Goal: Task Accomplishment & Management: Manage account settings

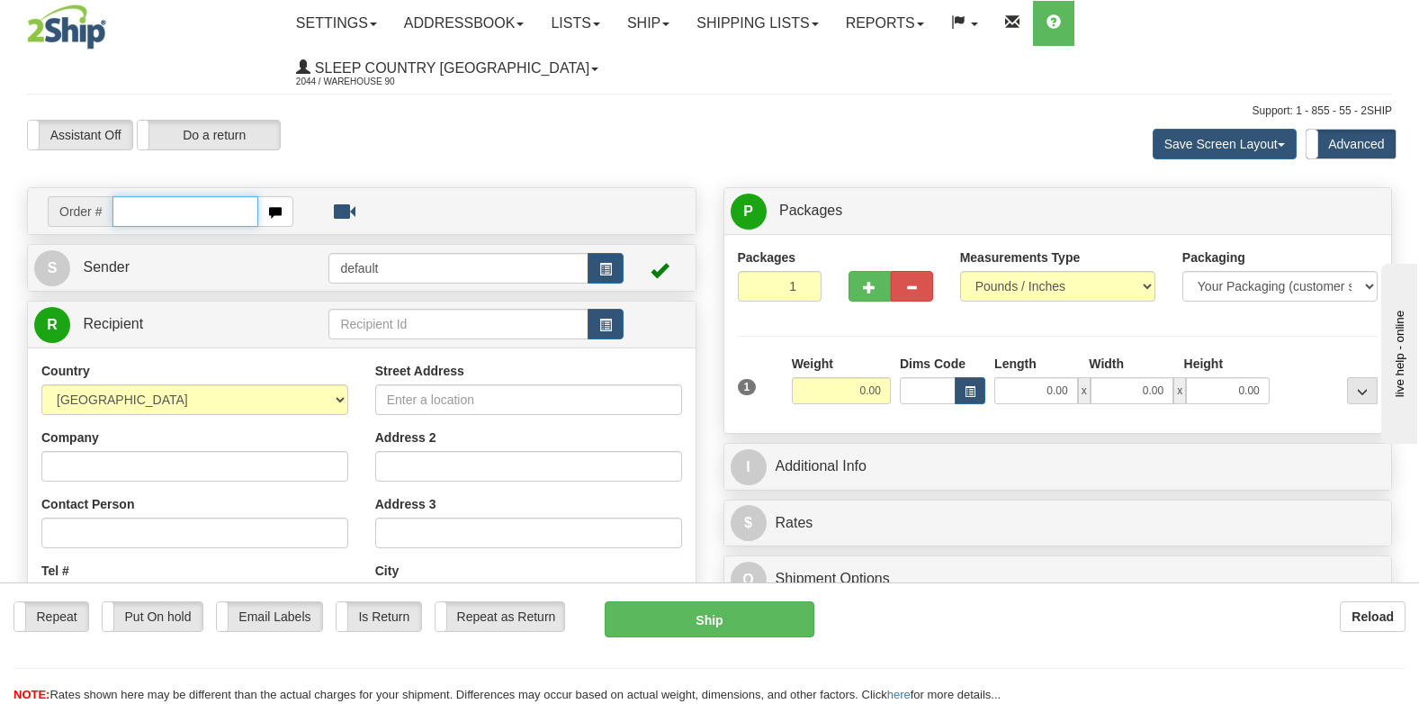
click at [137, 196] on input "text" at bounding box center [185, 211] width 146 height 31
type input "9007i150383"
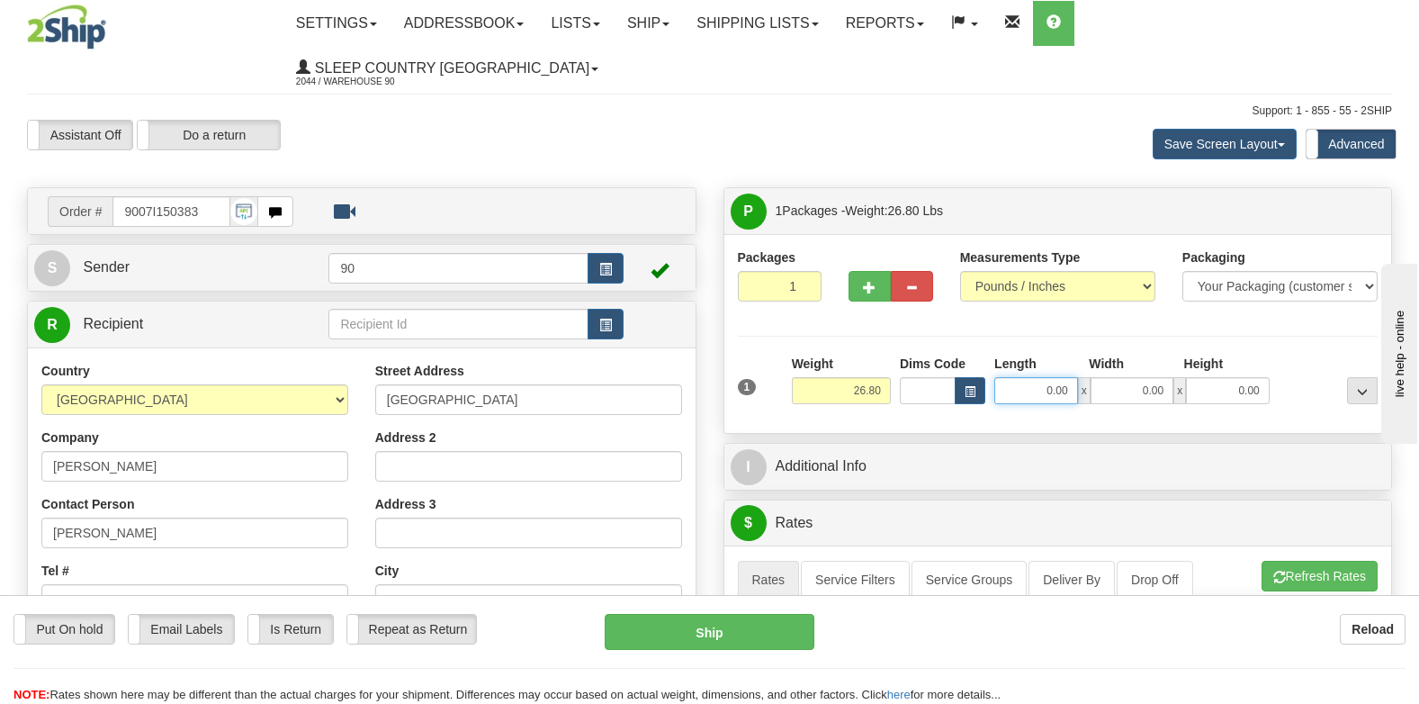
drag, startPoint x: 1039, startPoint y: 343, endPoint x: 1137, endPoint y: 346, distance: 98.2
click at [1136, 377] on div "0.00 x 0.00 x 0.00" at bounding box center [1131, 390] width 275 height 27
type input "24.00"
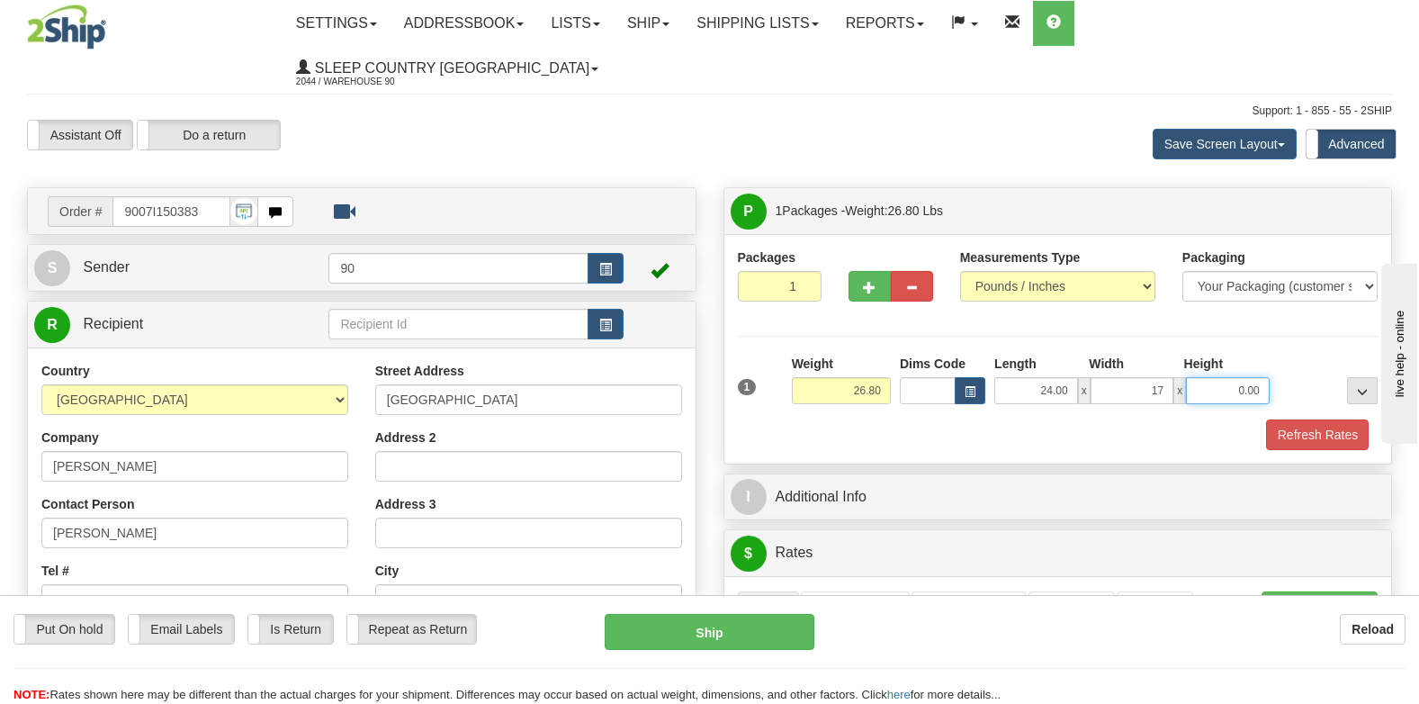
type input "17.00"
type input "10.00"
click at [1292, 419] on button "Refresh Rates" at bounding box center [1316, 434] width 103 height 31
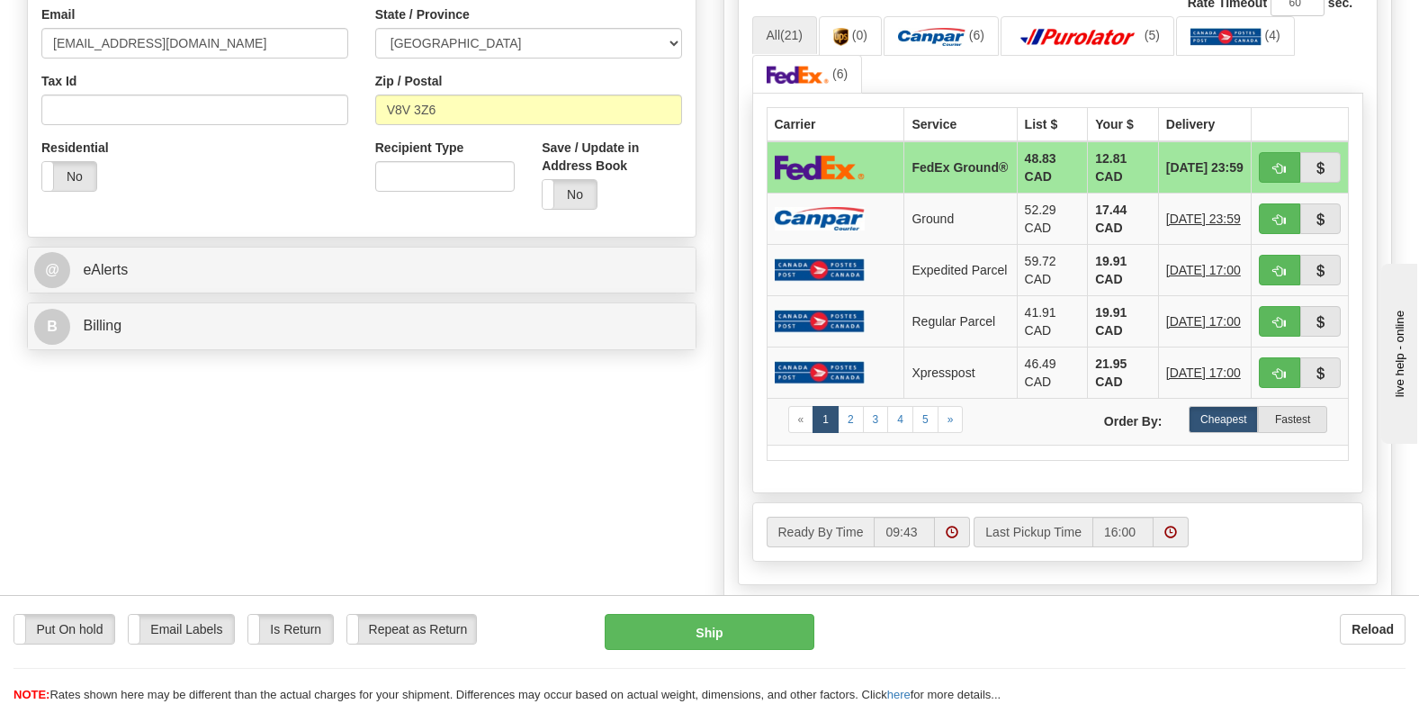
scroll to position [630, 0]
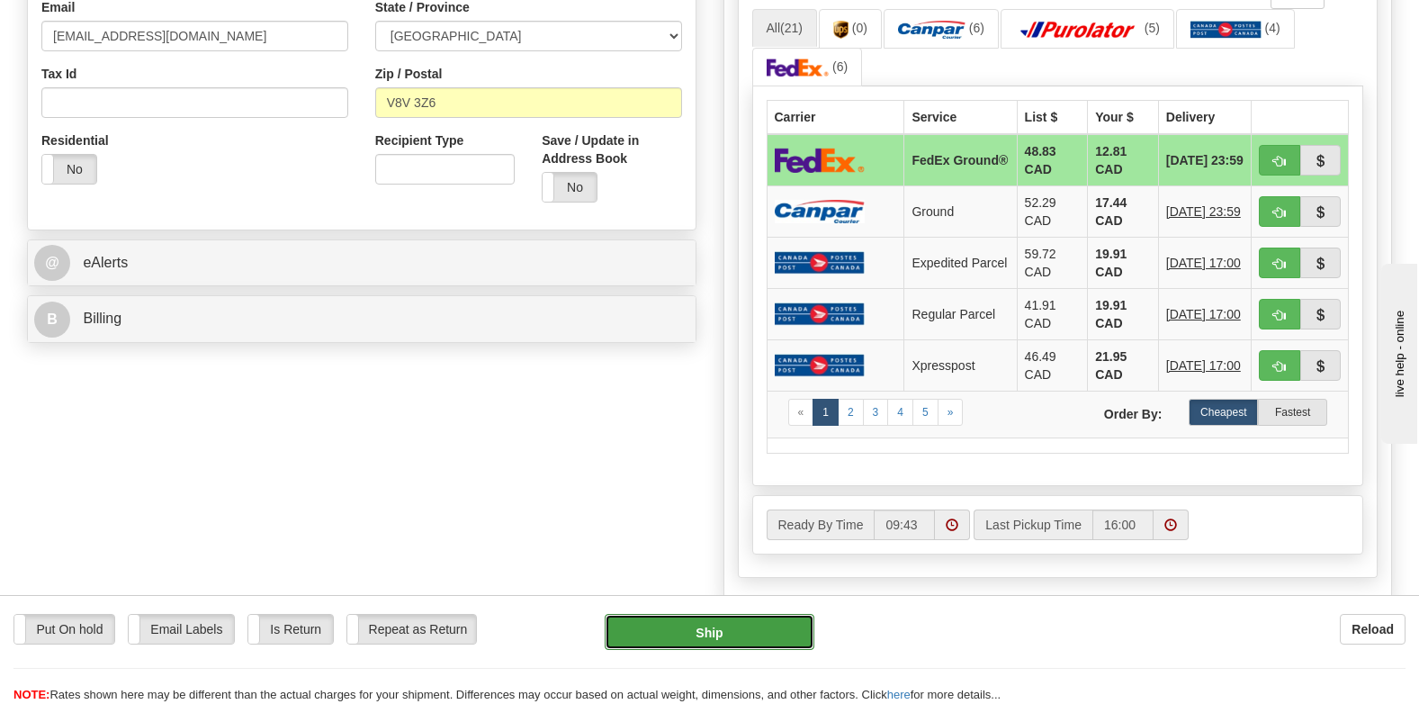
click at [689, 619] on button "Ship" at bounding box center [710, 632] width 210 height 36
type input "92"
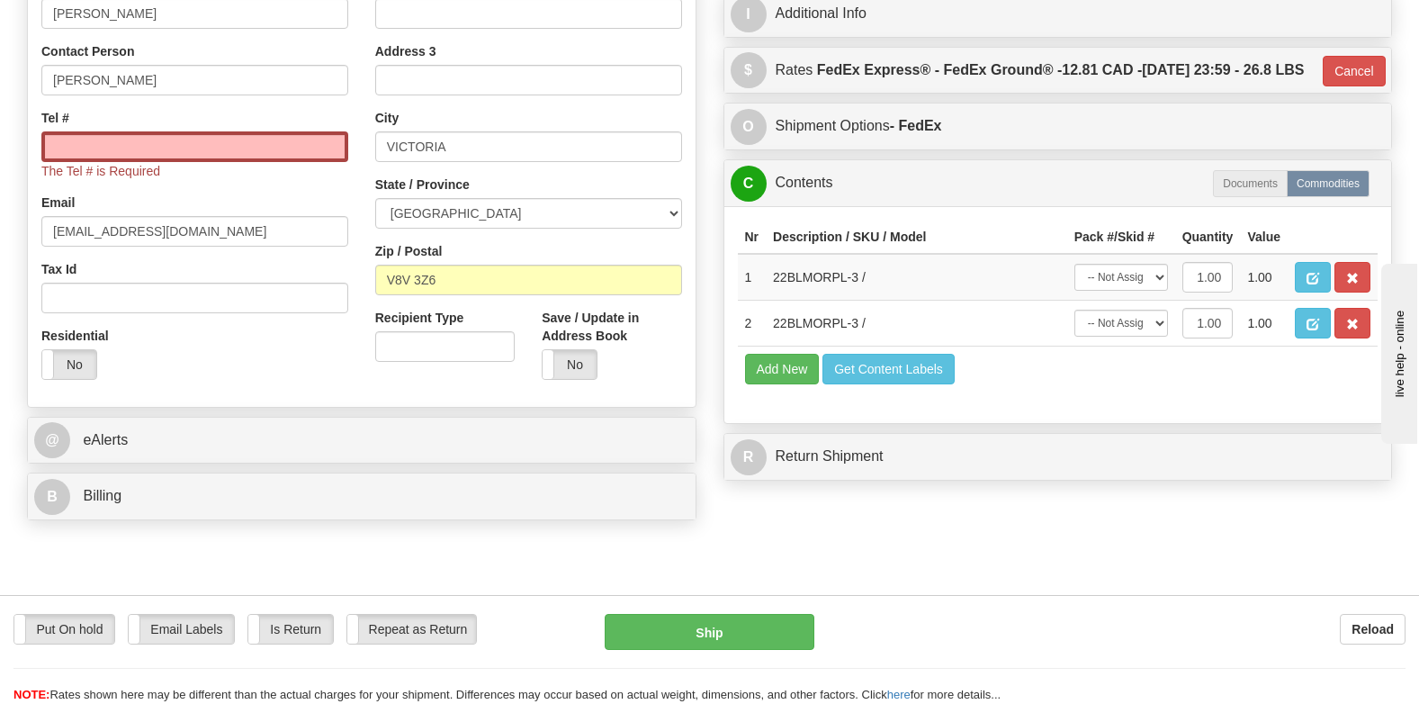
scroll to position [108, 0]
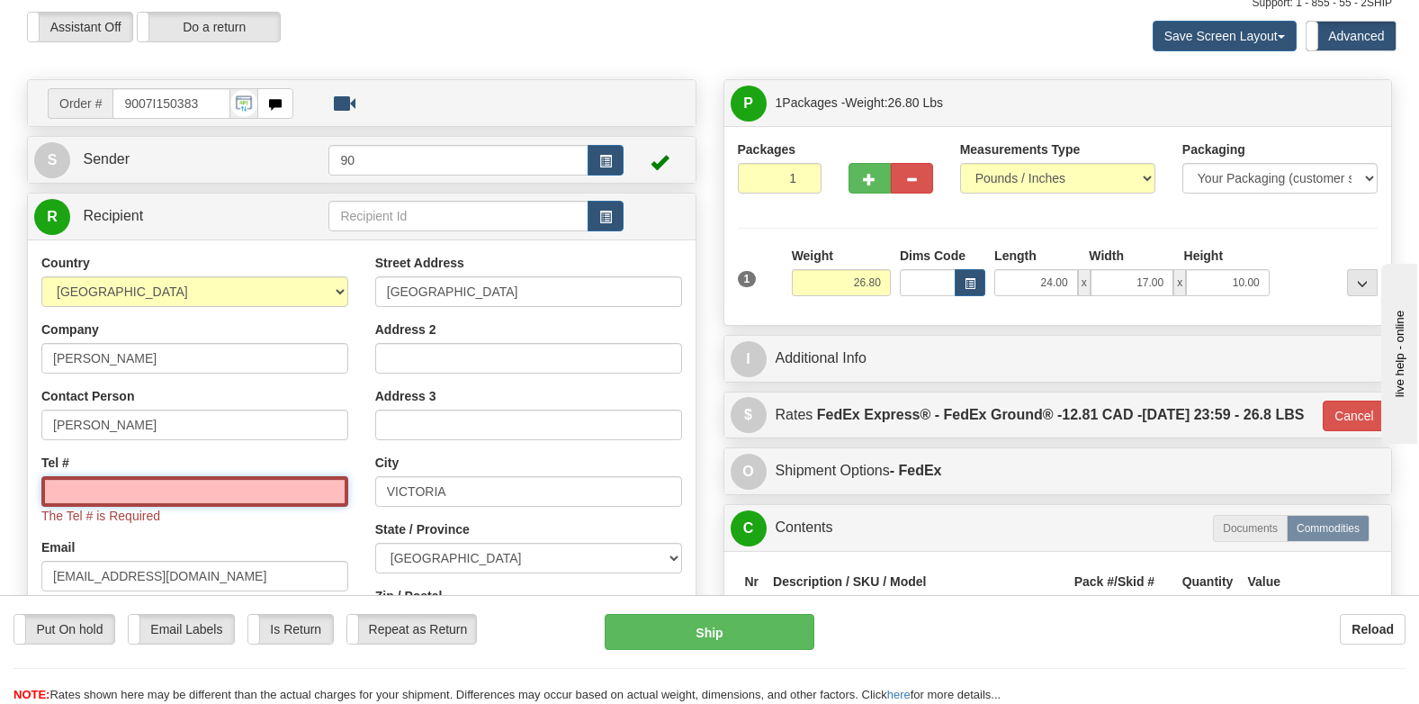
click at [86, 476] on input "Tel #" at bounding box center [194, 491] width 307 height 31
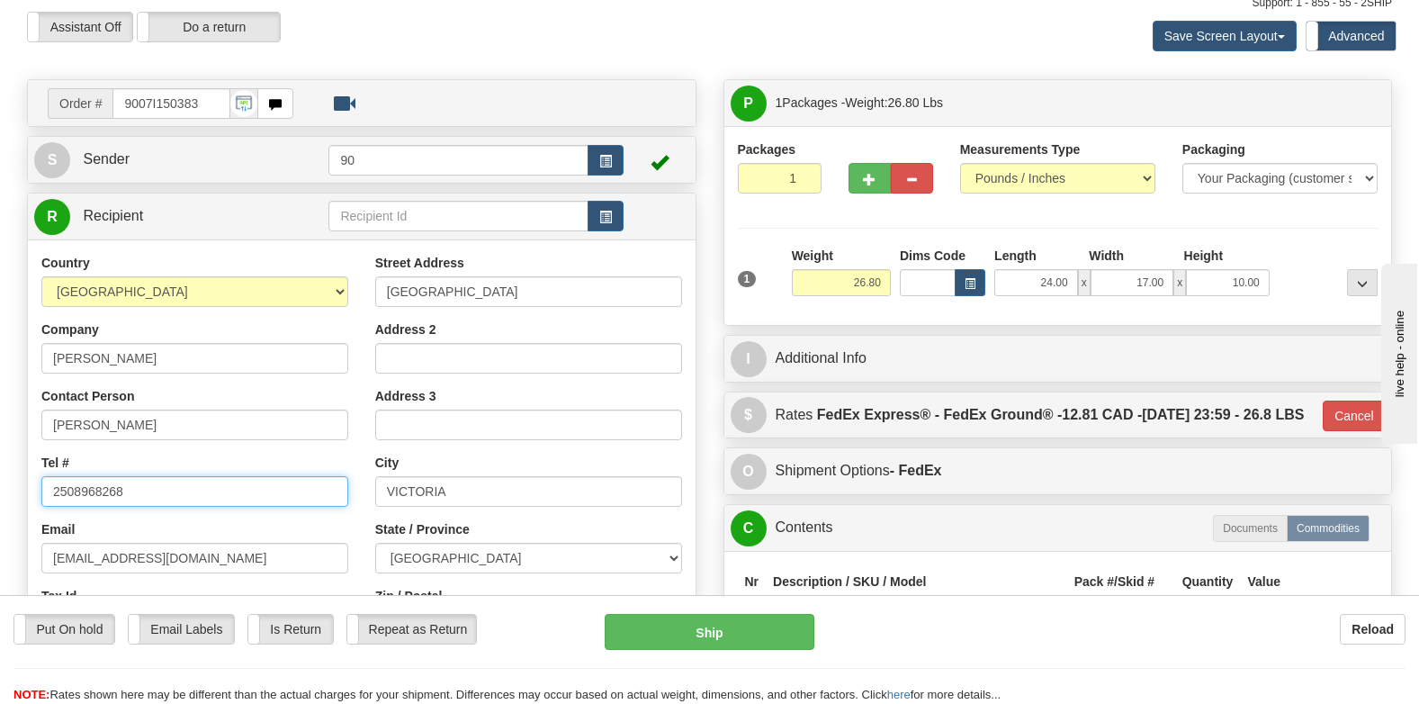
type input "2508968268"
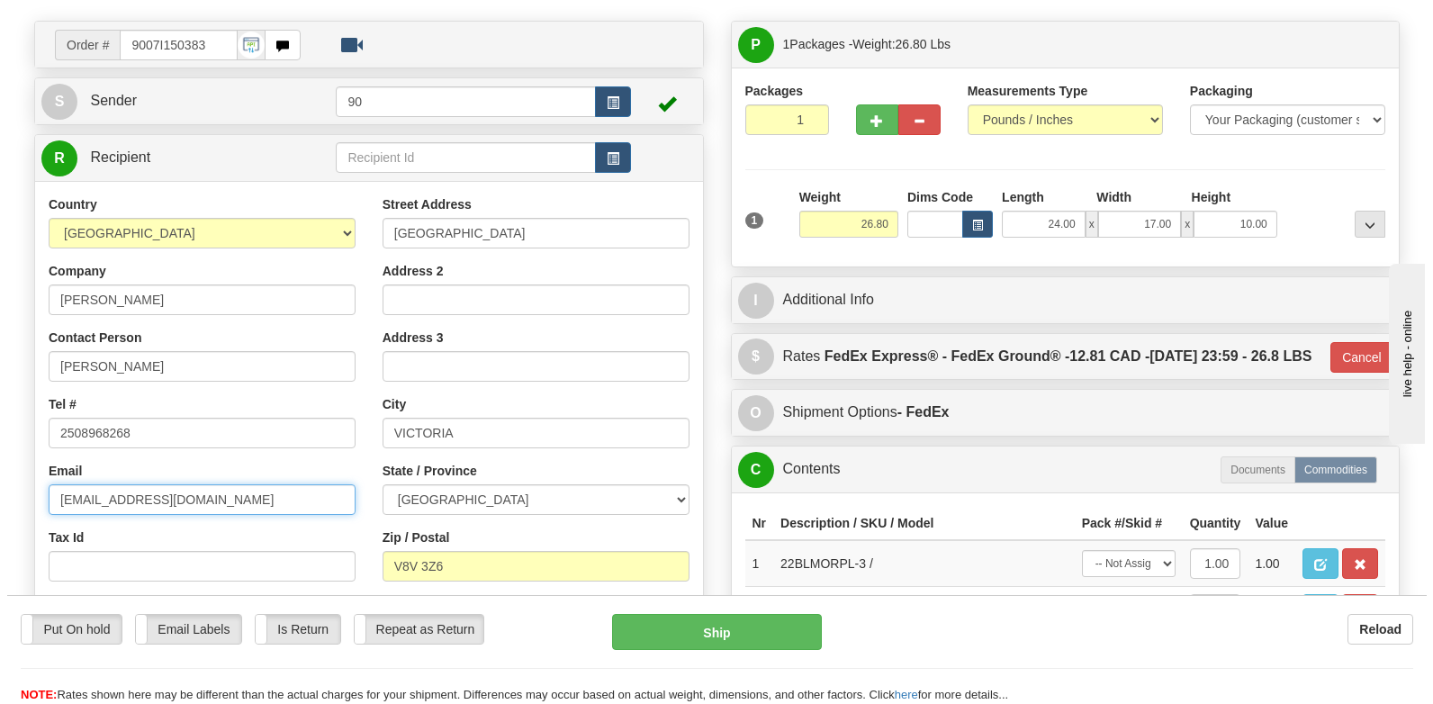
scroll to position [198, 0]
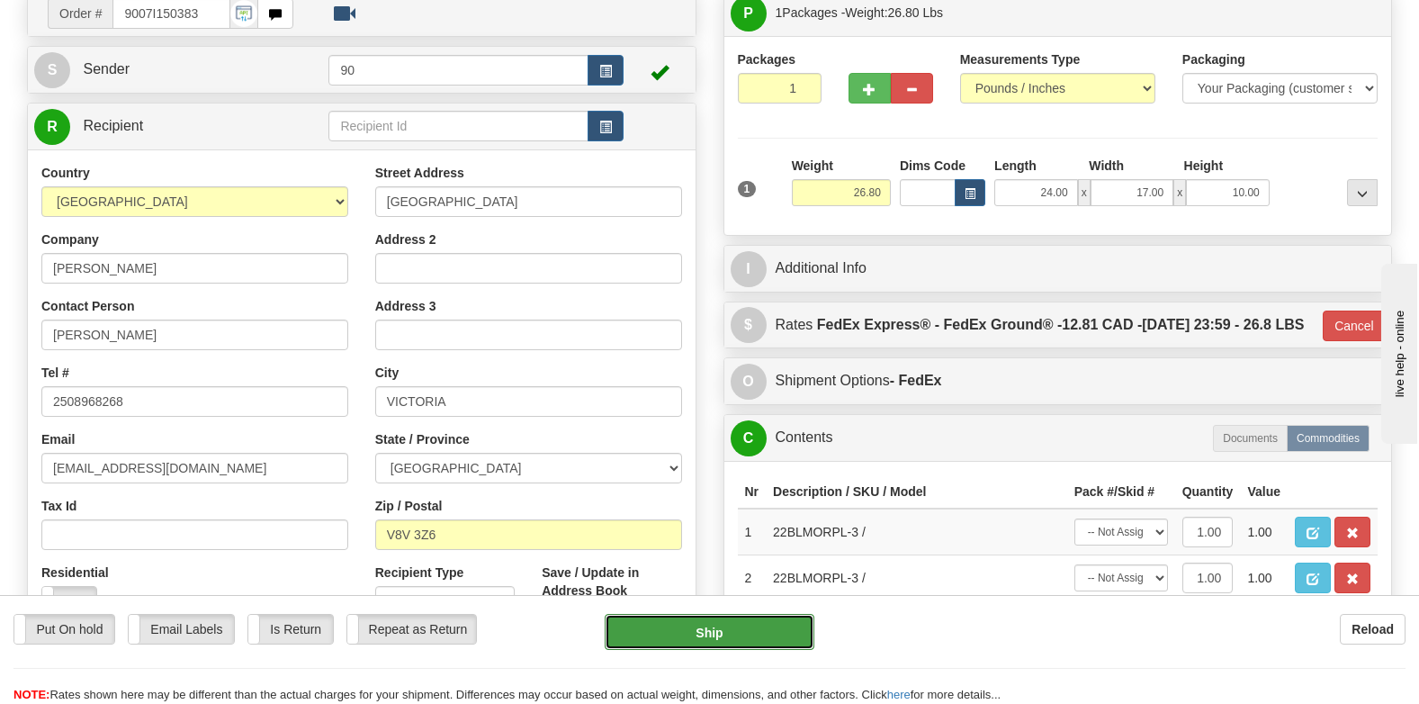
click at [712, 631] on button "Ship" at bounding box center [710, 632] width 210 height 36
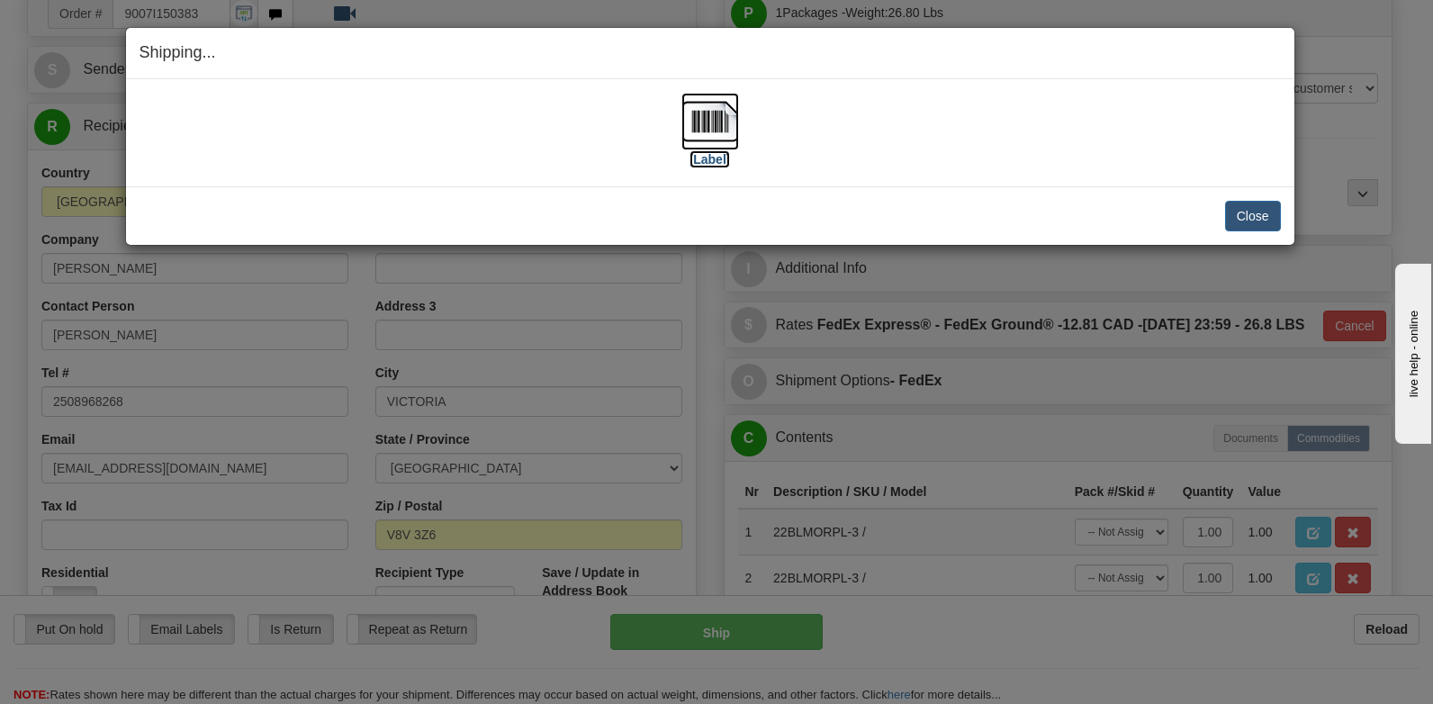
click at [709, 126] on img at bounding box center [710, 122] width 58 height 58
click at [1249, 212] on button "Close" at bounding box center [1253, 216] width 56 height 31
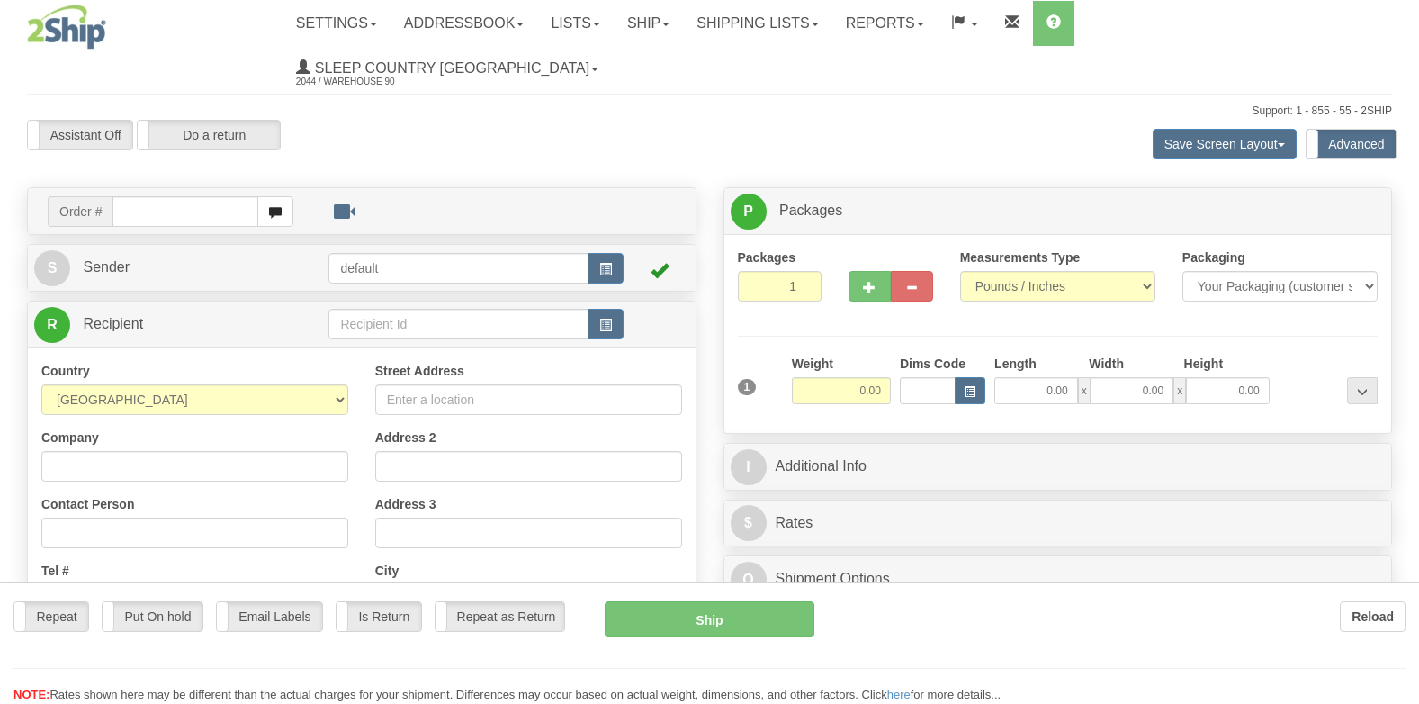
click at [193, 171] on div at bounding box center [709, 352] width 1419 height 704
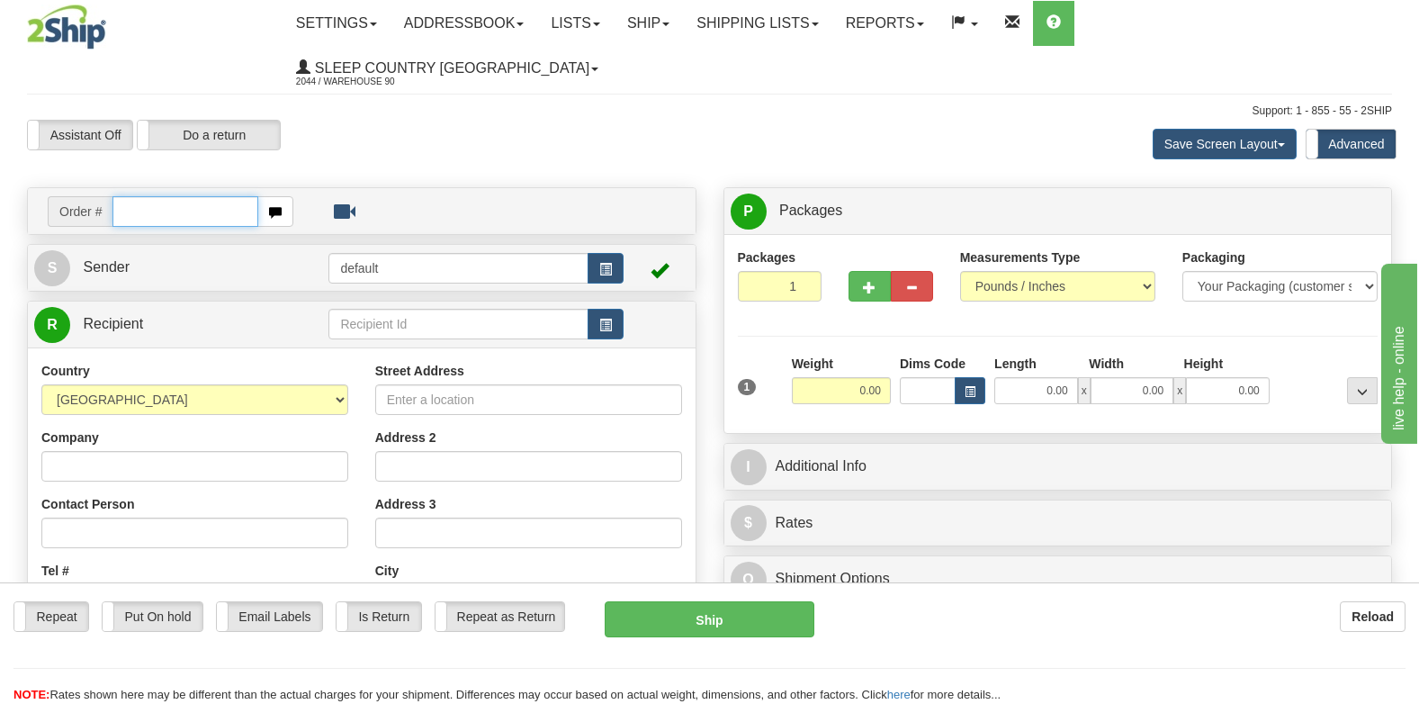
click at [186, 196] on input "text" at bounding box center [185, 211] width 146 height 31
type input "9000I152375"
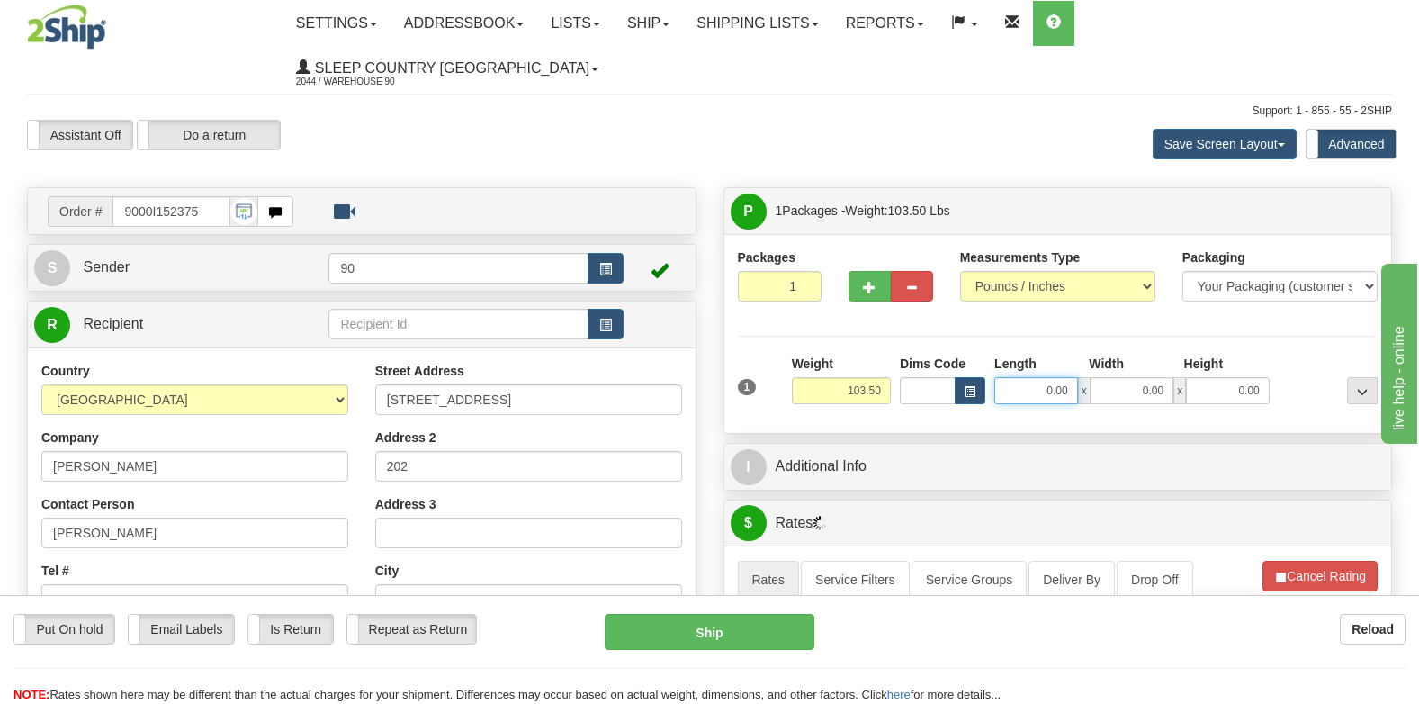
drag, startPoint x: 1026, startPoint y: 344, endPoint x: 1215, endPoint y: 356, distance: 189.4
click at [1215, 377] on div "0.00 x 0.00 x 0.00" at bounding box center [1131, 390] width 275 height 27
type input "42.00"
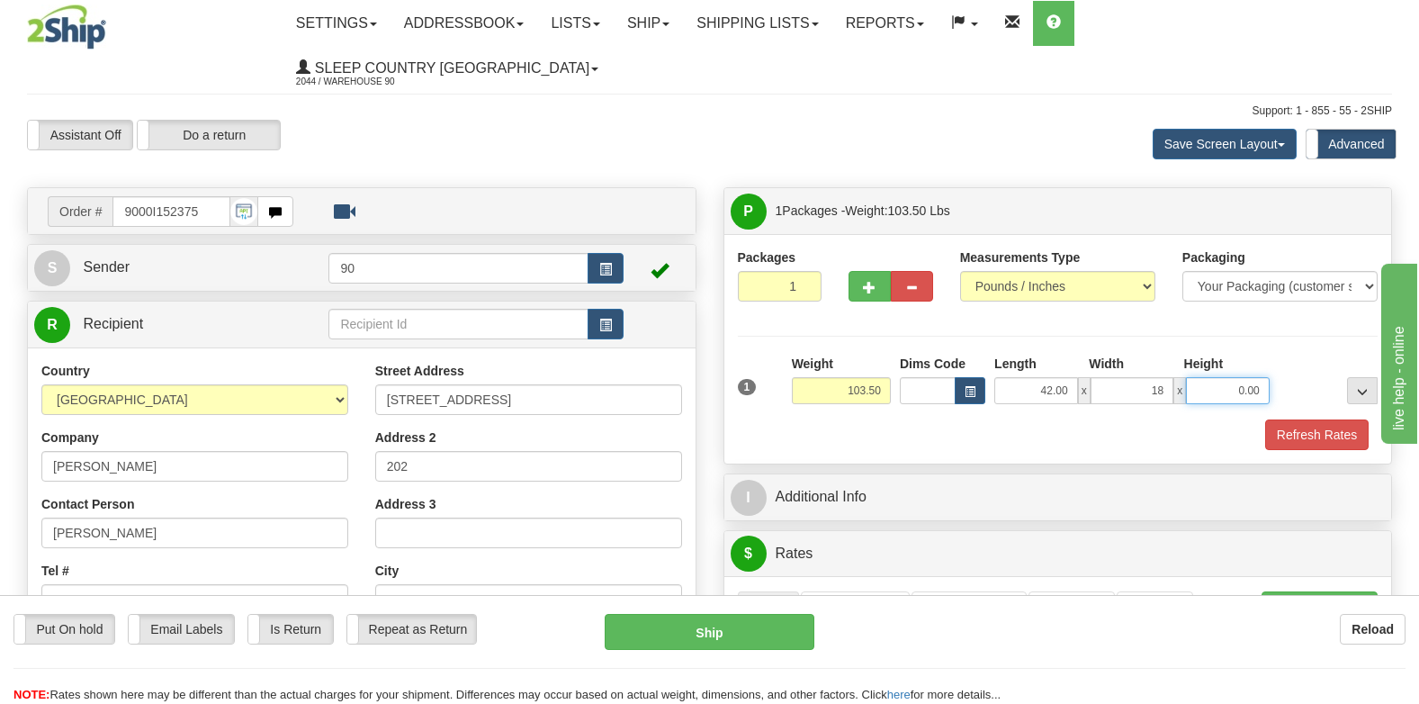
type input "18.00"
click at [1274, 419] on button "Refresh Rates" at bounding box center [1316, 434] width 103 height 31
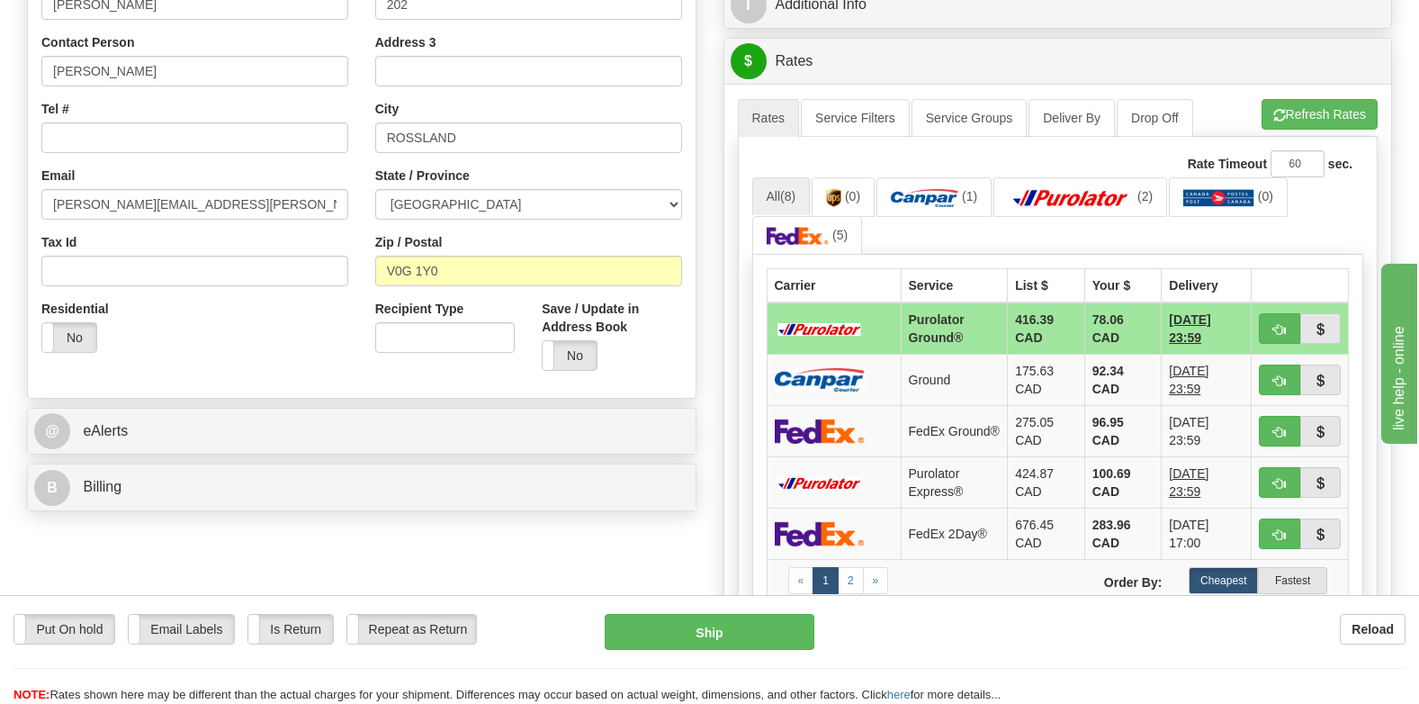
scroll to position [360, 0]
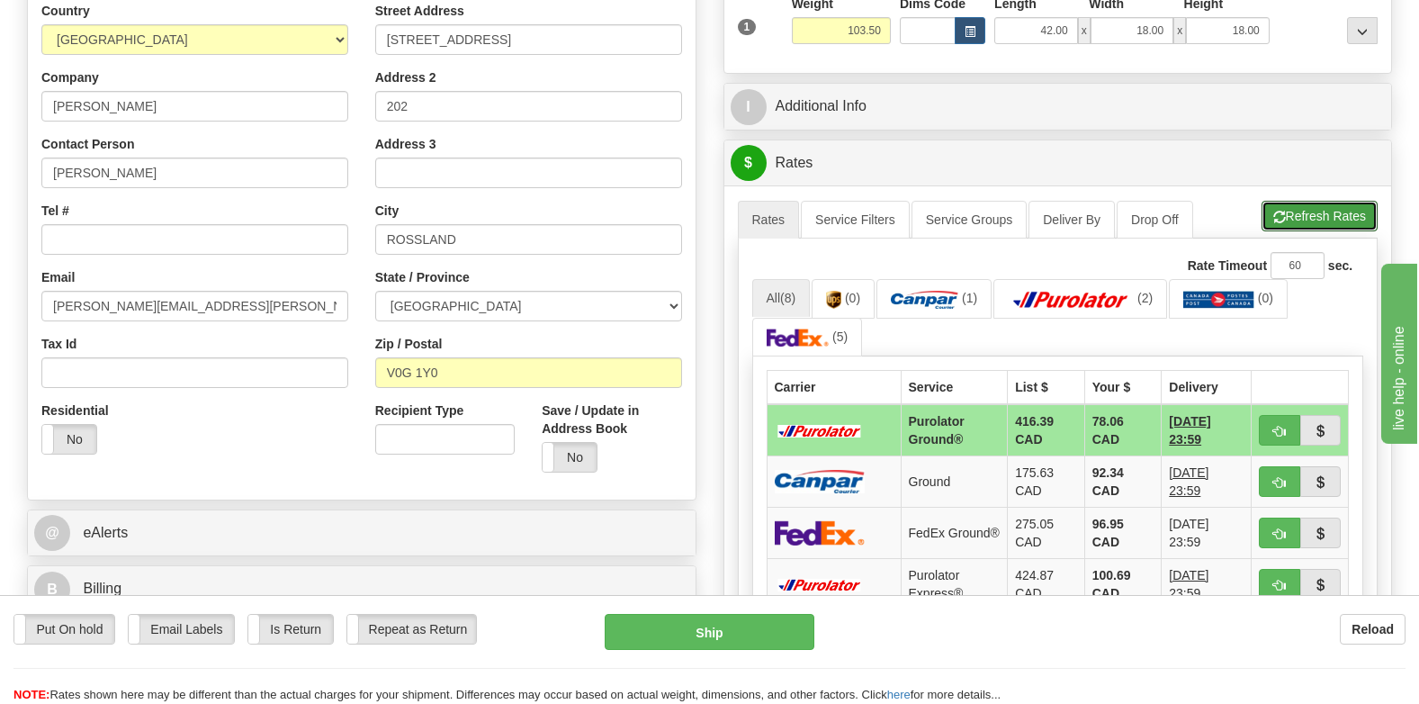
click at [1305, 201] on button "Refresh Rates" at bounding box center [1320, 216] width 116 height 31
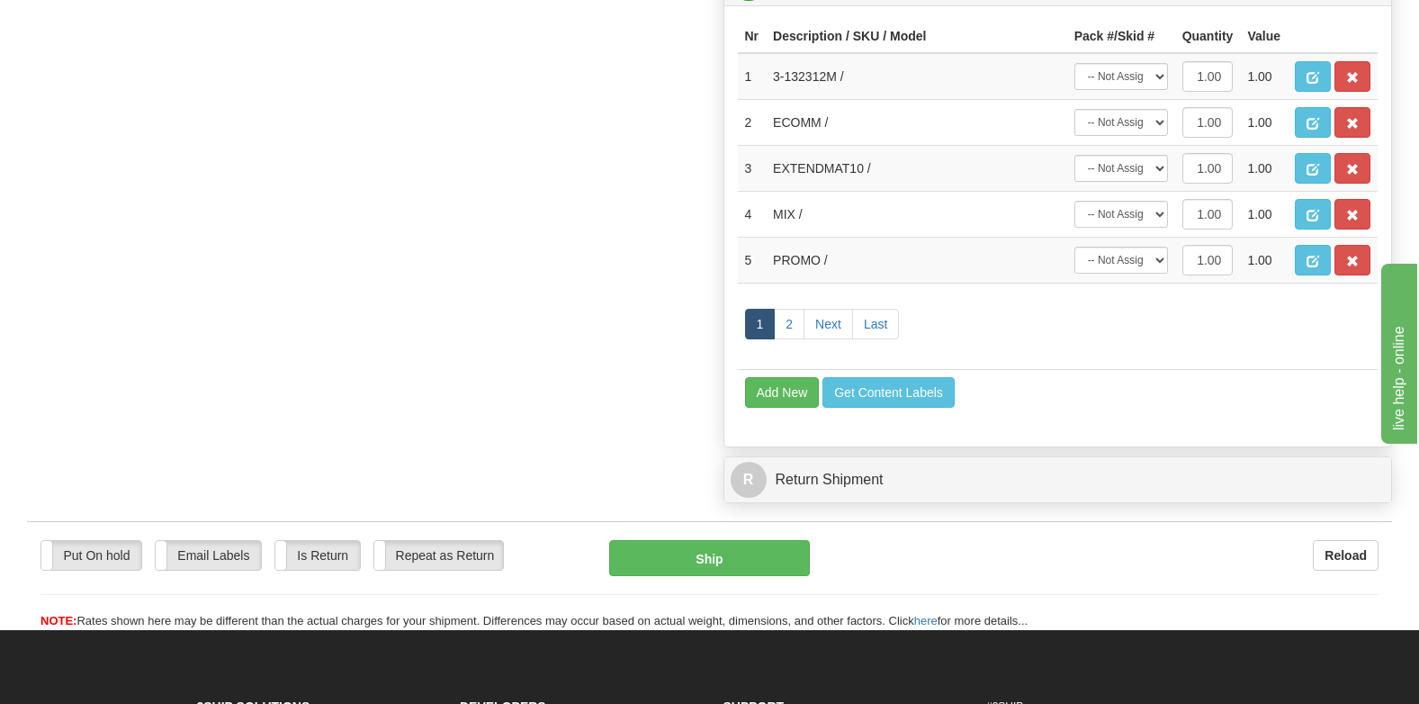
scroll to position [1350, 0]
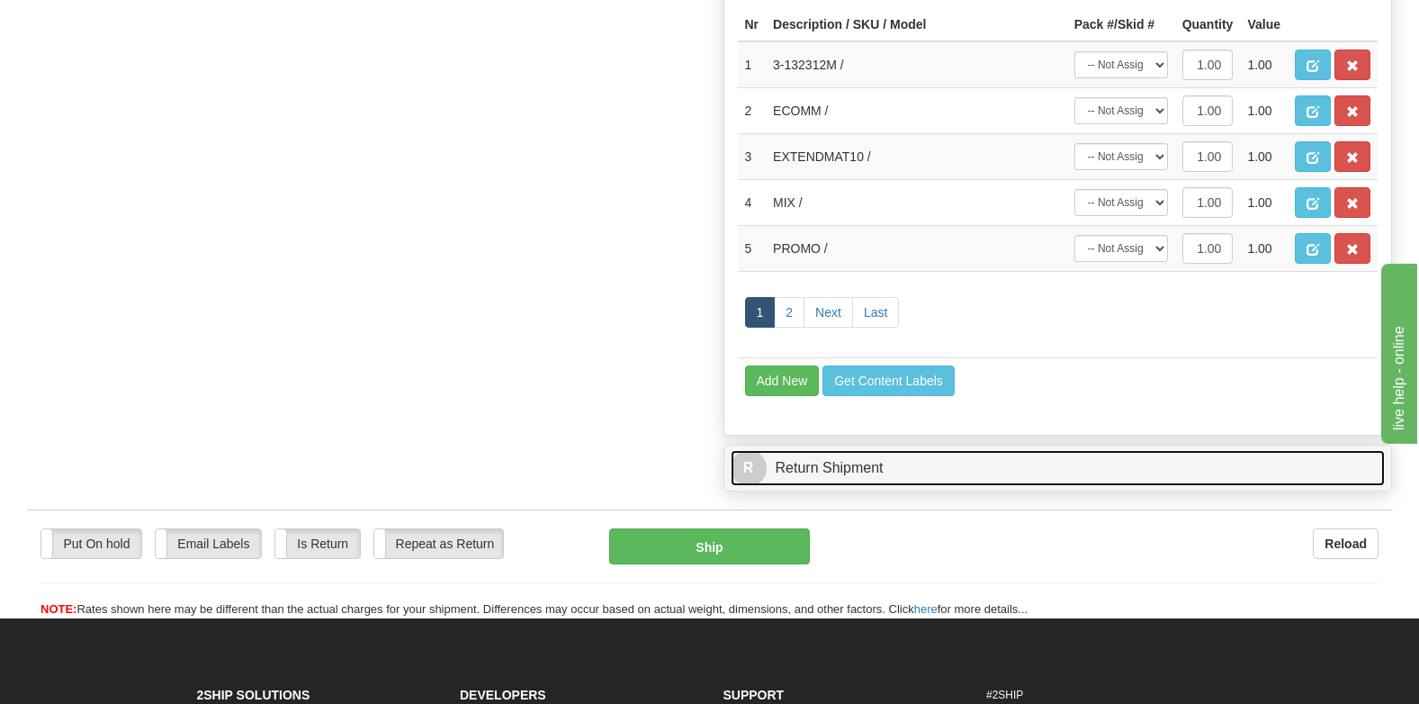
click at [846, 450] on link "R Return Shipment" at bounding box center [1058, 468] width 655 height 37
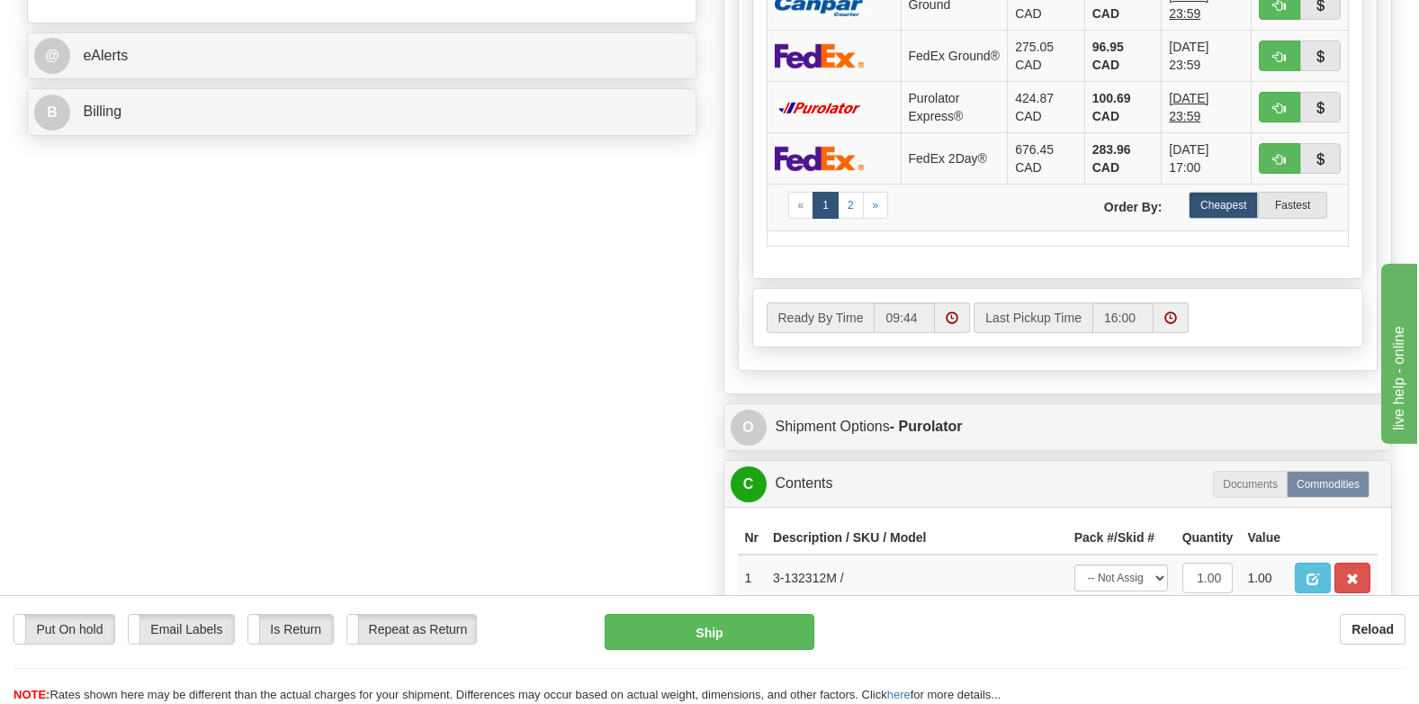
scroll to position [790, 0]
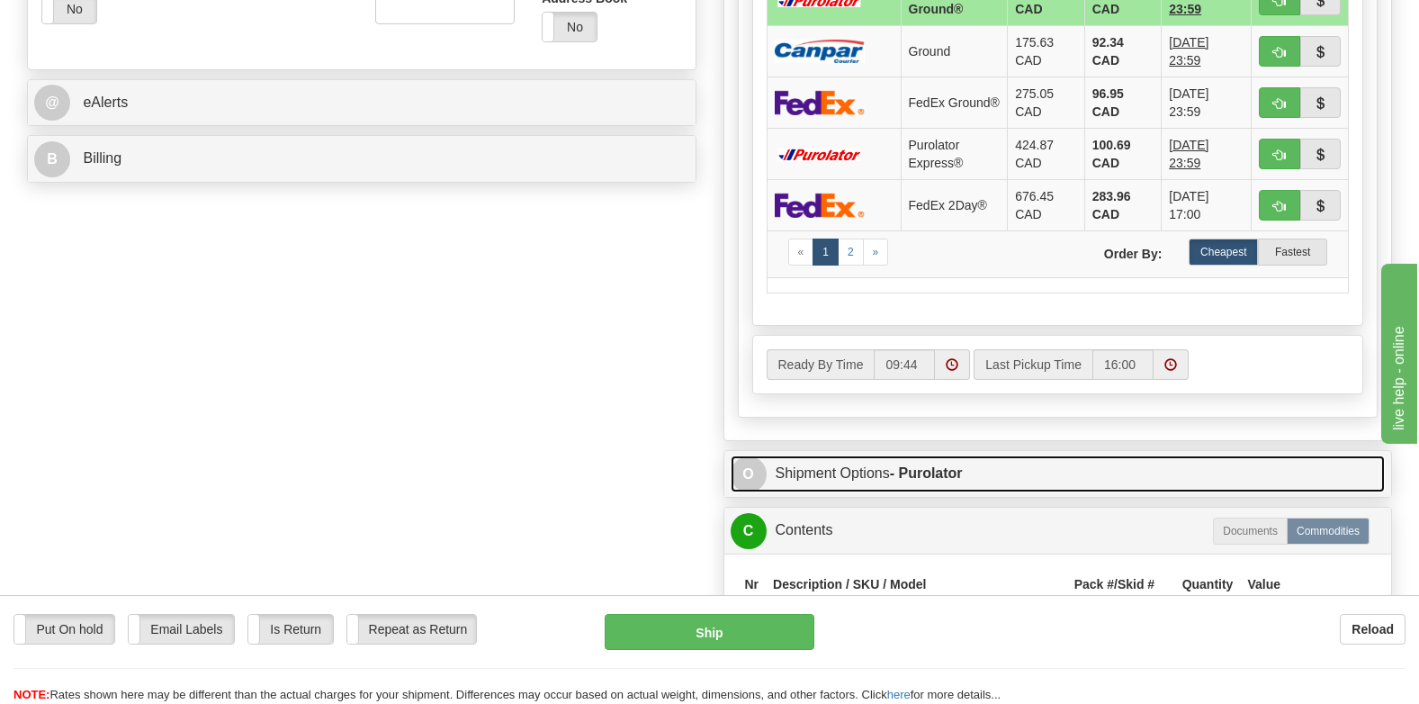
click at [850, 455] on link "O Shipment Options - Purolator" at bounding box center [1058, 473] width 655 height 37
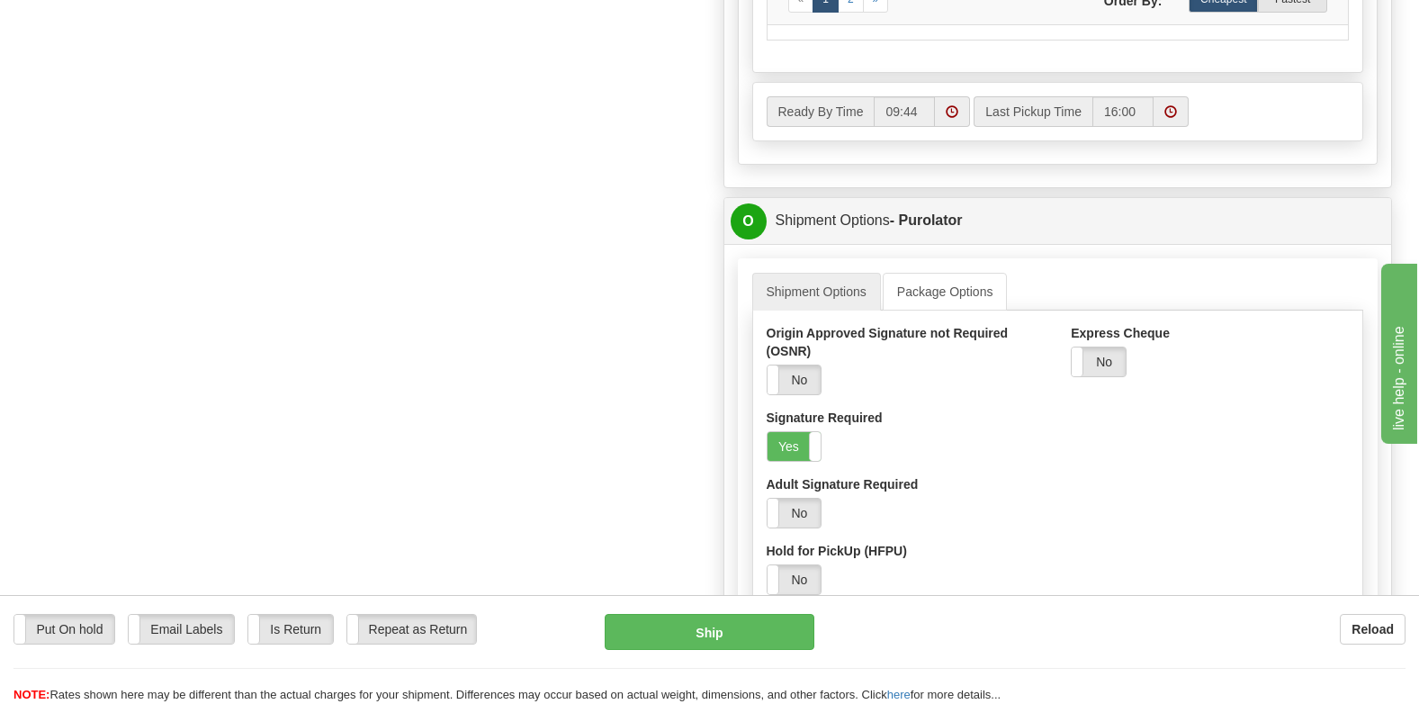
scroll to position [1060, 0]
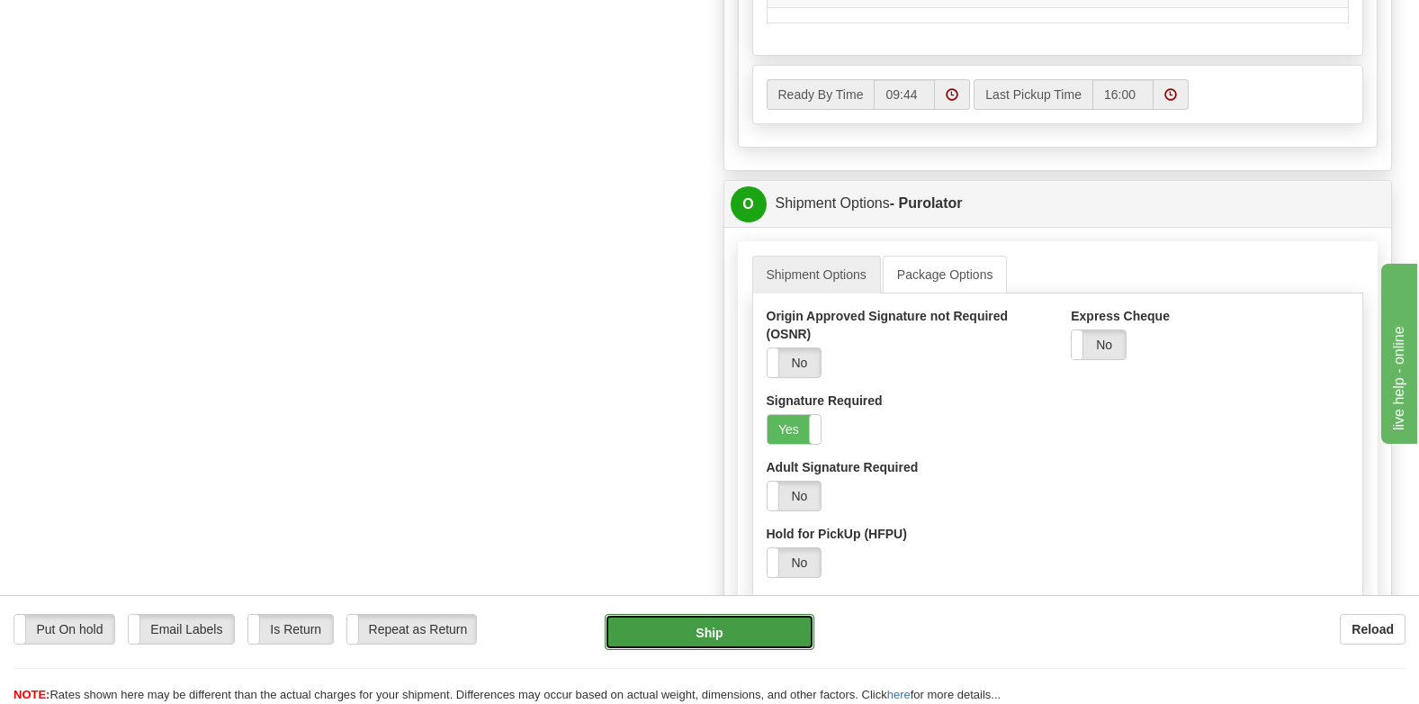
click at [703, 631] on button "Ship" at bounding box center [710, 632] width 210 height 36
type input "260"
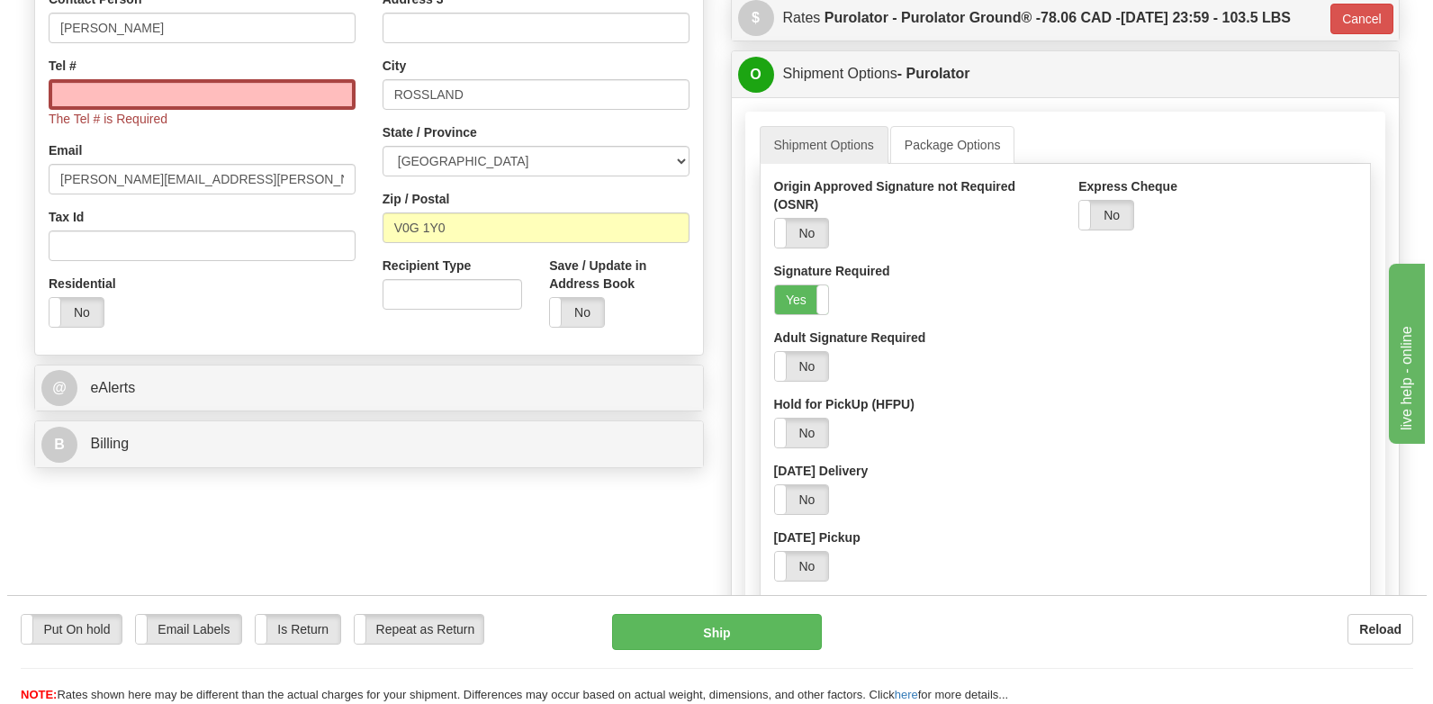
scroll to position [428, 0]
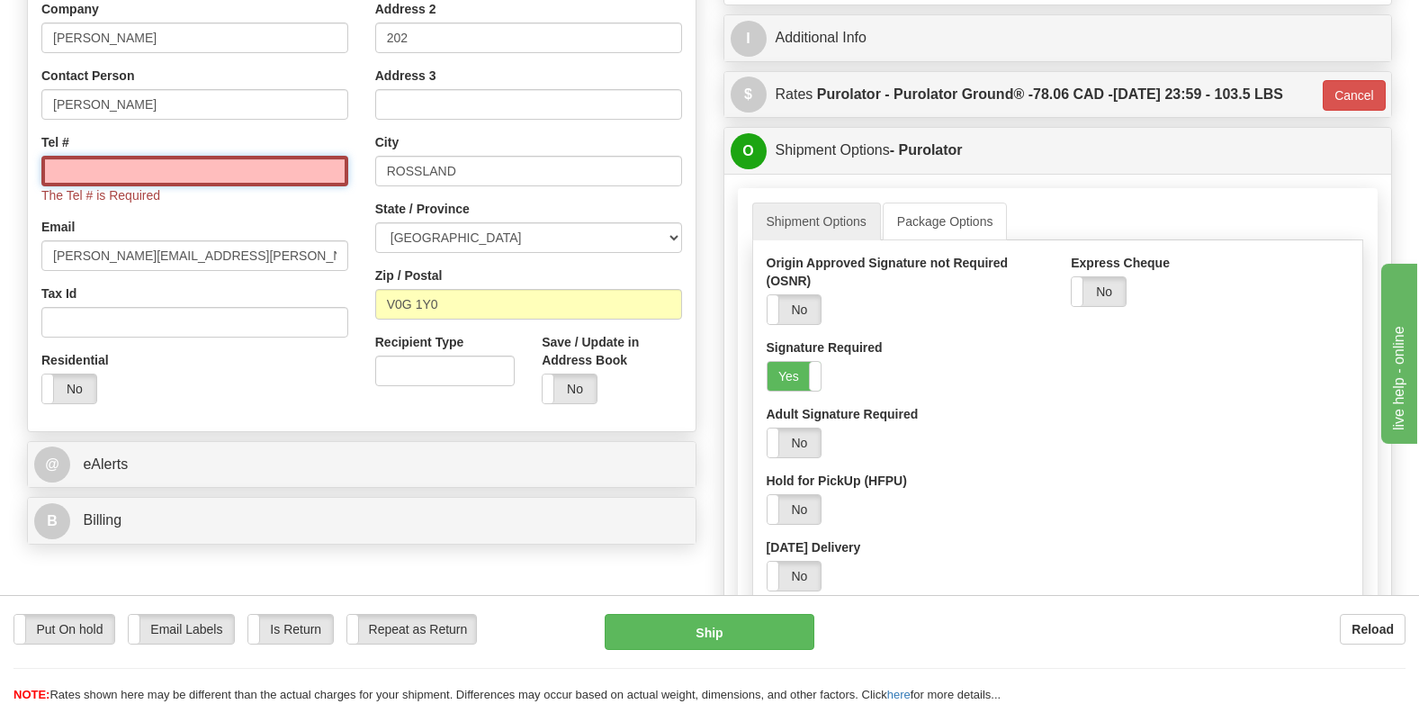
click at [90, 156] on input "Tel #" at bounding box center [194, 171] width 307 height 31
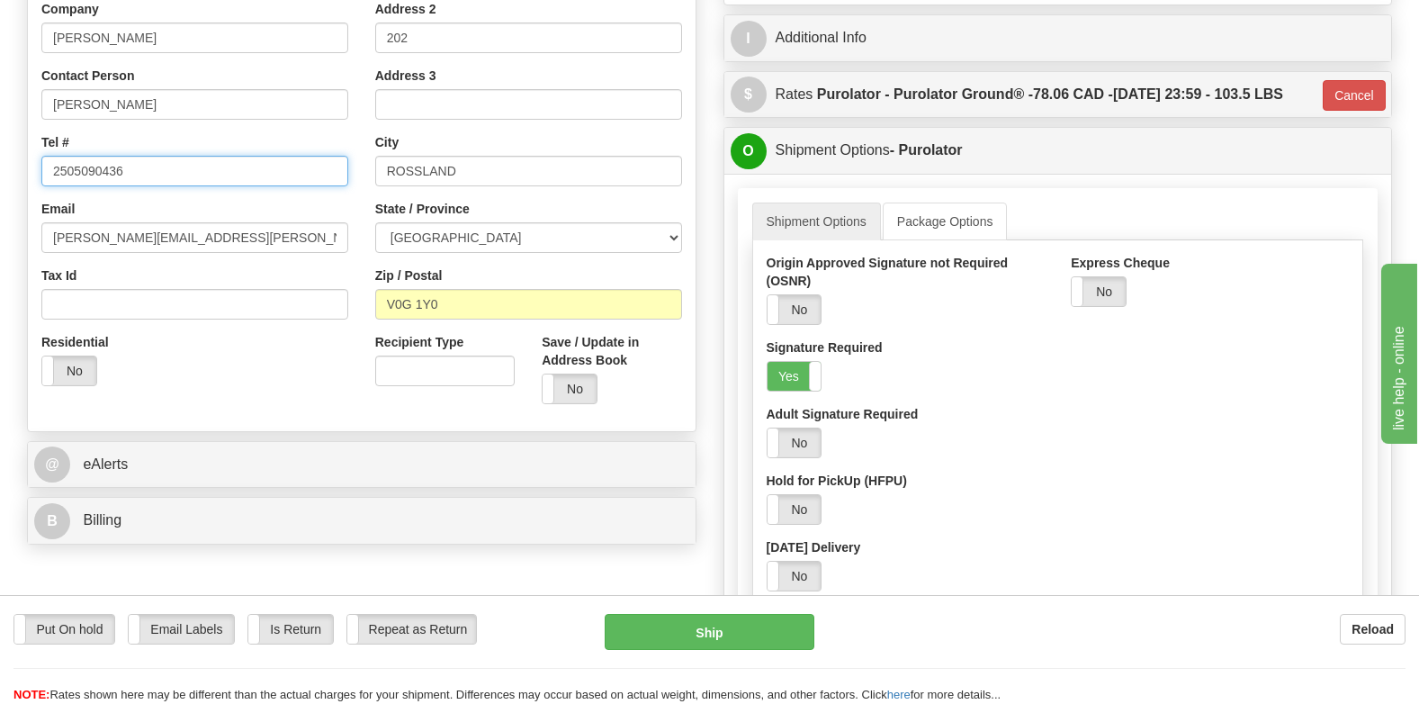
type input "2505090436"
click at [88, 156] on input "2505090436" at bounding box center [194, 171] width 307 height 31
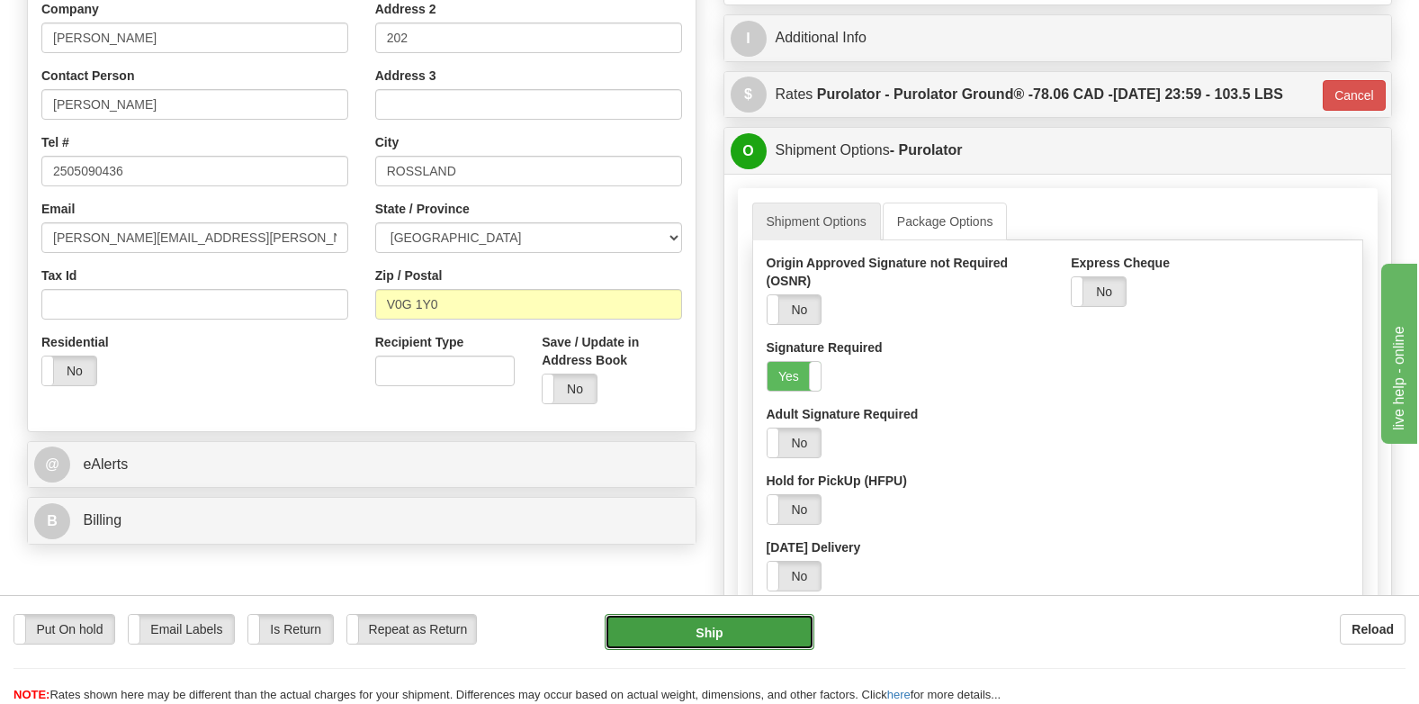
click at [685, 635] on button "Ship" at bounding box center [710, 632] width 210 height 36
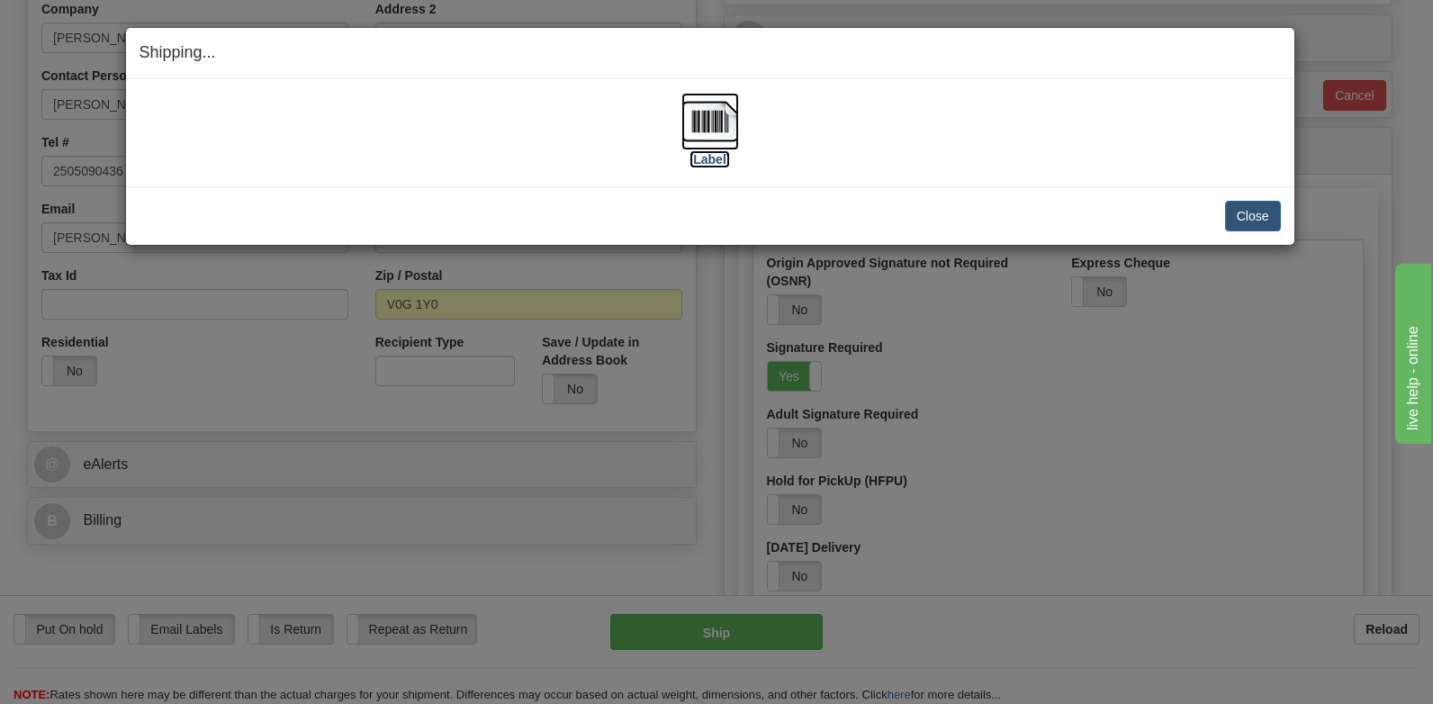
click at [709, 136] on img at bounding box center [710, 122] width 58 height 58
click at [1229, 211] on button "Close" at bounding box center [1253, 216] width 56 height 31
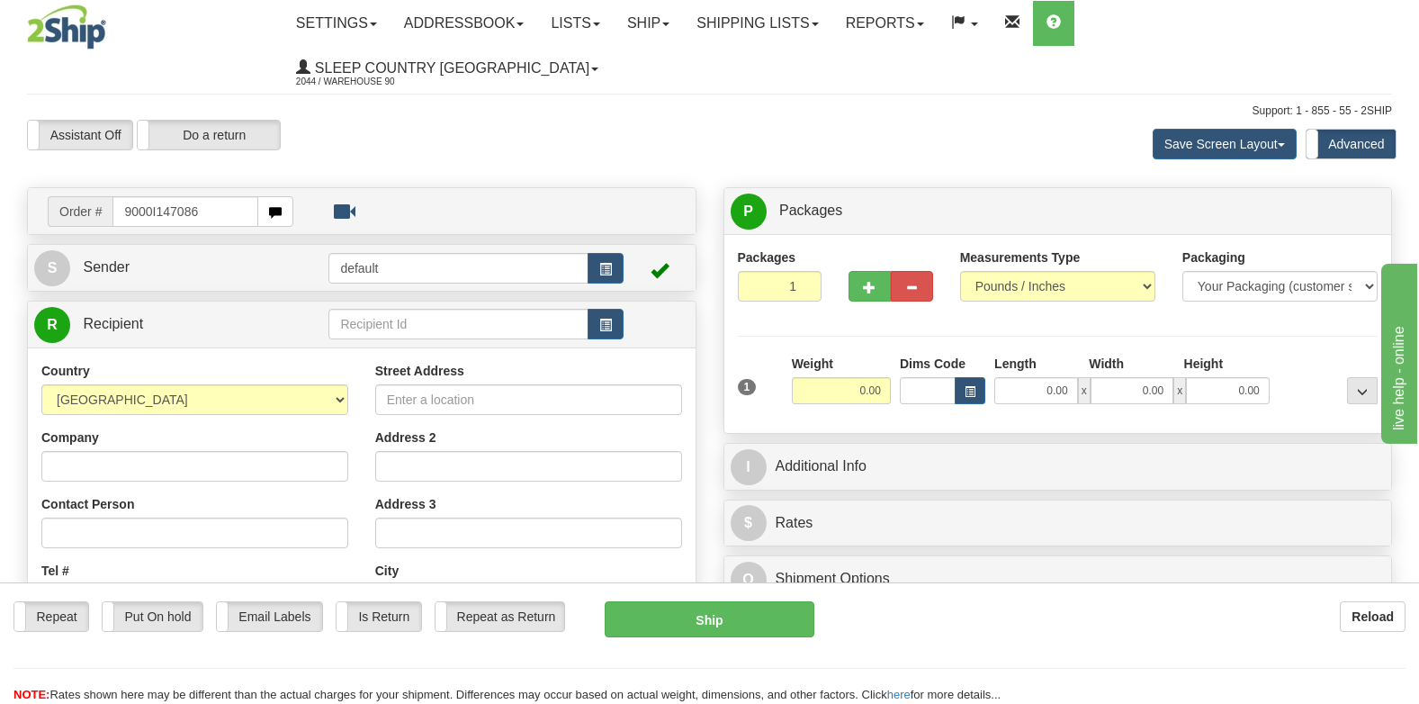
type input "9000I147086"
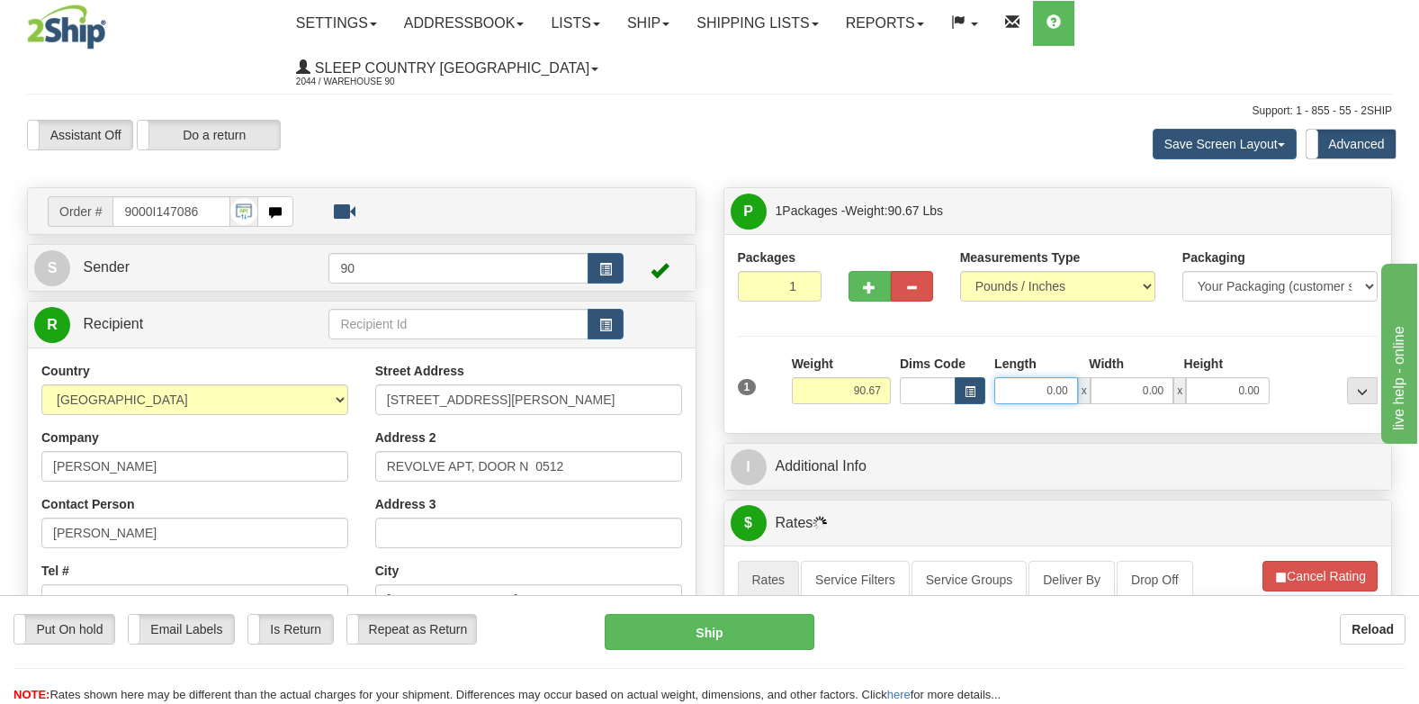
drag, startPoint x: 1005, startPoint y: 352, endPoint x: 1133, endPoint y: 349, distance: 127.8
click at [1133, 377] on div "0.00 x 0.00 x 0.00" at bounding box center [1131, 390] width 275 height 27
click at [872, 282] on span "button" at bounding box center [869, 288] width 13 height 12
type input "2"
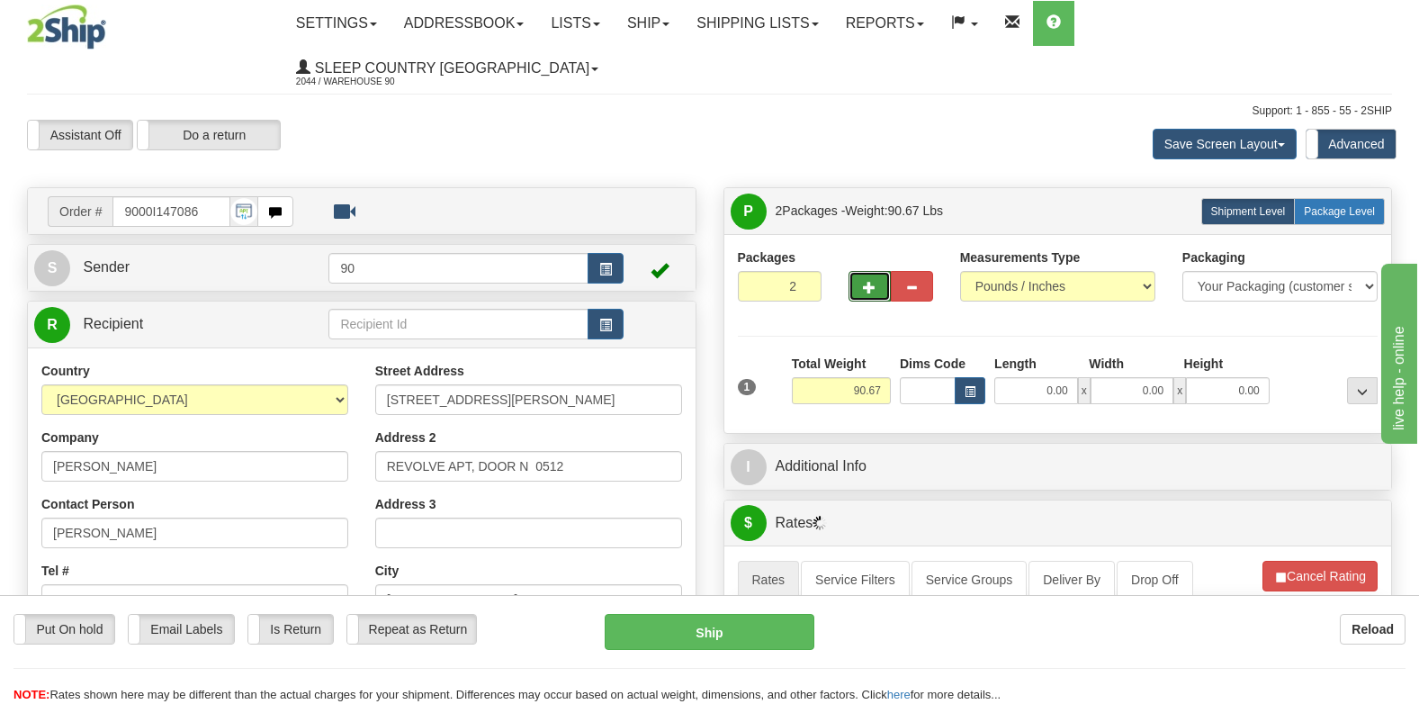
click at [1331, 198] on label "Package Level Pack.." at bounding box center [1339, 211] width 91 height 27
radio input "true"
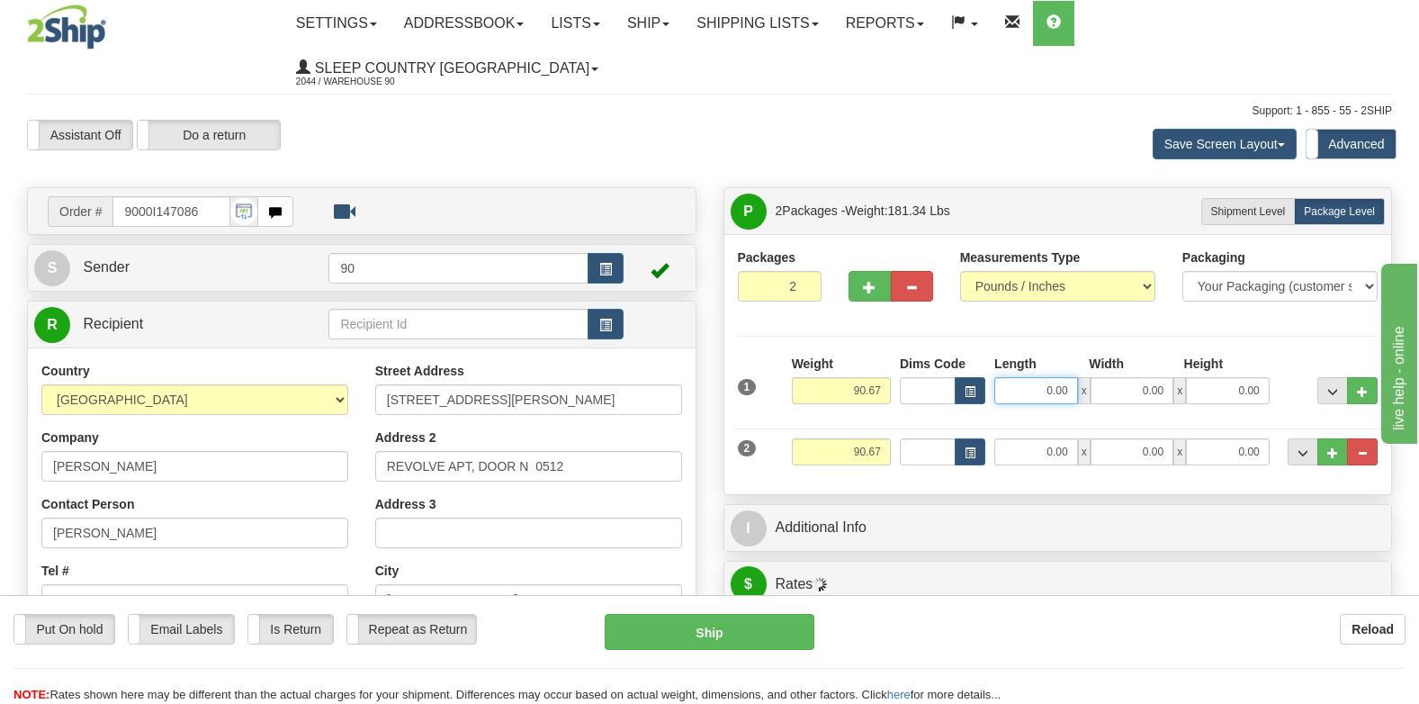
drag, startPoint x: 1030, startPoint y: 346, endPoint x: 1164, endPoint y: 343, distance: 134.1
click at [1153, 377] on div "0.00 x 0.00 x 0.00" at bounding box center [1131, 390] width 275 height 27
type input "421.00"
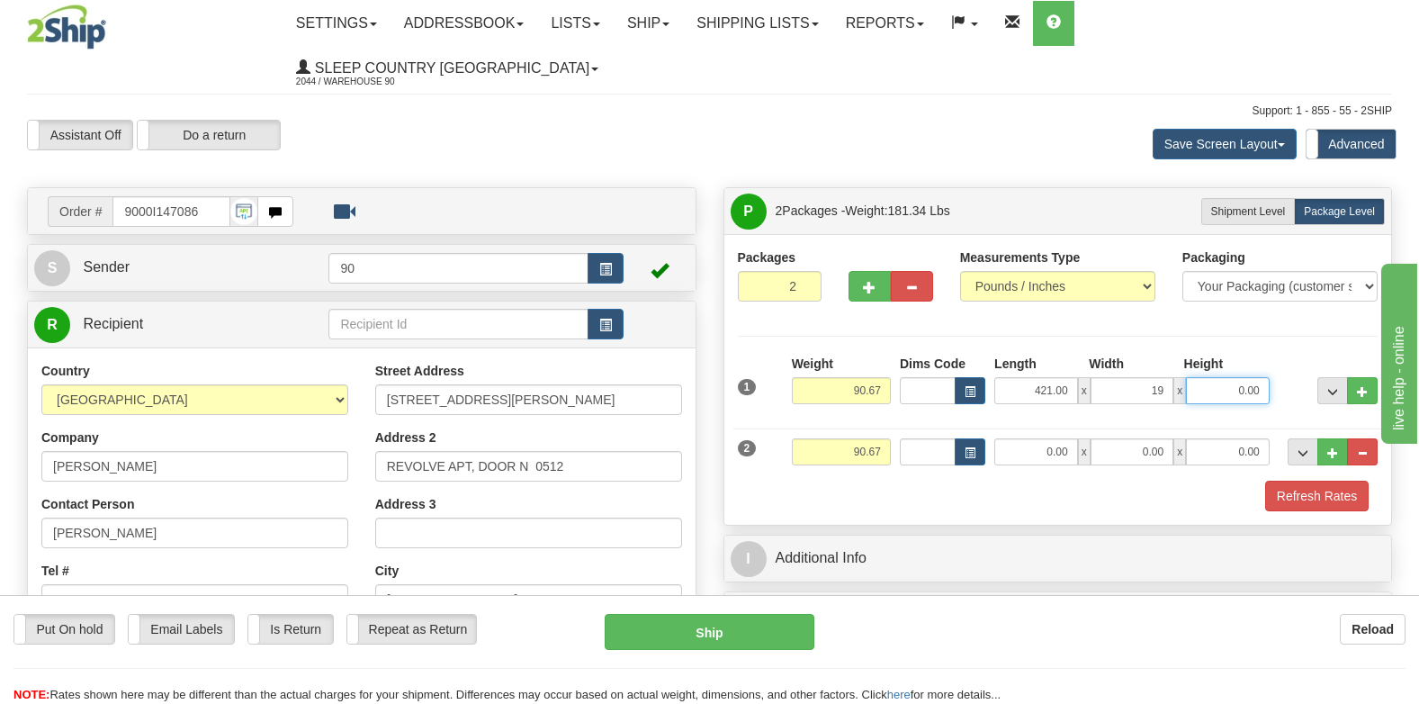
type input "19.00"
type input "42.00"
type input "24.00"
type input "17.00"
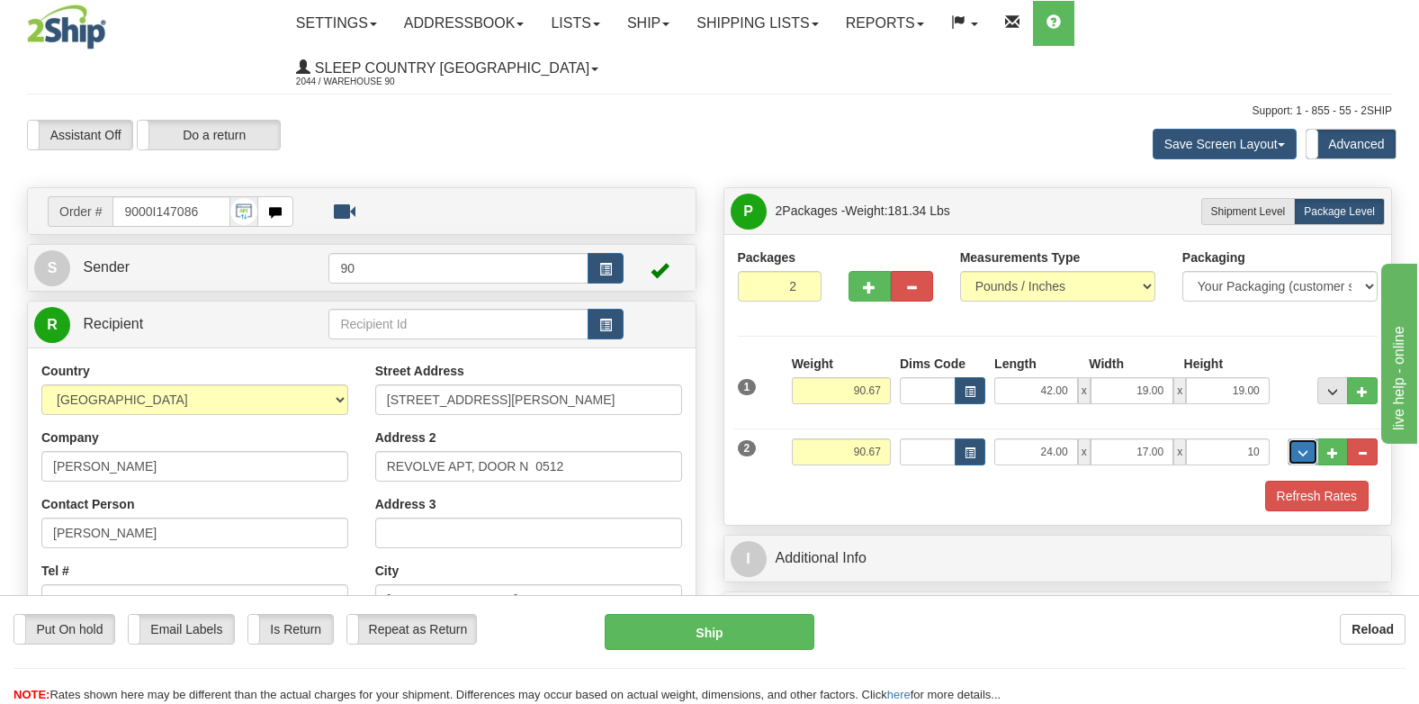
type input "10.00"
click at [1289, 288] on div "Packages 2 2 Measurements Type" at bounding box center [1058, 379] width 641 height 263
drag, startPoint x: 841, startPoint y: 352, endPoint x: 922, endPoint y: 350, distance: 81.0
click at [922, 355] on div "1 Weight 90.67 Dims Code x x" at bounding box center [1058, 387] width 650 height 64
type input "63.00"
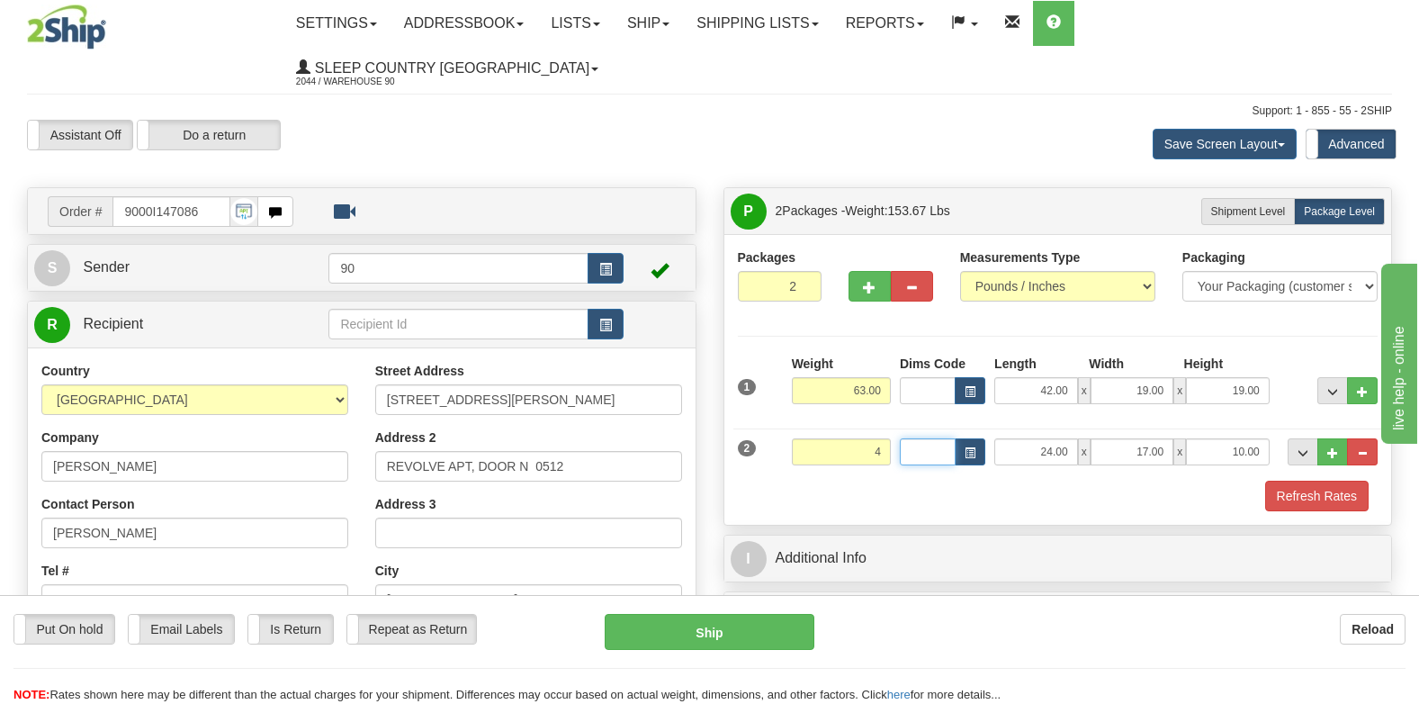
type input "4.00"
click at [1300, 481] on button "Refresh Rates" at bounding box center [1316, 496] width 103 height 31
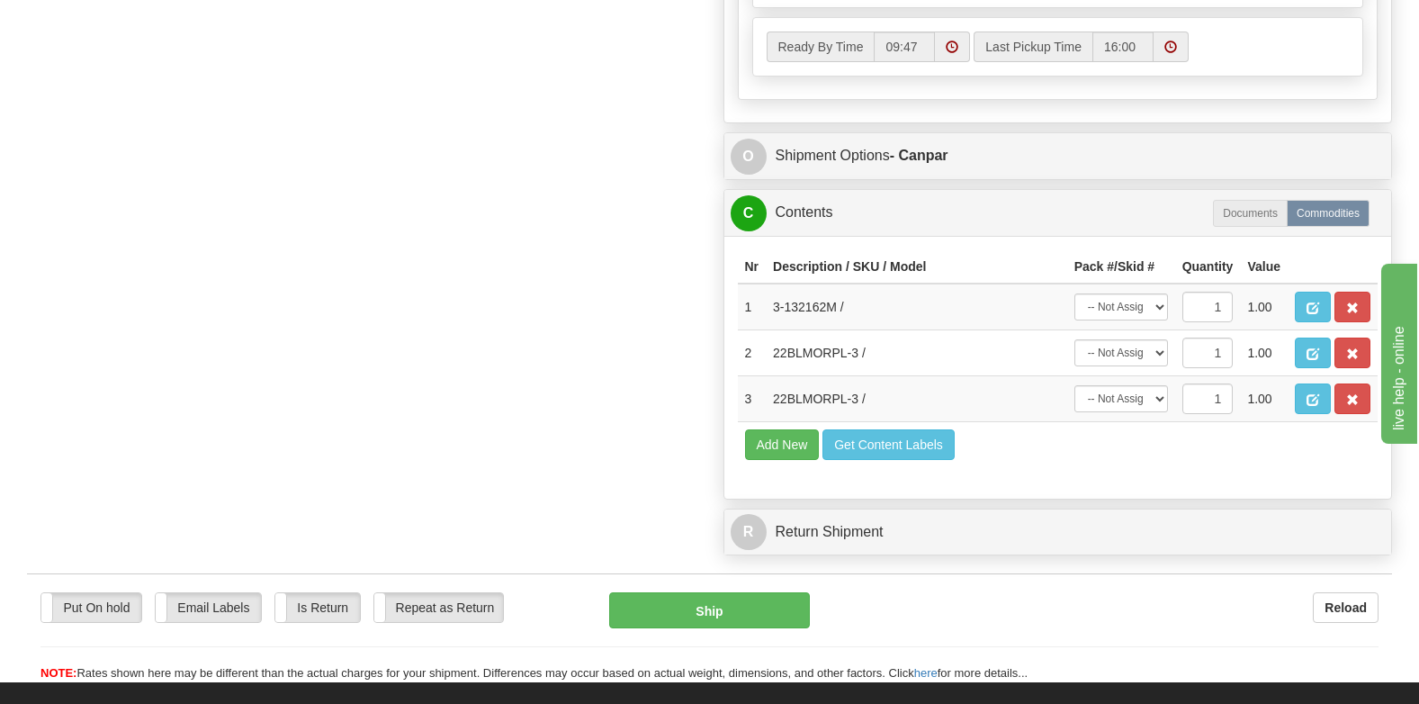
scroll to position [1170, 0]
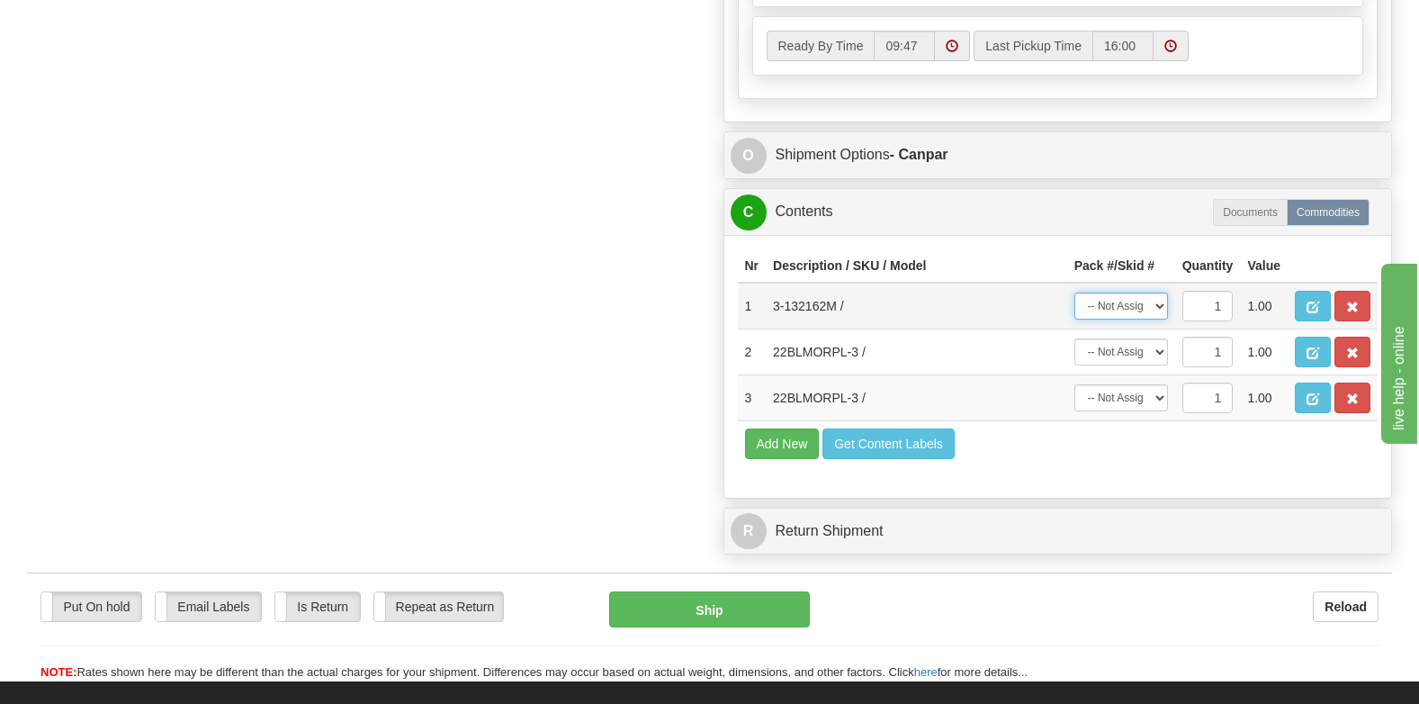
click at [1161, 292] on select "-- Not Assigned -- Package 1 Package 2" at bounding box center [1122, 305] width 94 height 27
select select "0"
click at [1075, 292] on select "-- Not Assigned -- Package 1 Package 2" at bounding box center [1122, 305] width 94 height 27
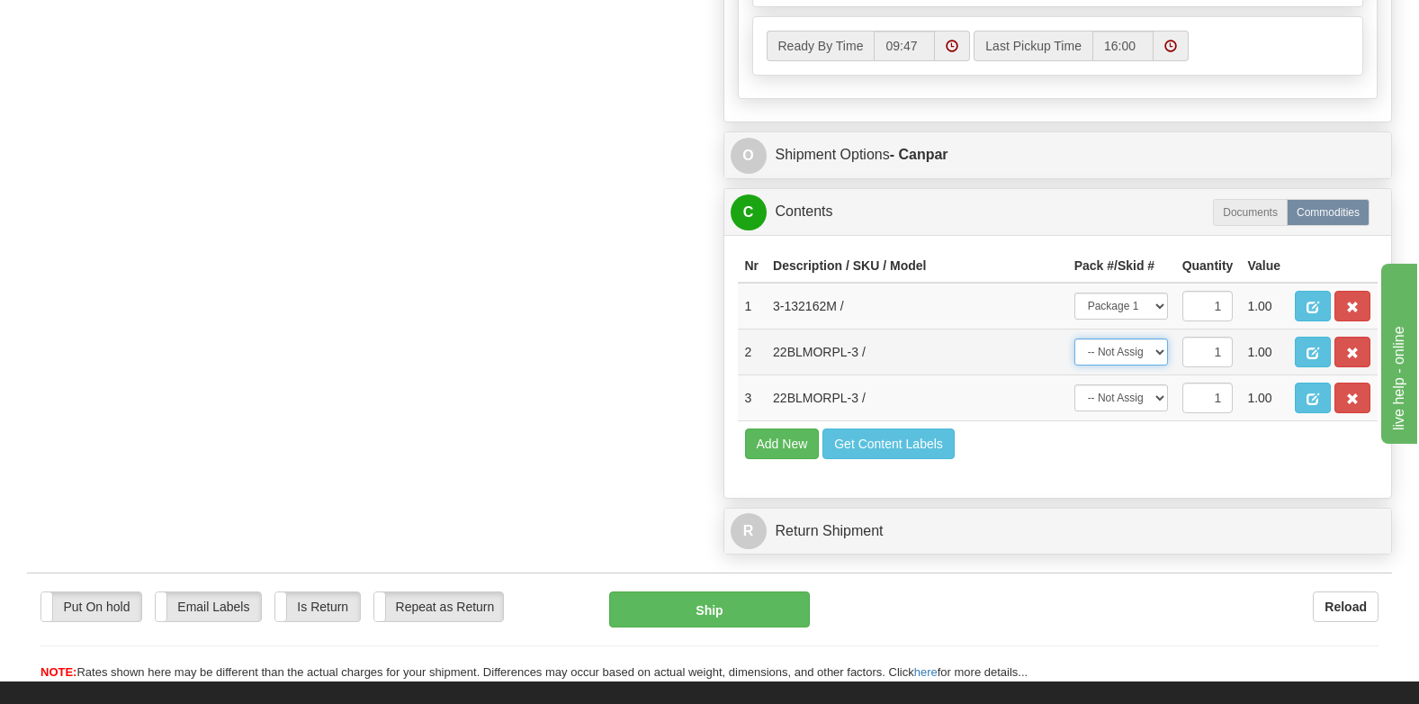
click at [1158, 338] on select "-- Not Assigned -- Package 1 Package 2" at bounding box center [1122, 351] width 94 height 27
select select "1"
click at [1075, 338] on select "-- Not Assigned -- Package 1 Package 2" at bounding box center [1122, 351] width 94 height 27
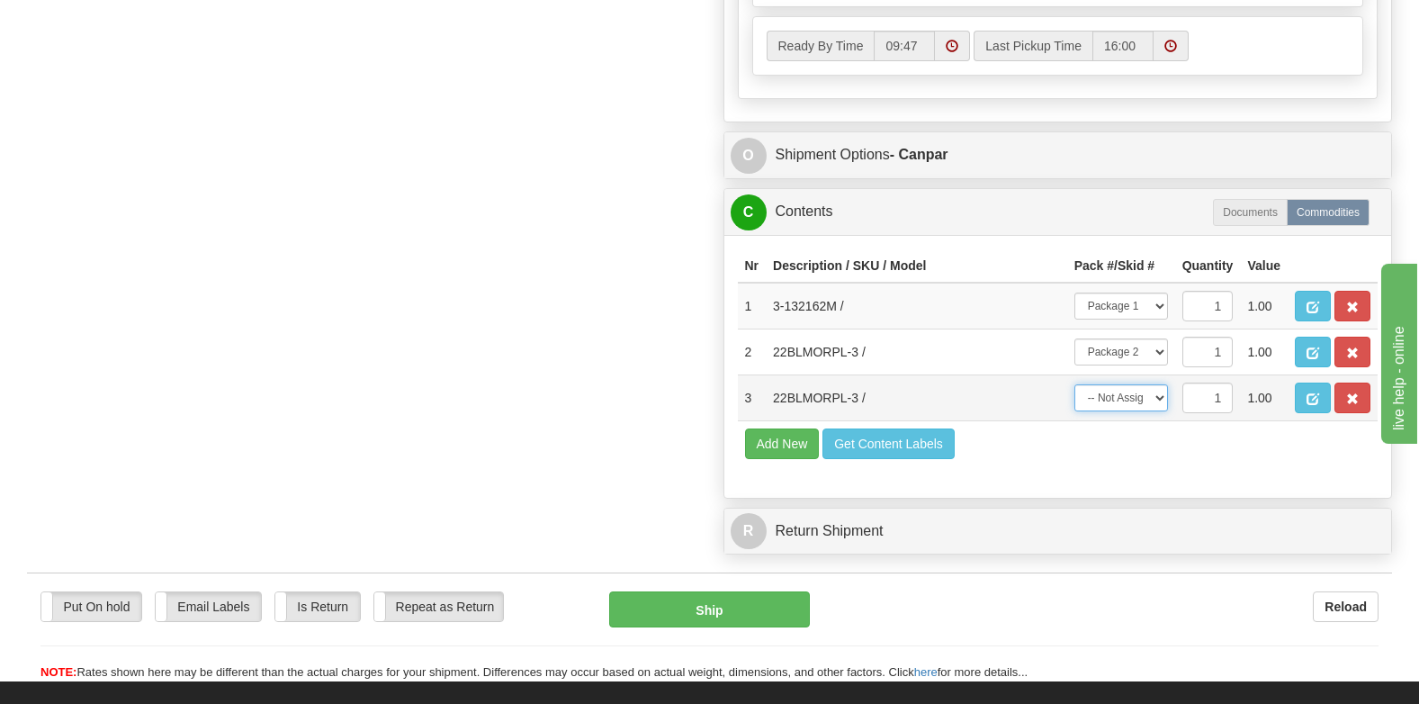
drag, startPoint x: 1154, startPoint y: 355, endPoint x: 1135, endPoint y: 371, distance: 24.9
click at [1153, 384] on select "-- Not Assigned -- Package 1 Package 2" at bounding box center [1122, 397] width 94 height 27
select select "1"
click at [1075, 384] on select "-- Not Assigned -- Package 1 Package 2" at bounding box center [1122, 397] width 94 height 27
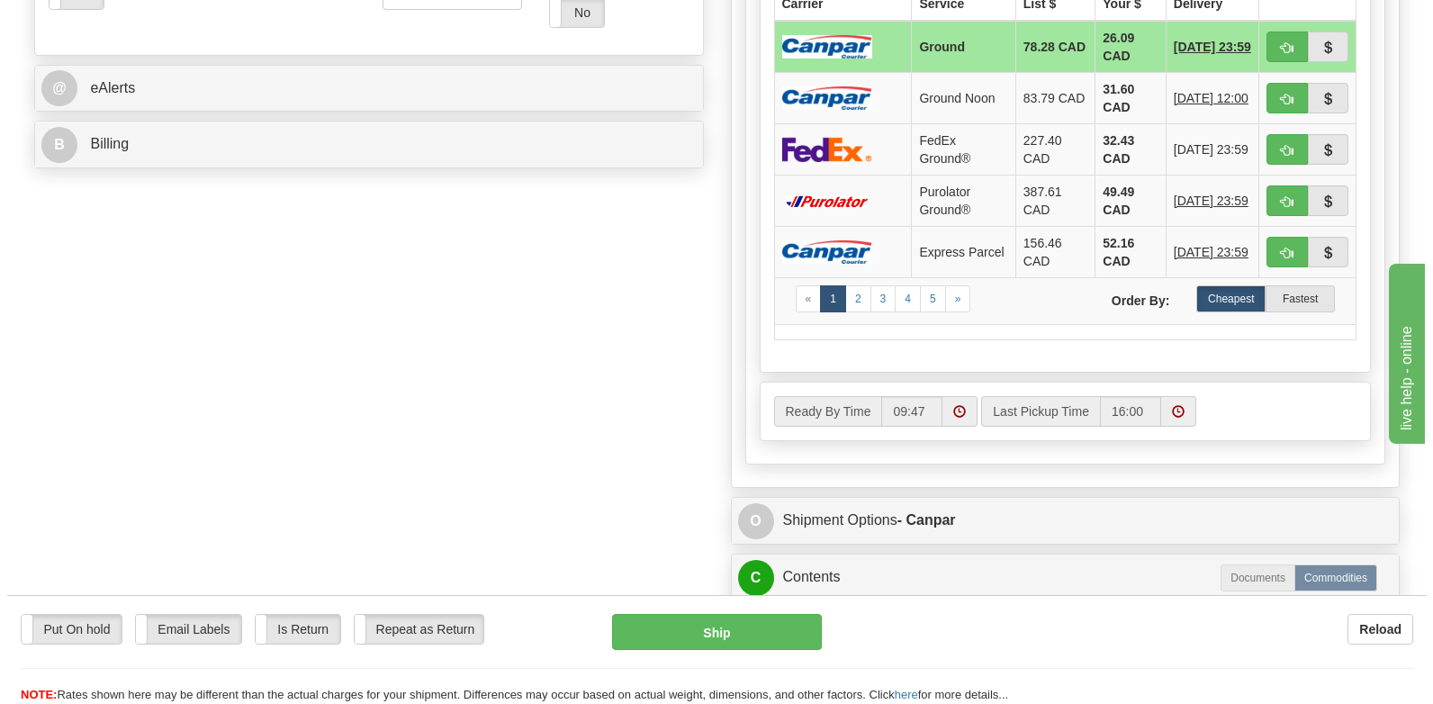
scroll to position [810, 0]
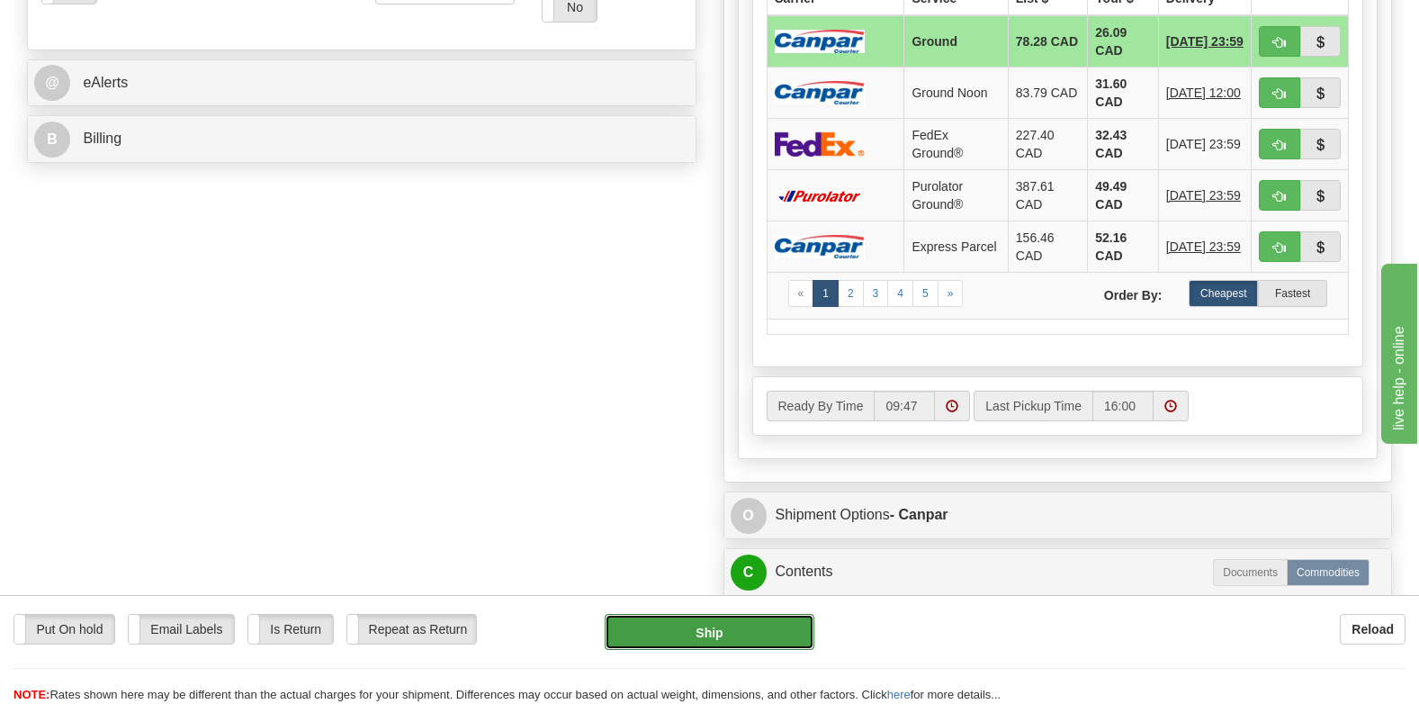
click at [663, 622] on button "Ship" at bounding box center [710, 632] width 210 height 36
type input "1"
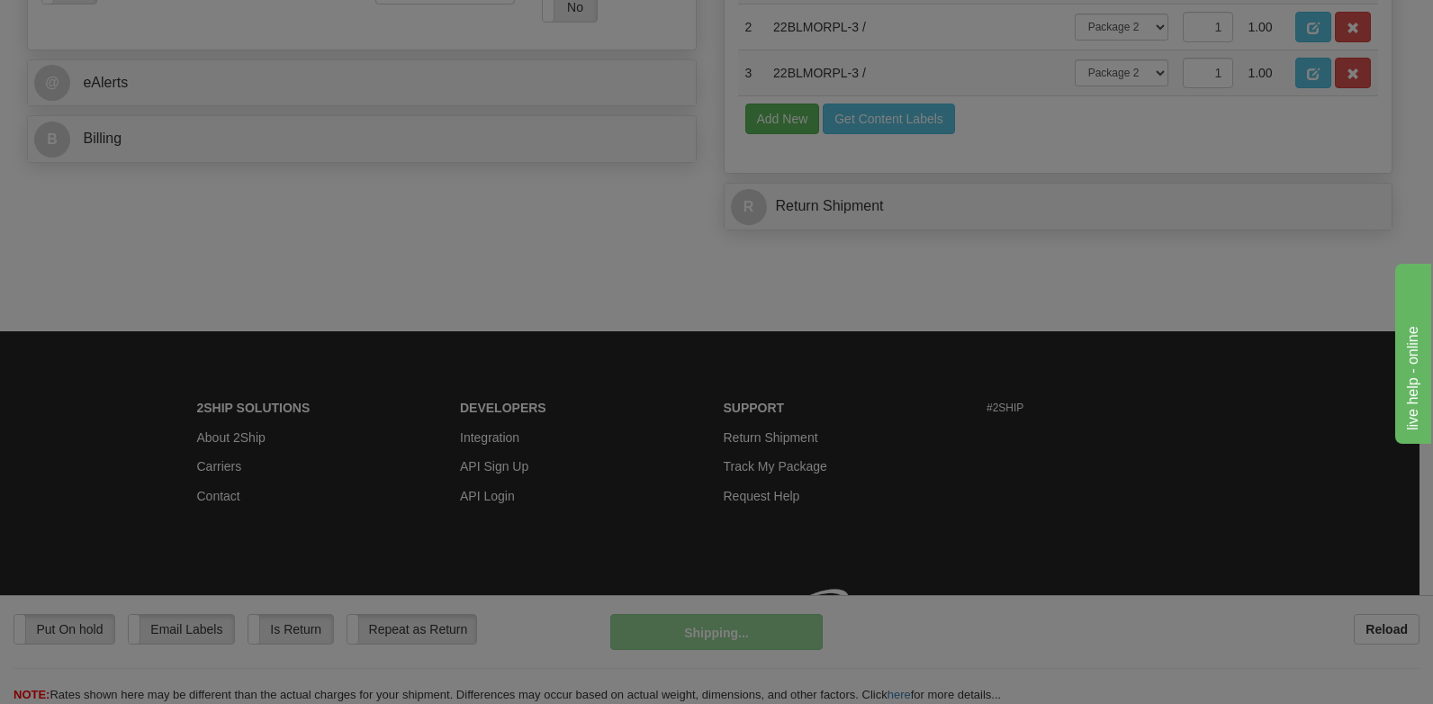
scroll to position [794, 0]
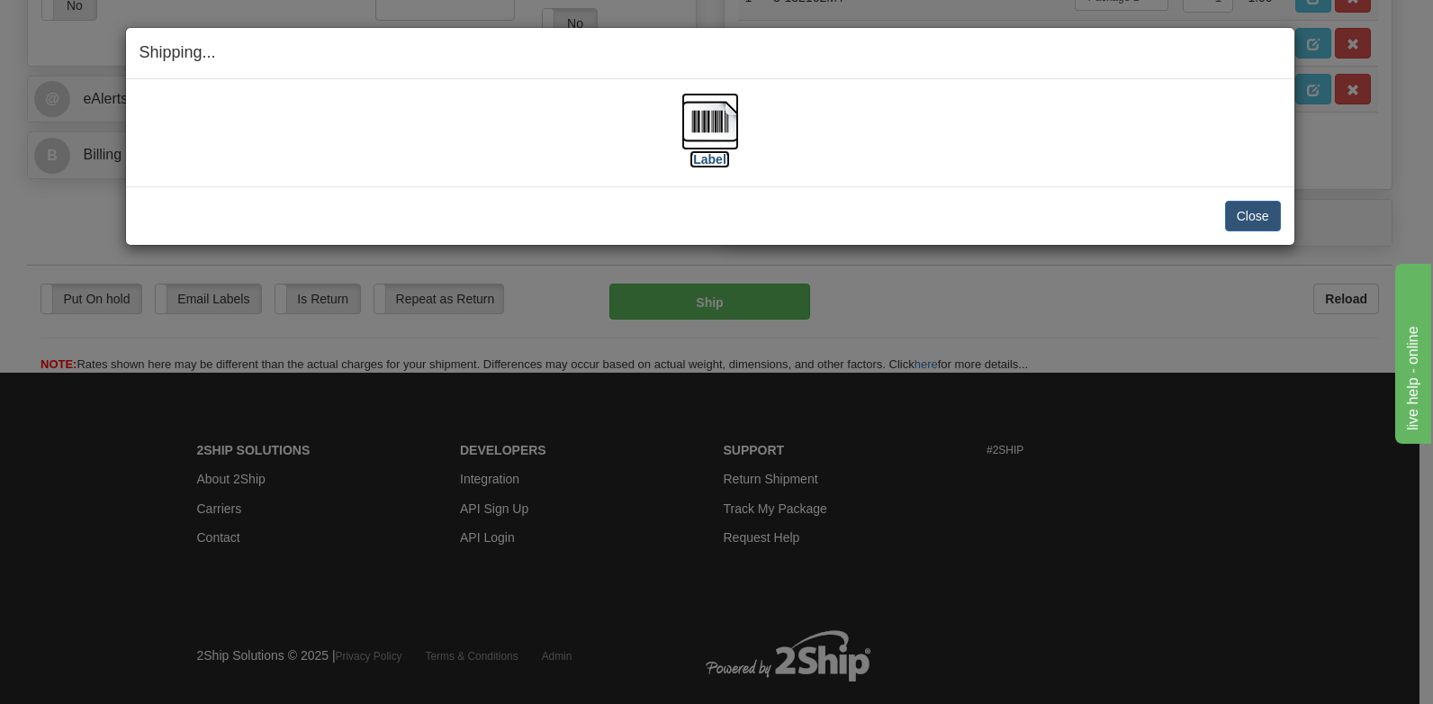
click at [702, 150] on label "[Label]" at bounding box center [709, 159] width 41 height 18
click at [1254, 202] on button "Close" at bounding box center [1253, 216] width 56 height 31
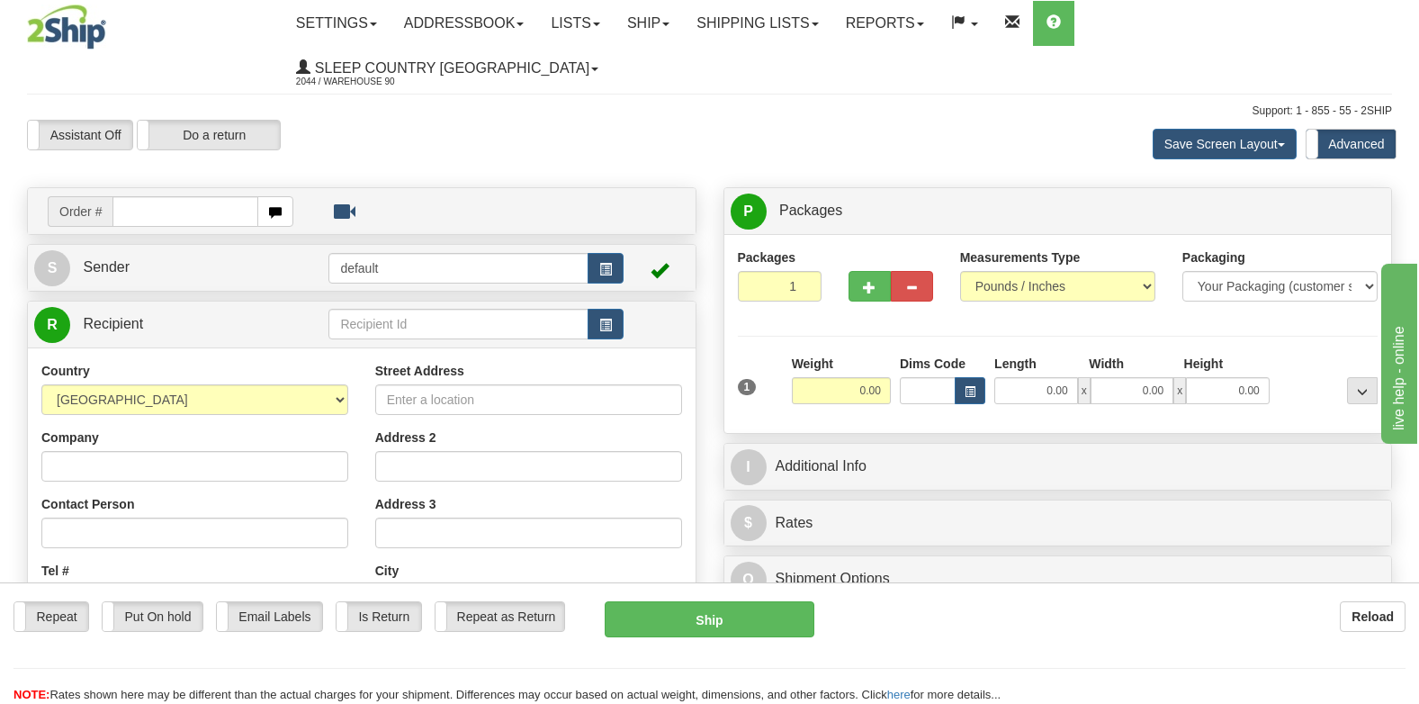
click at [222, 196] on input "text" at bounding box center [185, 211] width 146 height 31
click at [214, 196] on input "text" at bounding box center [185, 211] width 146 height 31
type input "9000I147095"
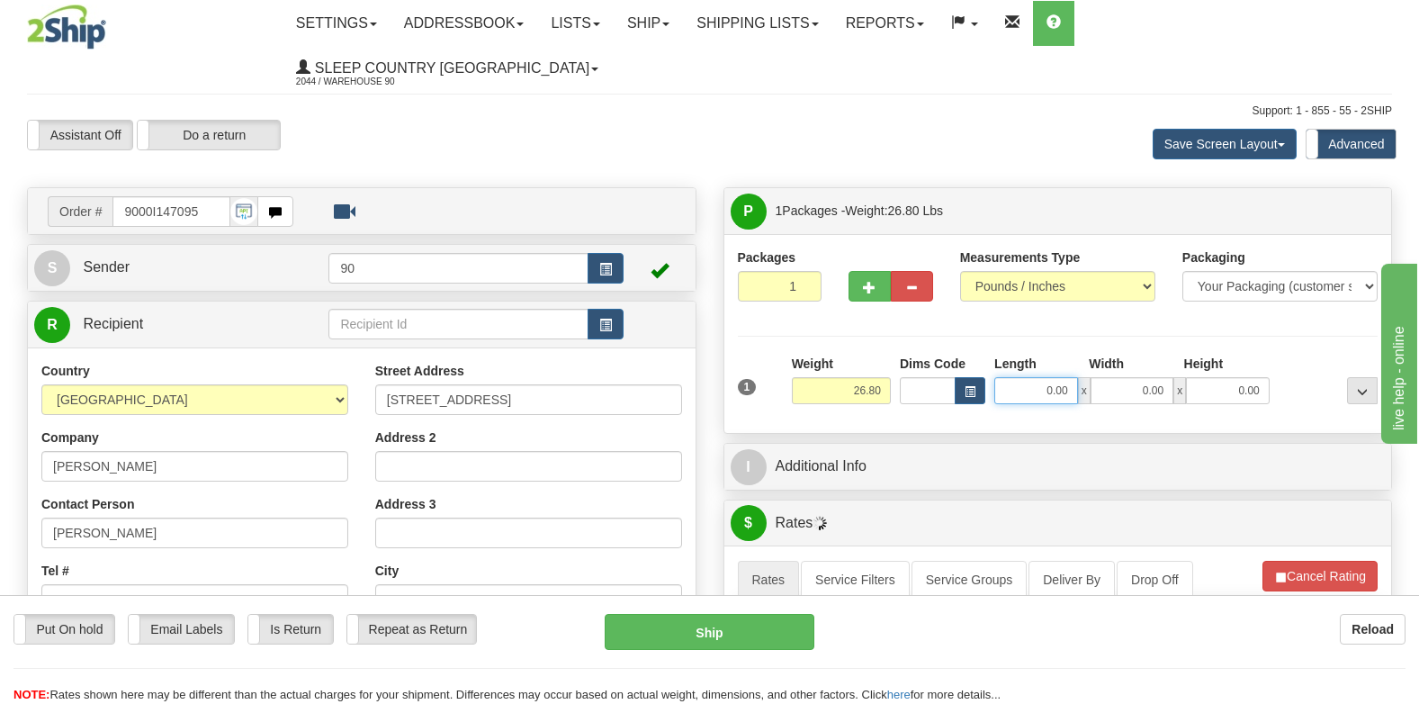
drag, startPoint x: 1047, startPoint y: 351, endPoint x: 1237, endPoint y: 355, distance: 190.8
click at [1236, 377] on div "0.00 x 0.00 x 0.00" at bounding box center [1131, 390] width 275 height 27
type input "24.00"
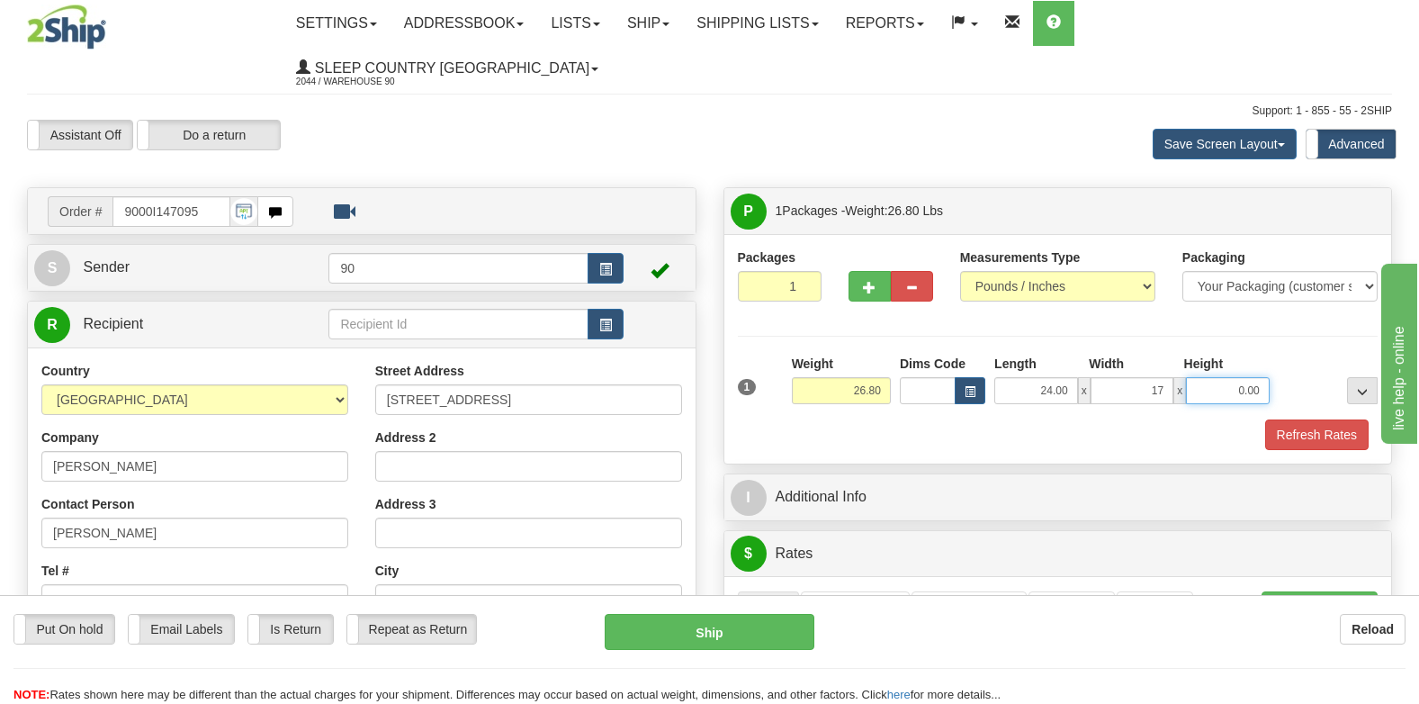
type input "17.00"
type input "10.00"
click at [1309, 419] on button "Refresh Rates" at bounding box center [1316, 434] width 103 height 31
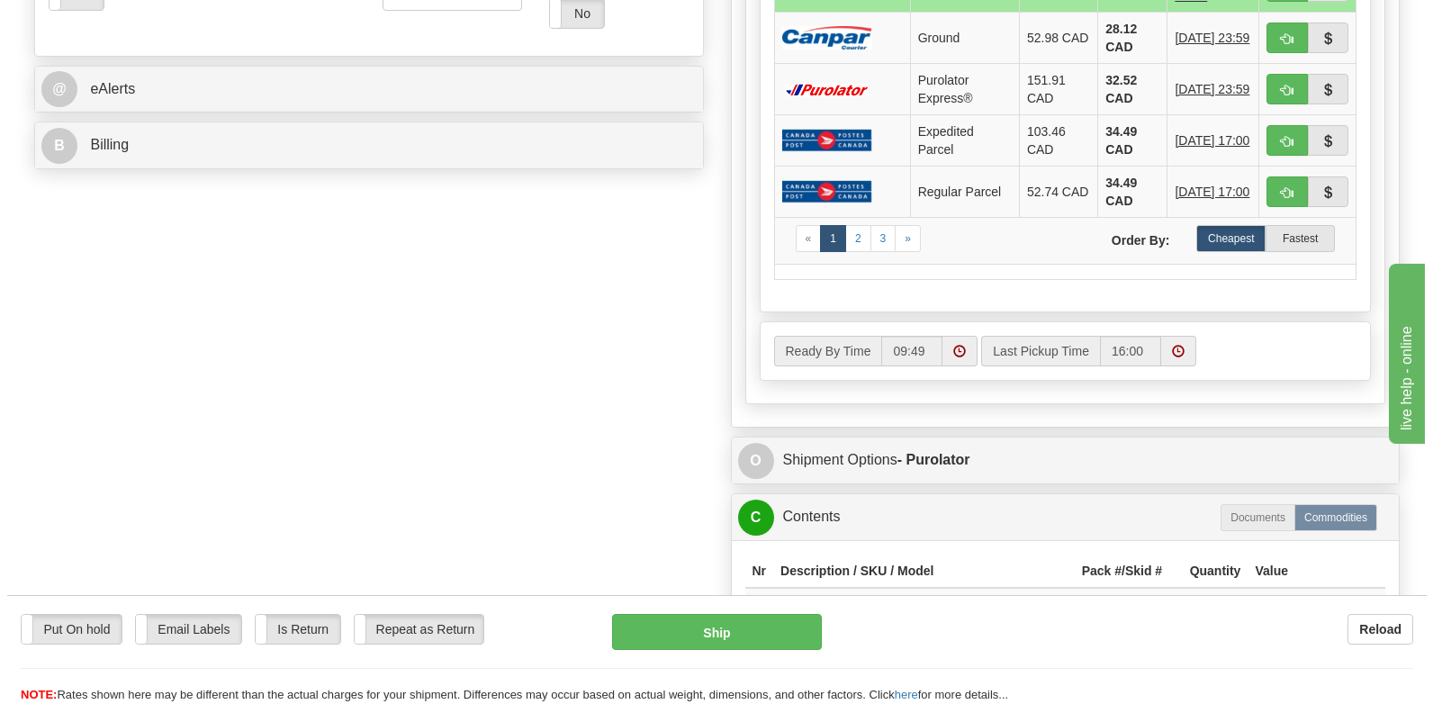
scroll to position [810, 0]
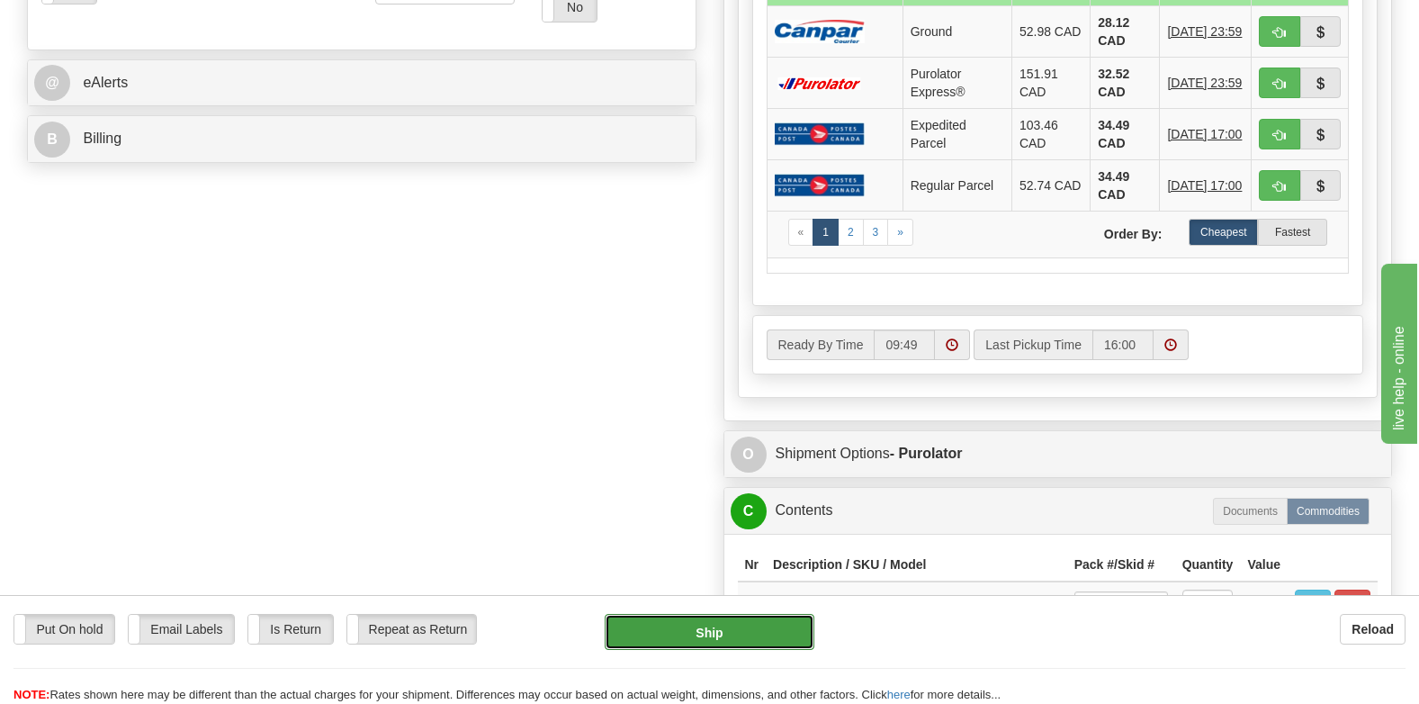
click at [706, 625] on button "Ship" at bounding box center [710, 632] width 210 height 36
type input "260"
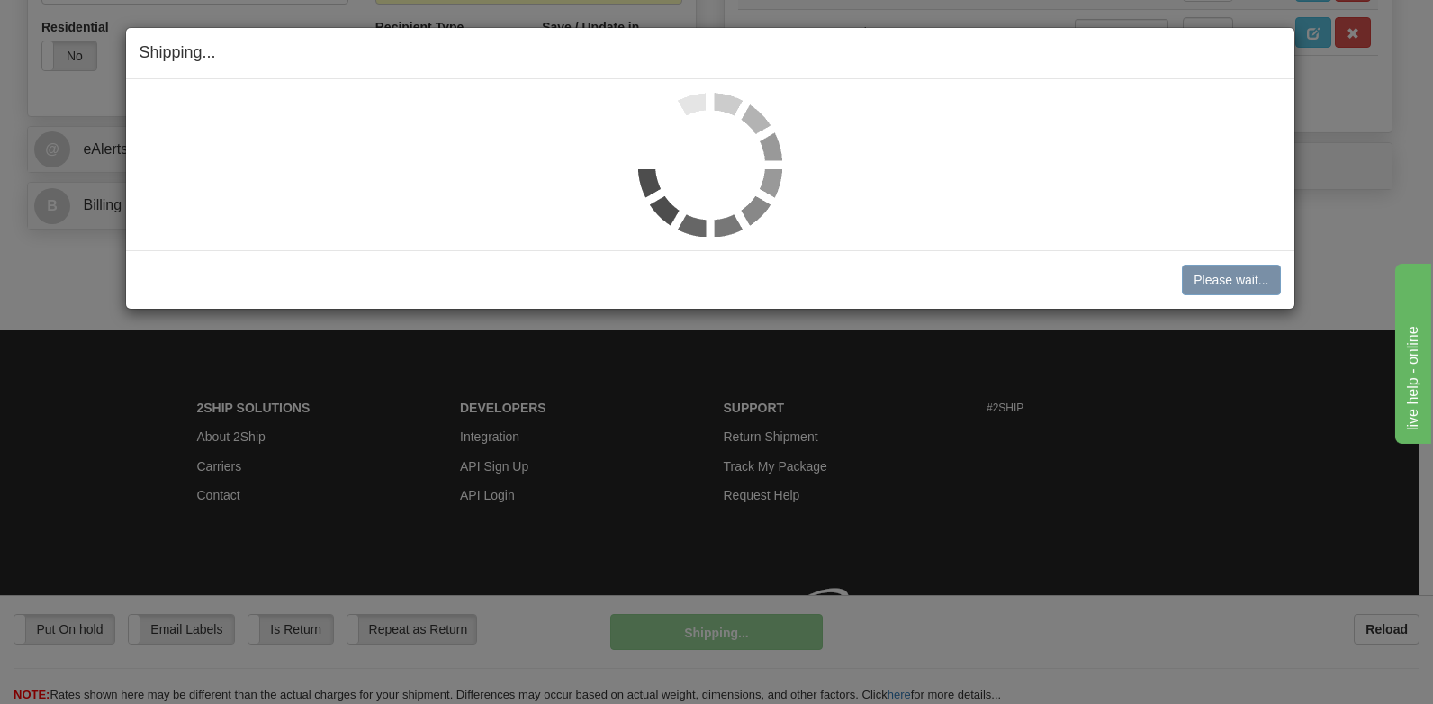
scroll to position [727, 0]
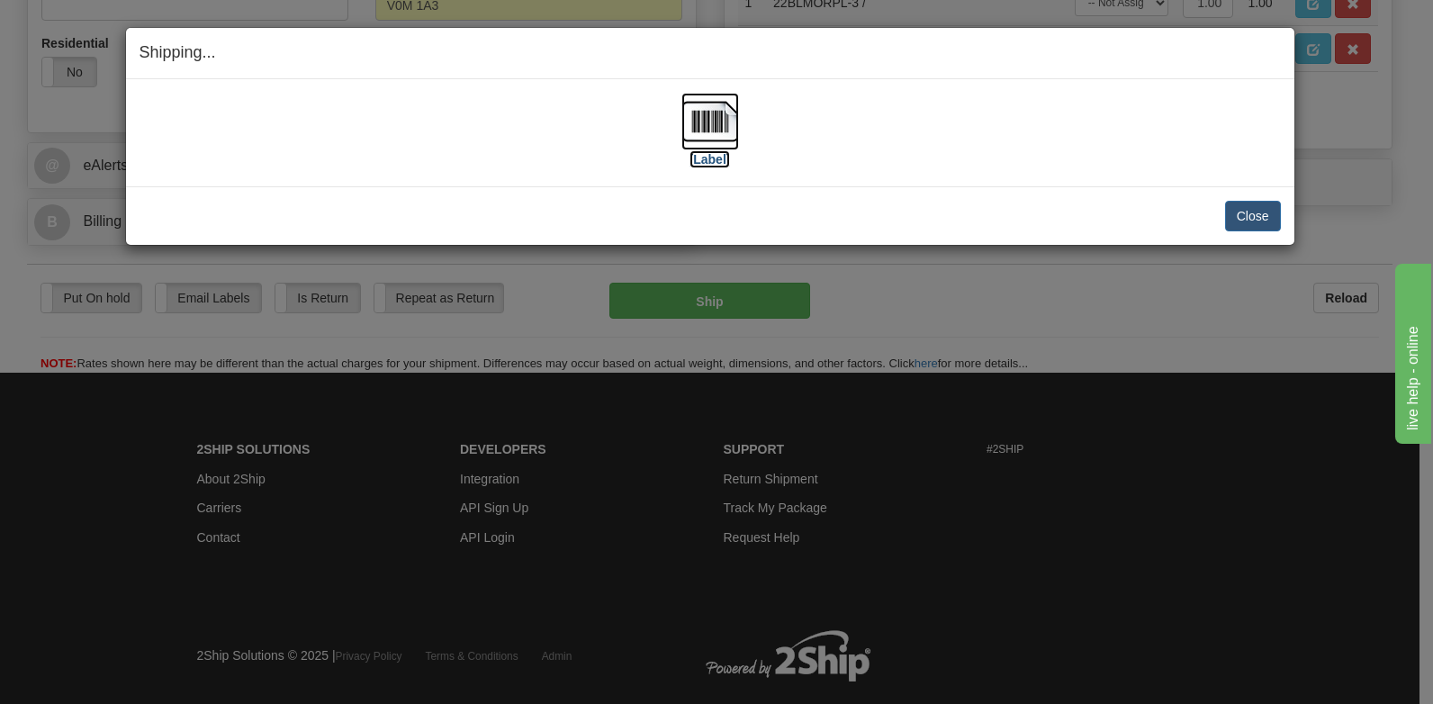
click at [700, 126] on img at bounding box center [710, 122] width 58 height 58
click at [1246, 212] on button "Close" at bounding box center [1253, 216] width 56 height 31
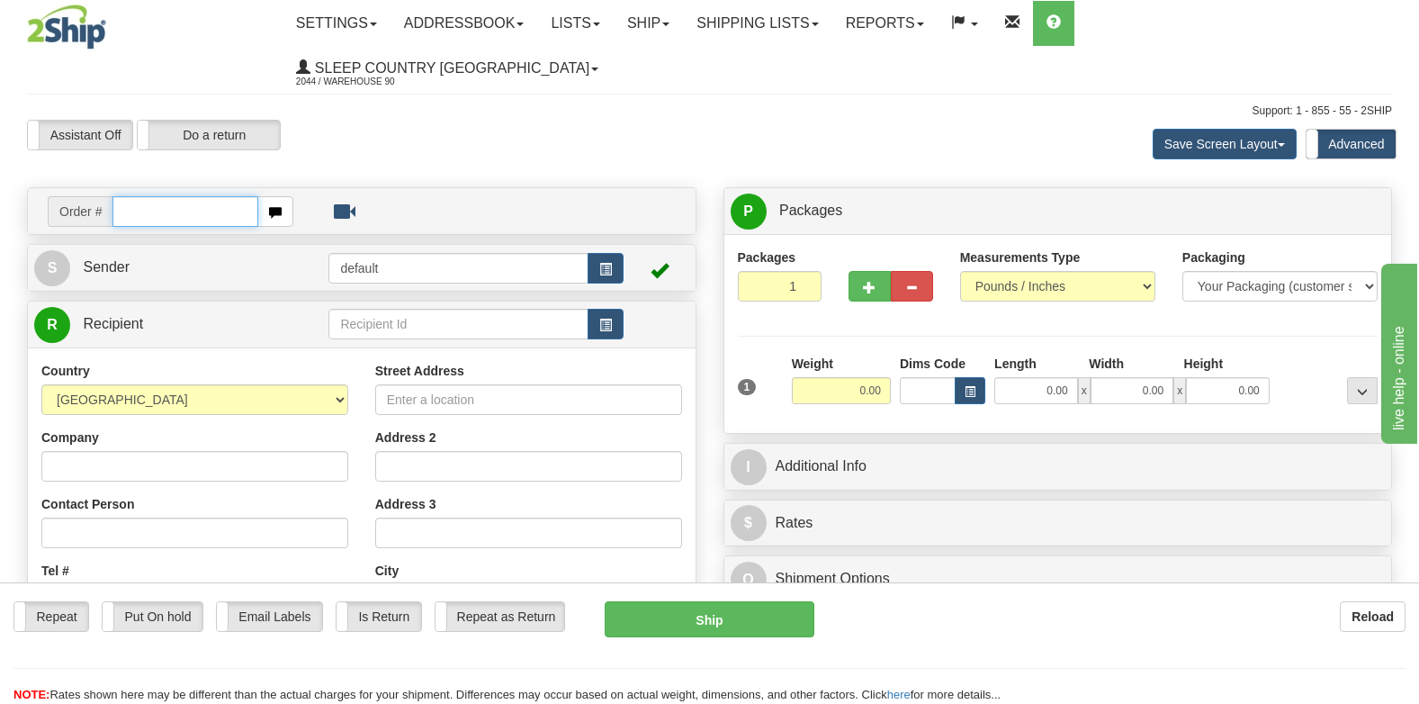
click at [127, 196] on input "text" at bounding box center [185, 211] width 146 height 31
type input "9000I150585"
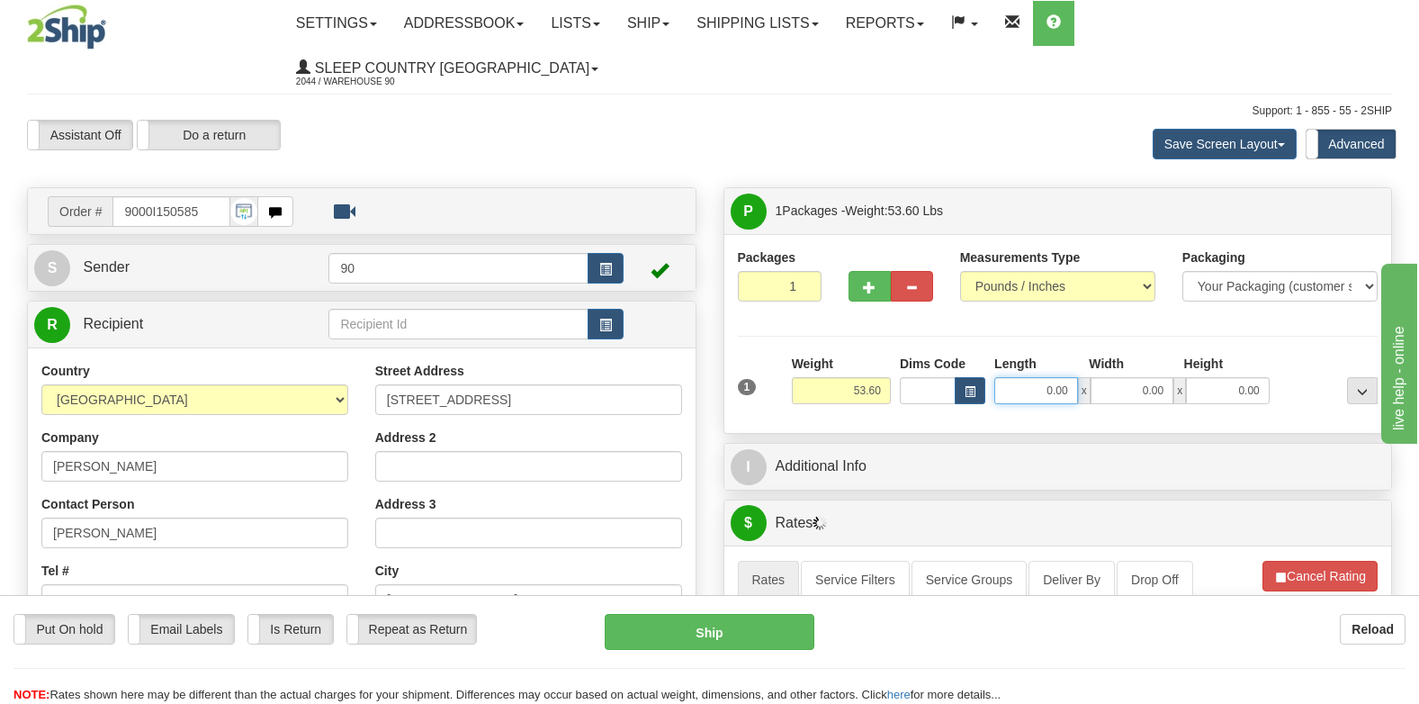
drag, startPoint x: 1035, startPoint y: 347, endPoint x: 1129, endPoint y: 325, distance: 97.1
click at [1129, 355] on div "Length Width Height 0.00 x 0.00 x 0.00" at bounding box center [1132, 379] width 284 height 49
type input "24.00"
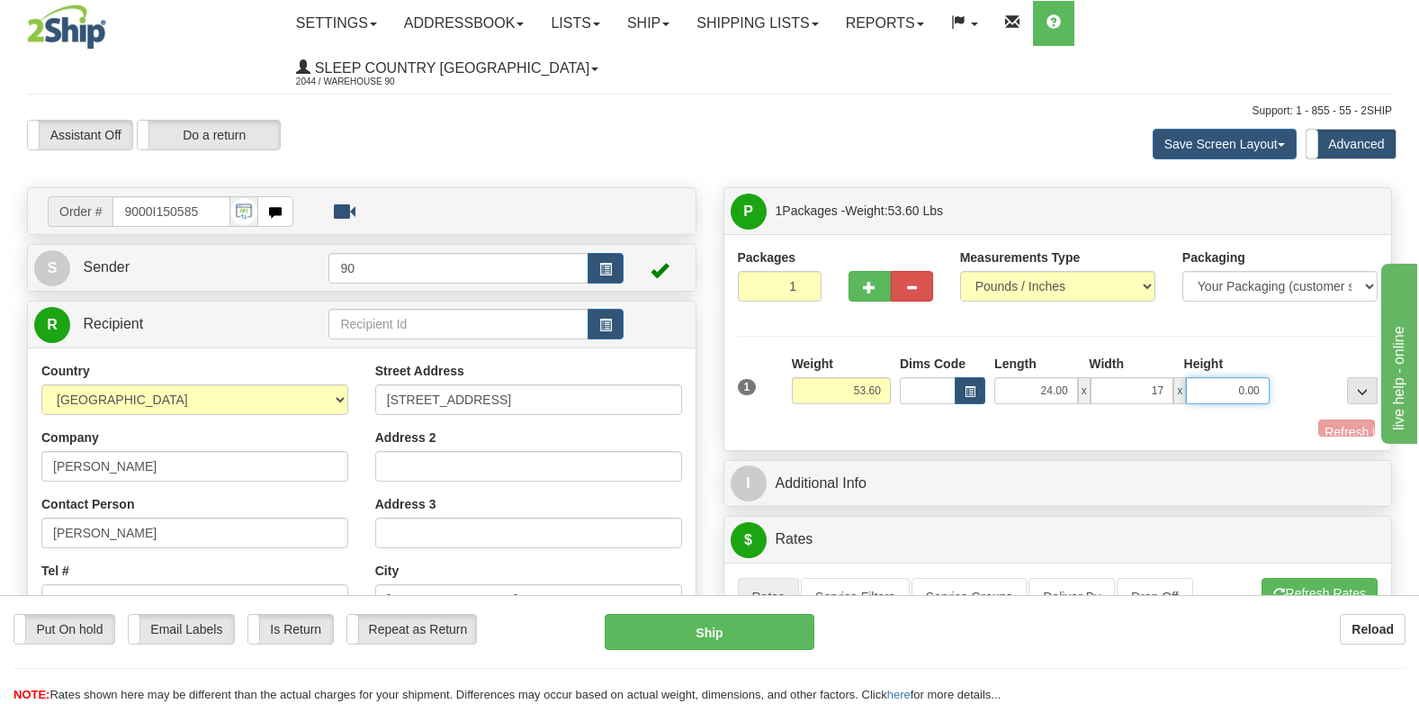
type input "17.00"
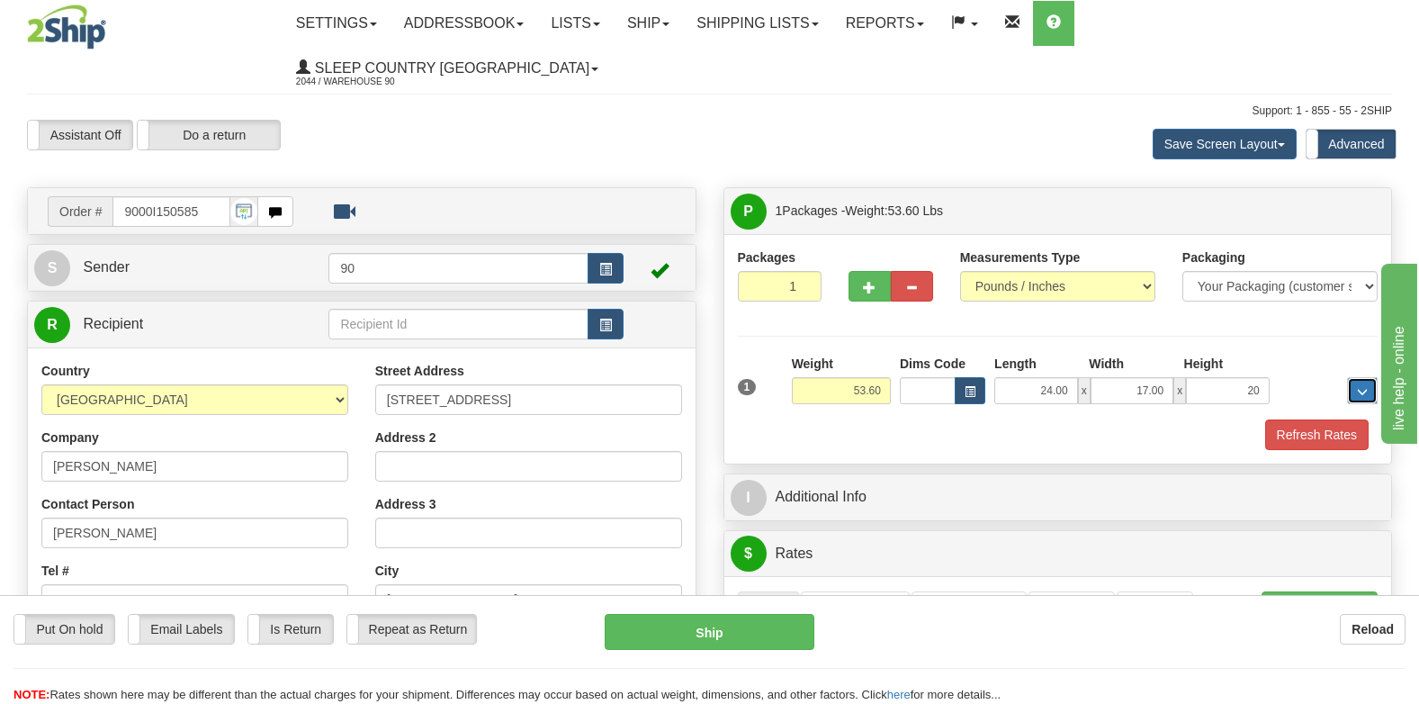
type input "20.00"
click at [1307, 419] on button "Refresh Rates" at bounding box center [1316, 434] width 103 height 31
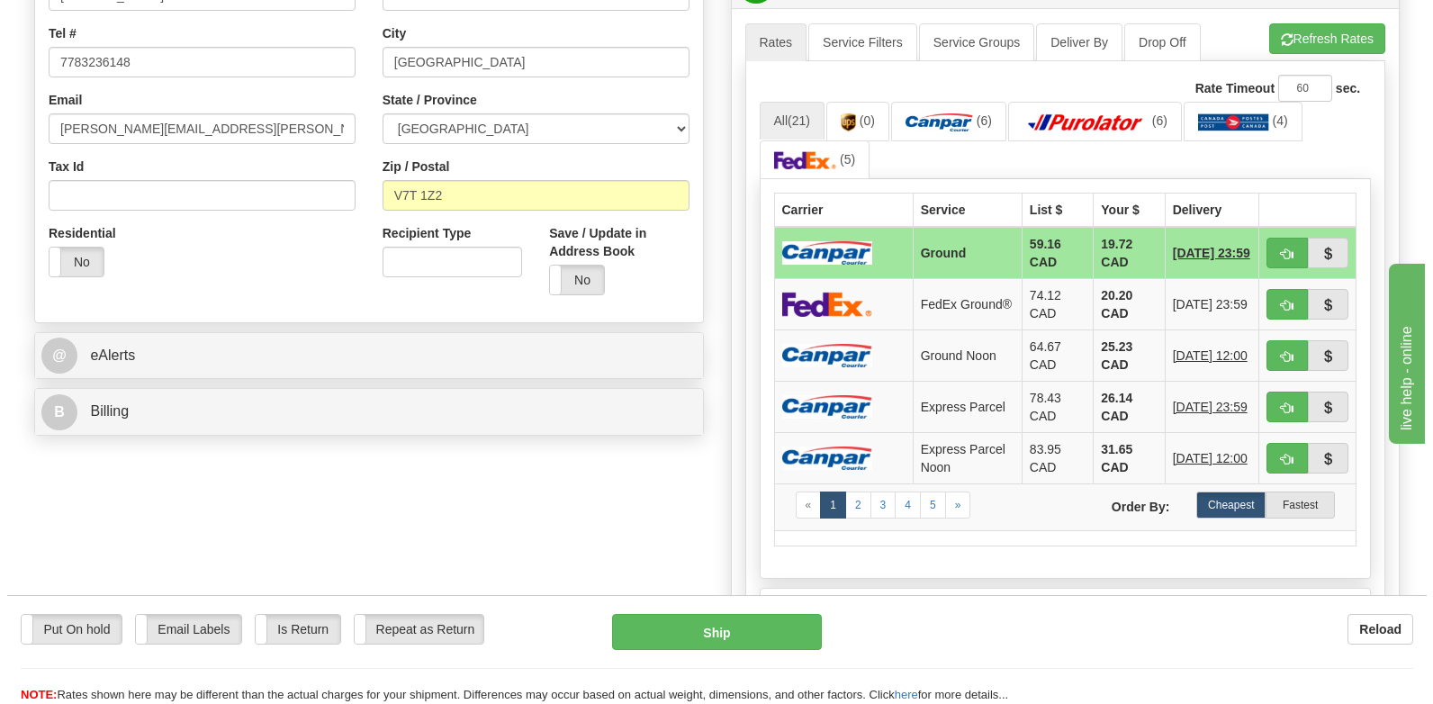
scroll to position [540, 0]
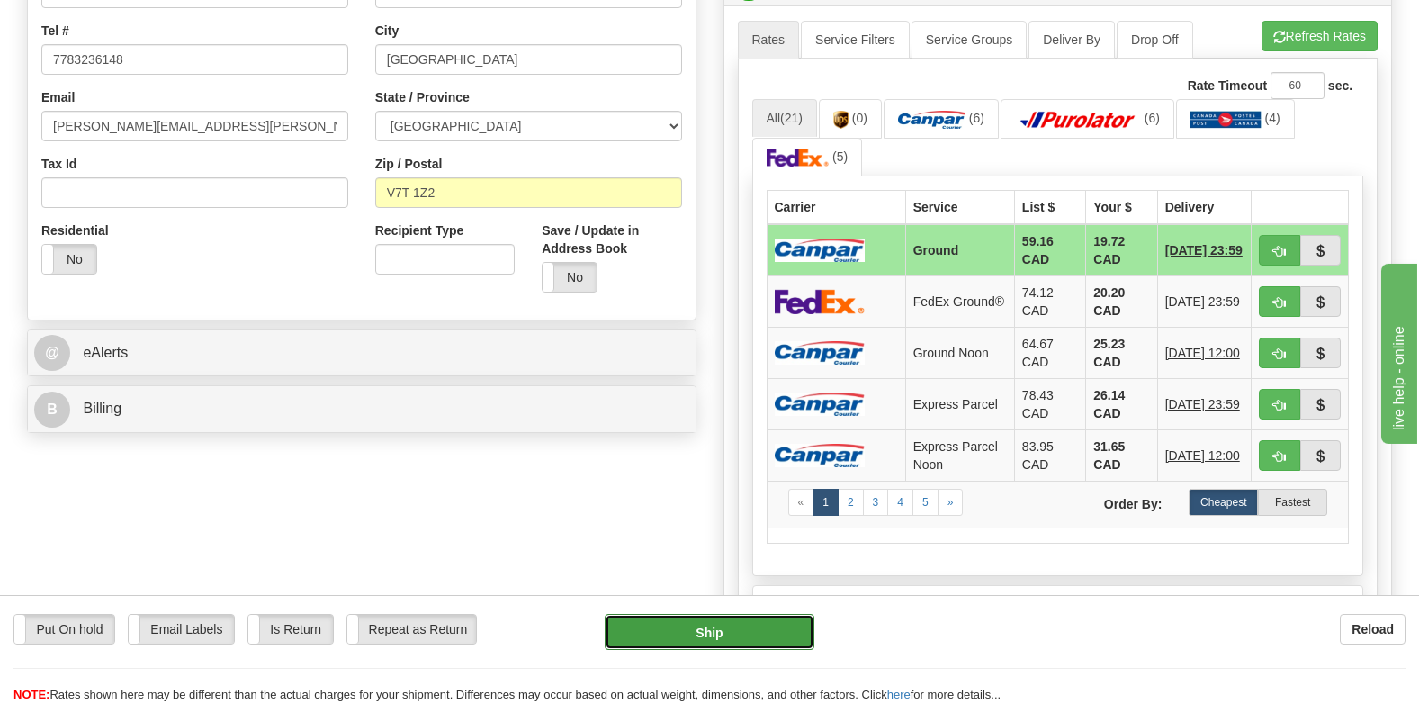
click at [712, 626] on button "Ship" at bounding box center [710, 632] width 210 height 36
type input "1"
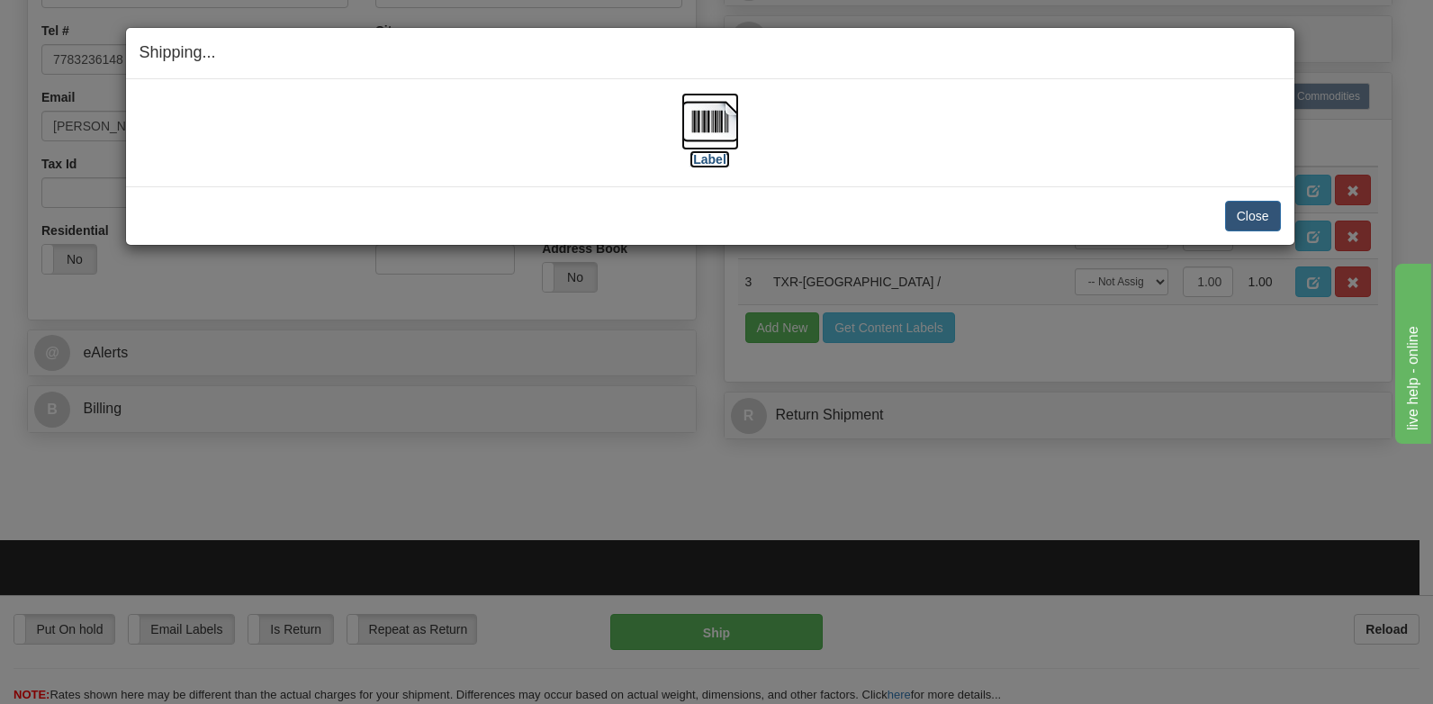
click at [715, 145] on img at bounding box center [710, 122] width 58 height 58
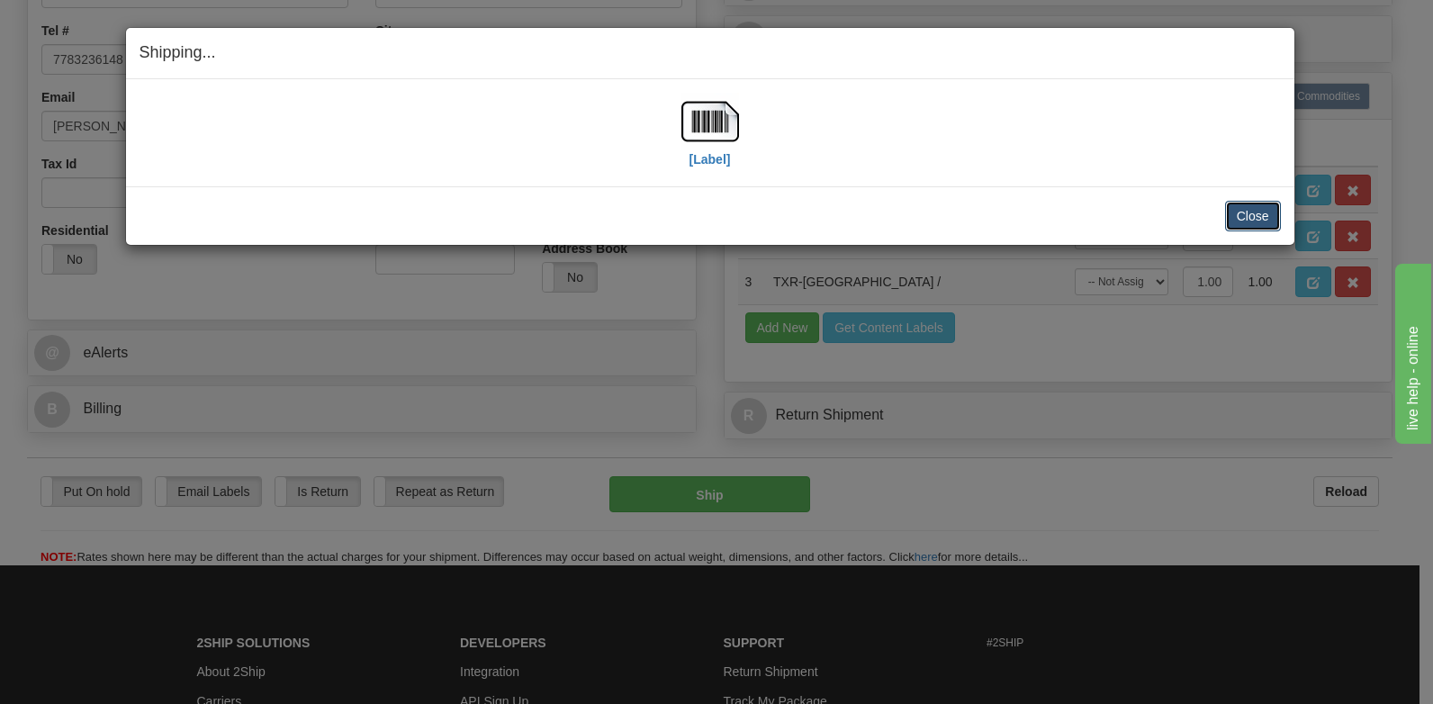
click at [1256, 214] on button "Close" at bounding box center [1253, 216] width 56 height 31
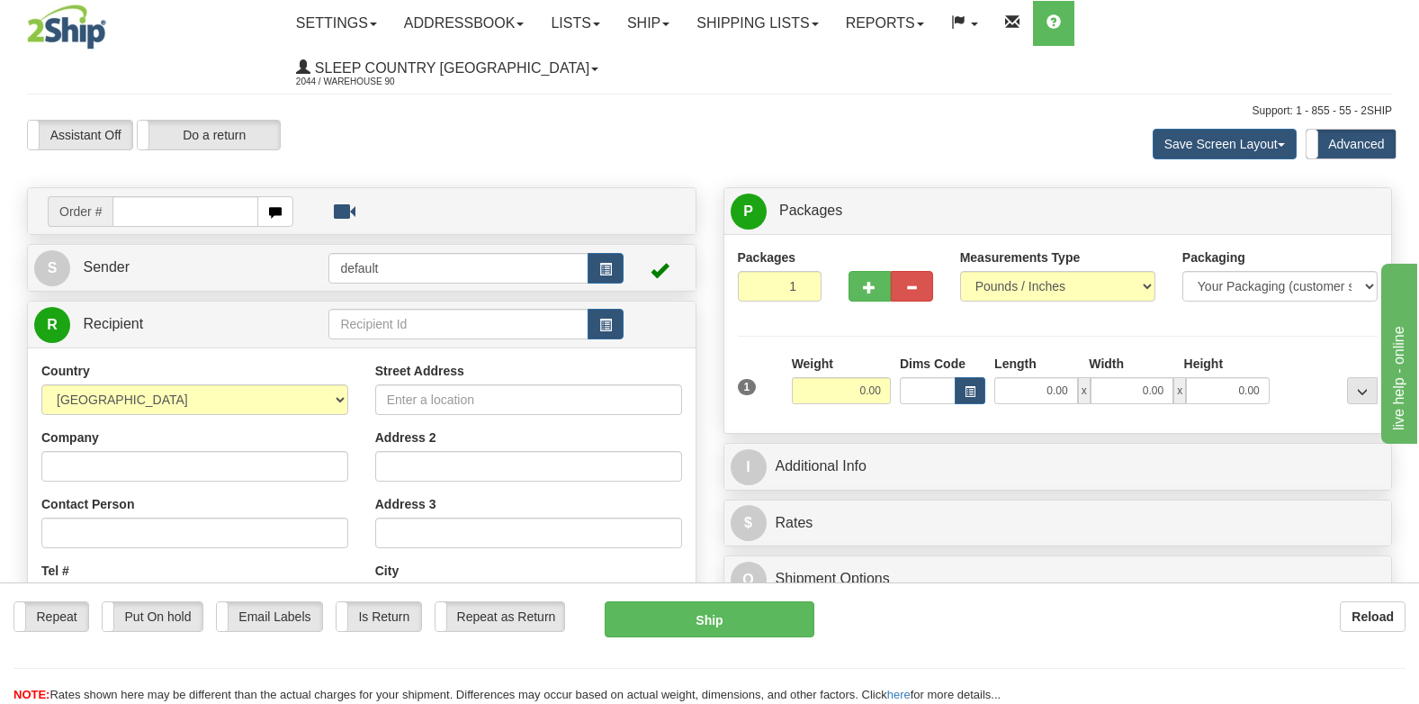
click at [208, 196] on input "text" at bounding box center [185, 211] width 146 height 31
type input "9000I151001"
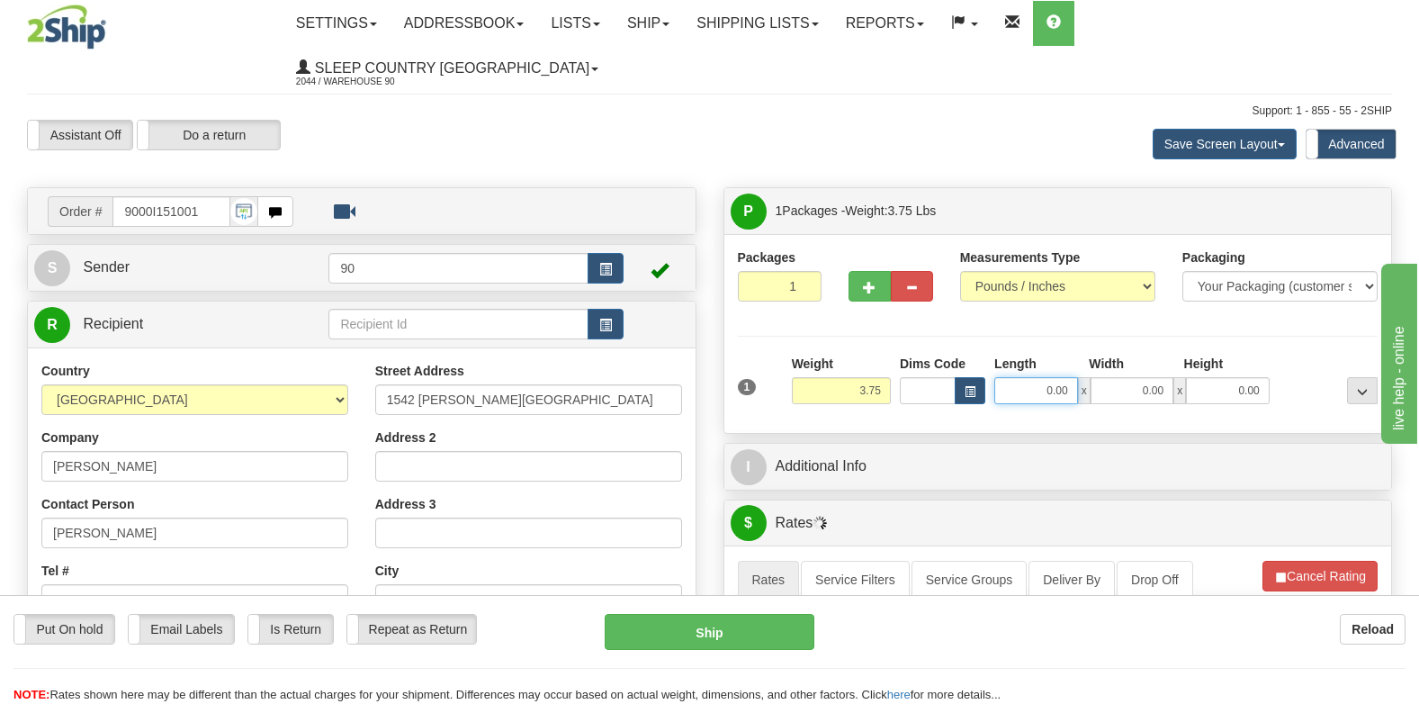
drag, startPoint x: 1035, startPoint y: 344, endPoint x: 1141, endPoint y: 346, distance: 106.2
click at [1138, 377] on div "0.00 x 0.00 x 0.00" at bounding box center [1131, 390] width 275 height 27
type input "18.00"
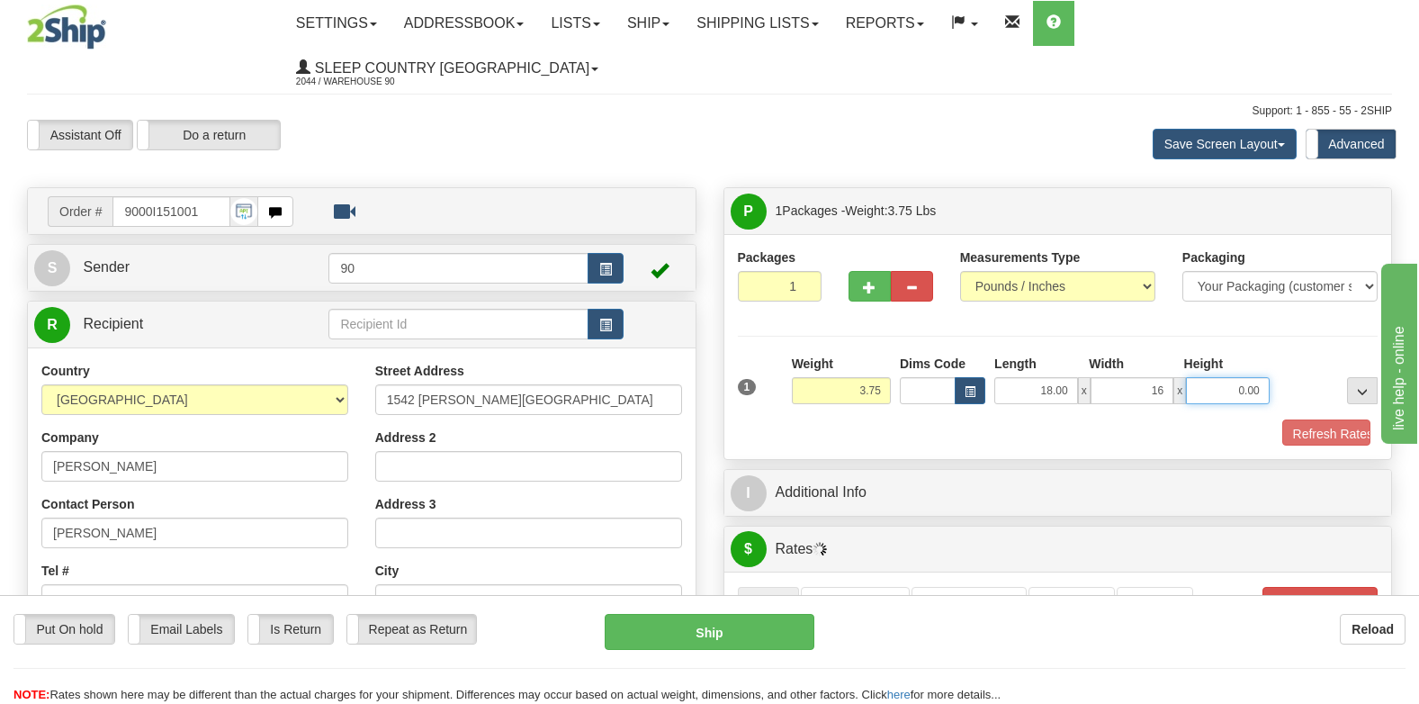
type input "16.00"
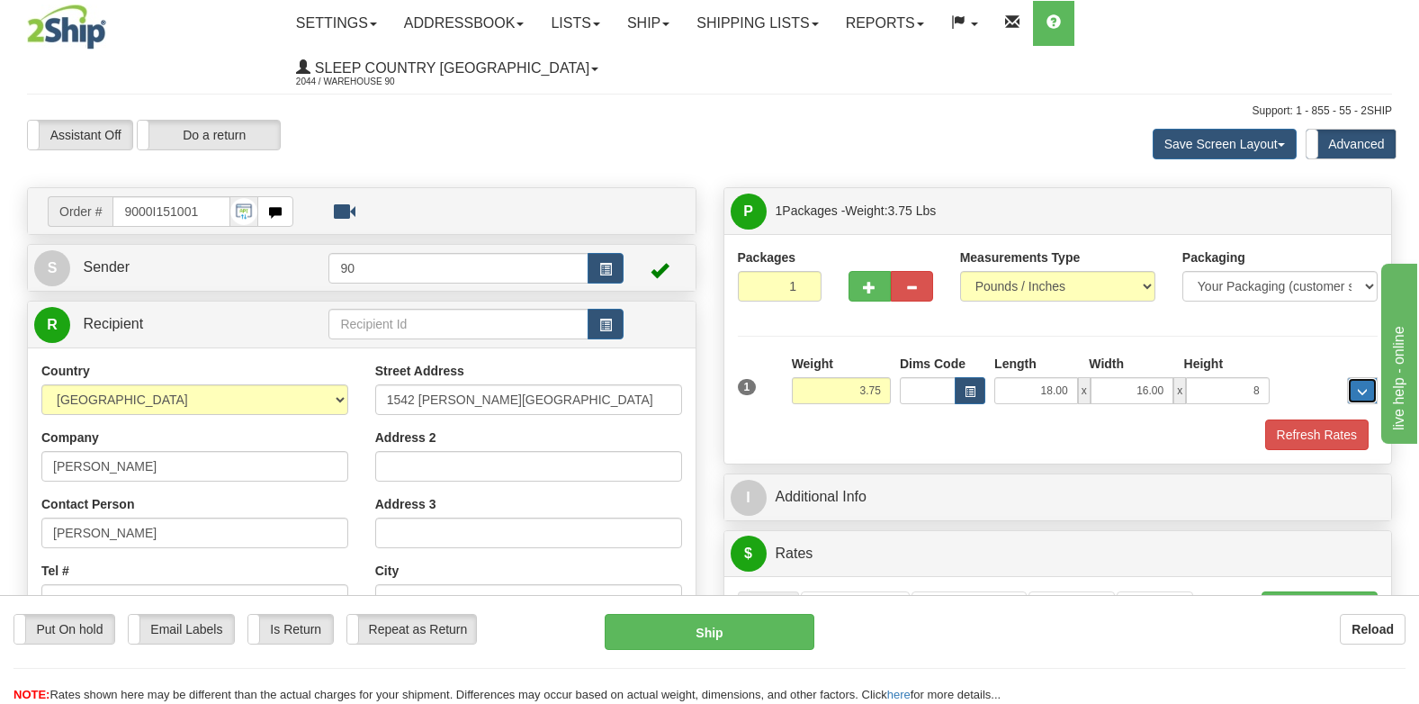
type input "8.00"
click at [1282, 419] on button "Refresh Rates" at bounding box center [1316, 434] width 103 height 31
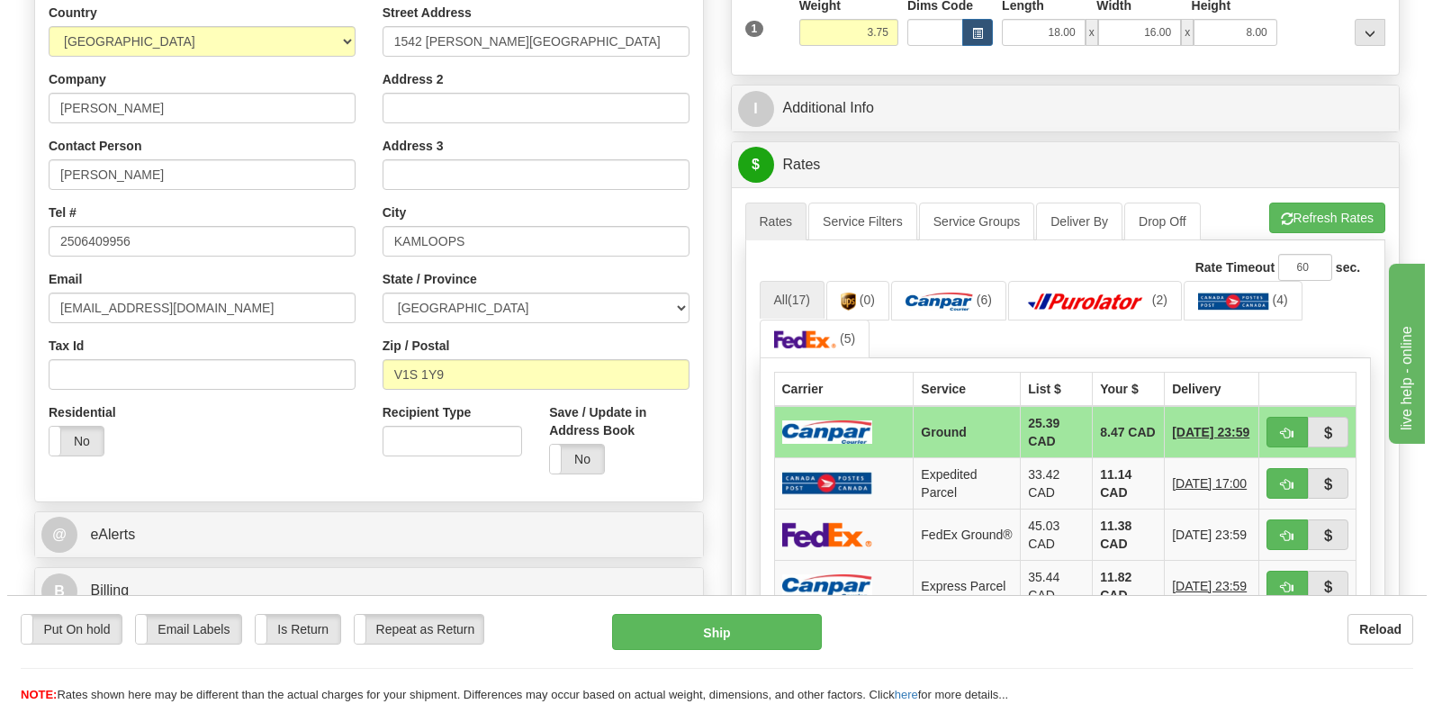
scroll to position [360, 0]
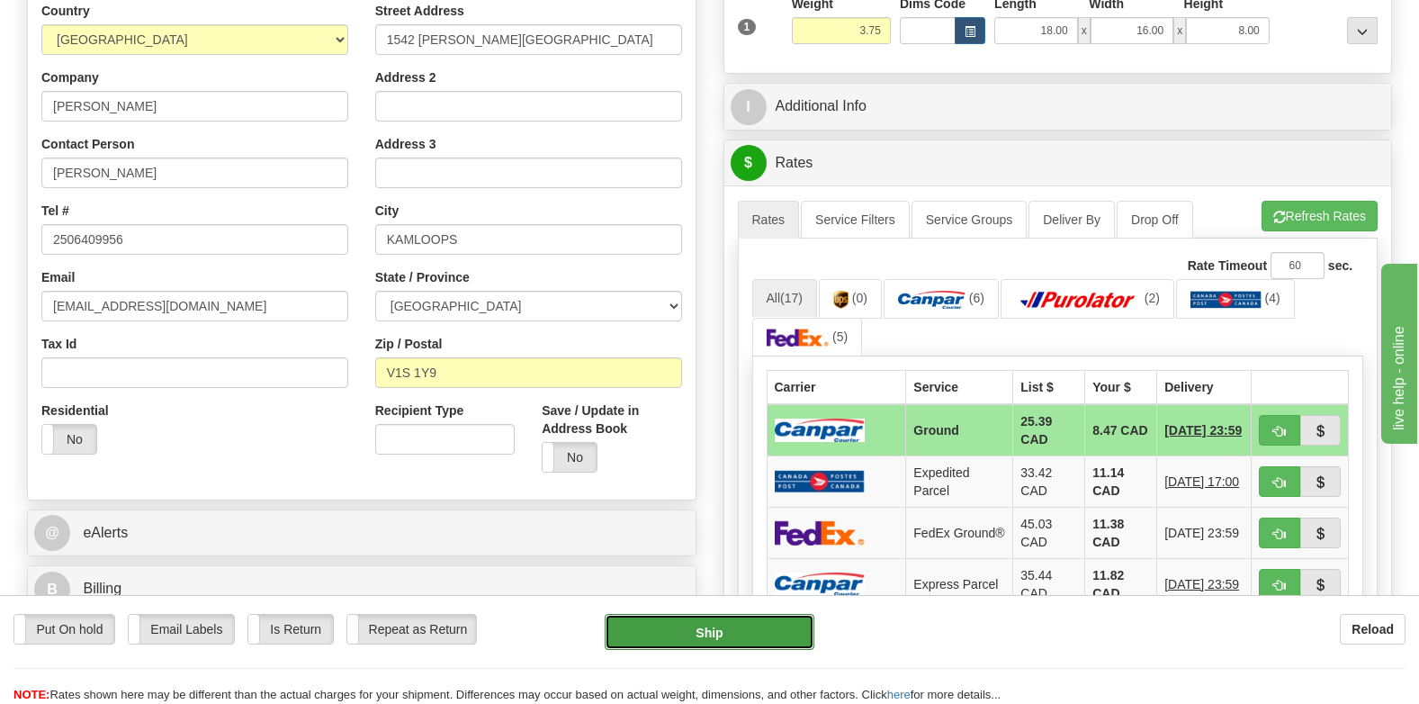
click at [763, 624] on button "Ship" at bounding box center [710, 632] width 210 height 36
type input "1"
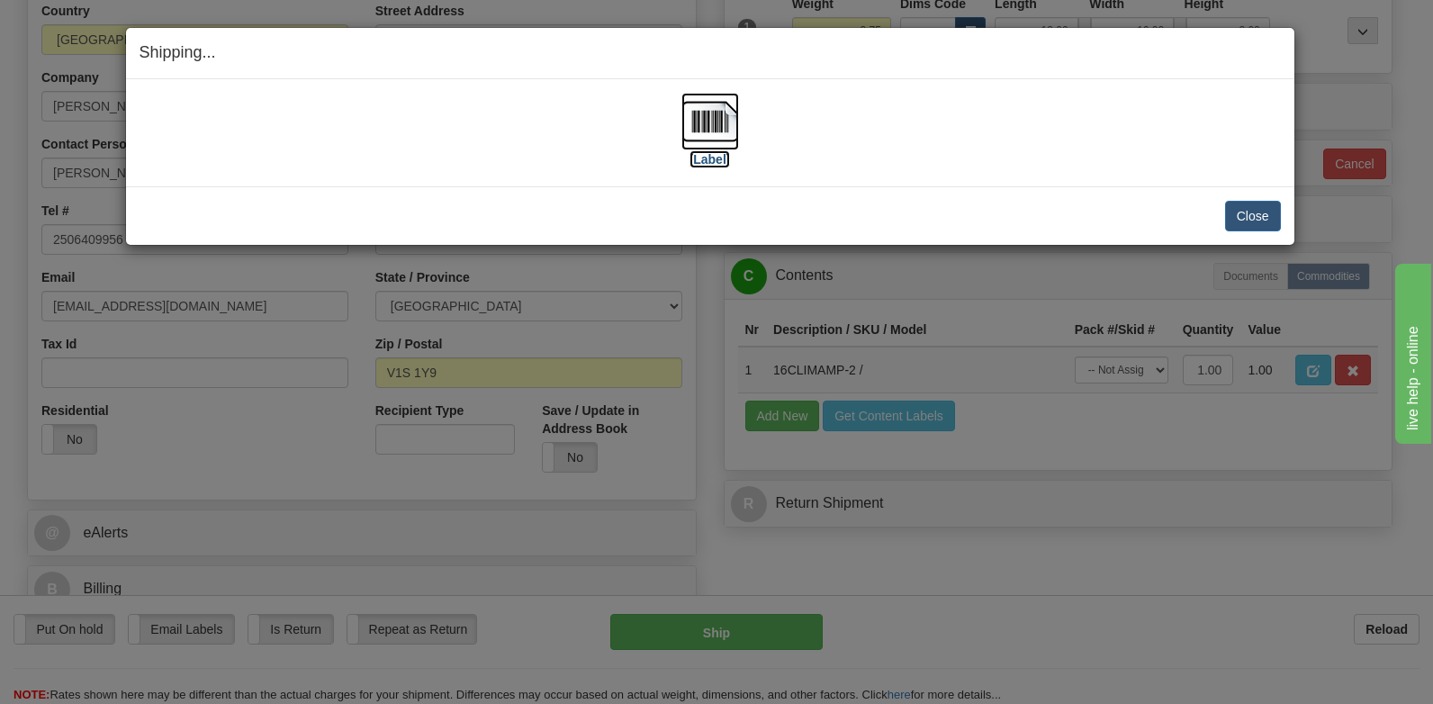
click at [706, 136] on img at bounding box center [710, 122] width 58 height 58
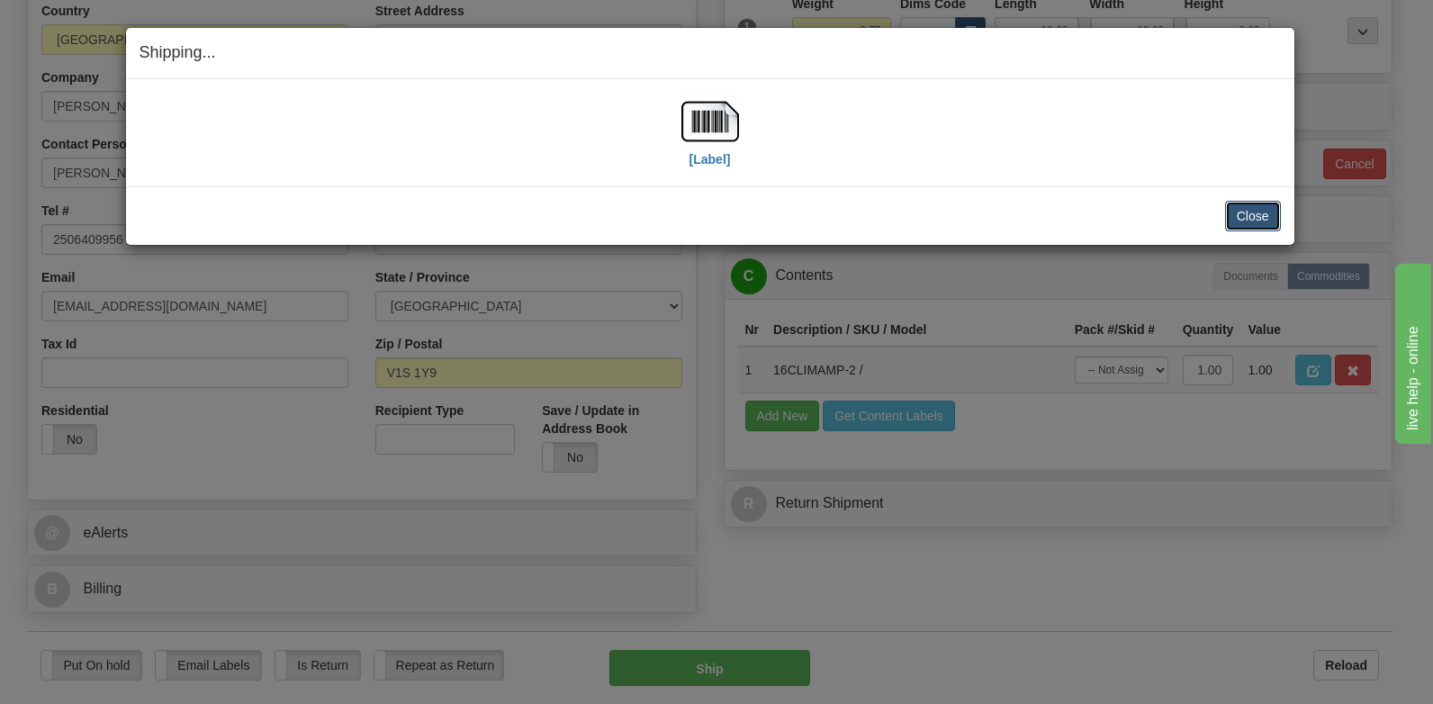
click at [1246, 211] on button "Close" at bounding box center [1253, 216] width 56 height 31
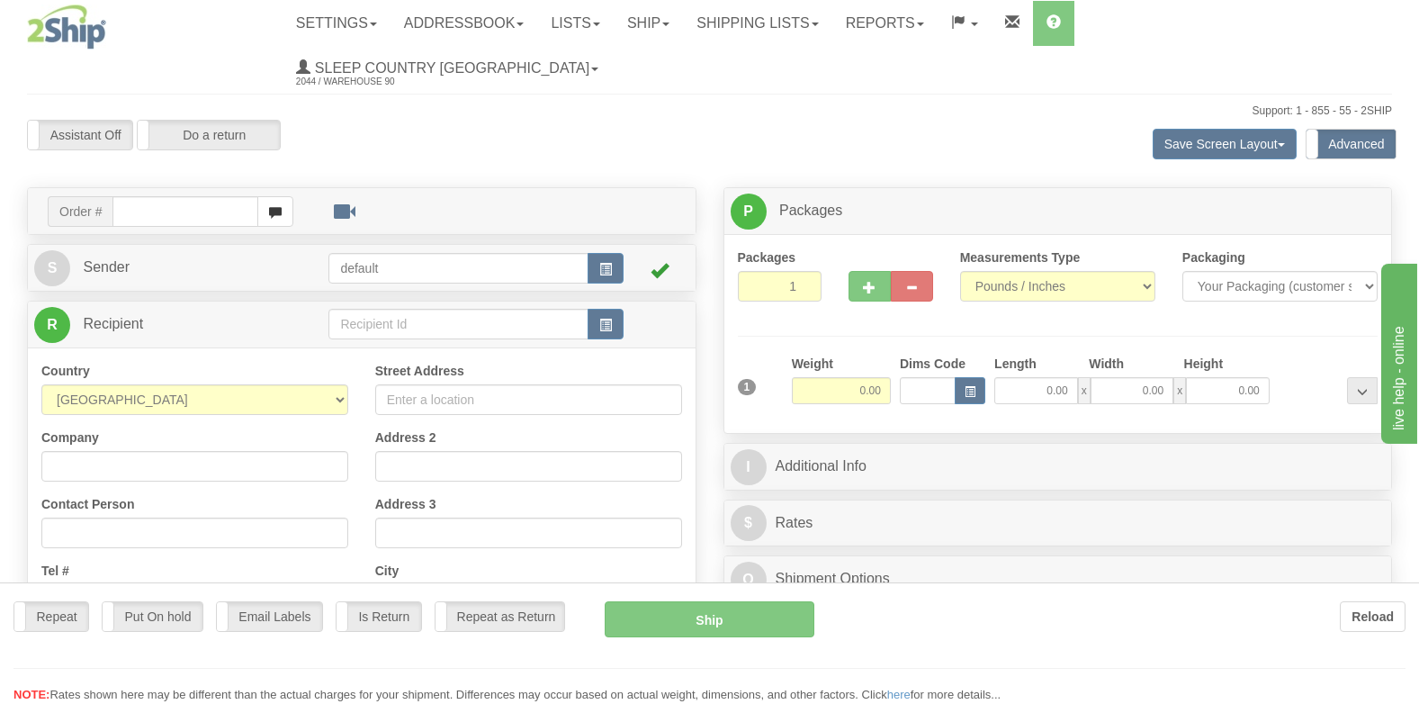
click at [154, 172] on div "Toggle navigation Settings Shipping Preferences Fields Preferences New" at bounding box center [709, 537] width 1419 height 1074
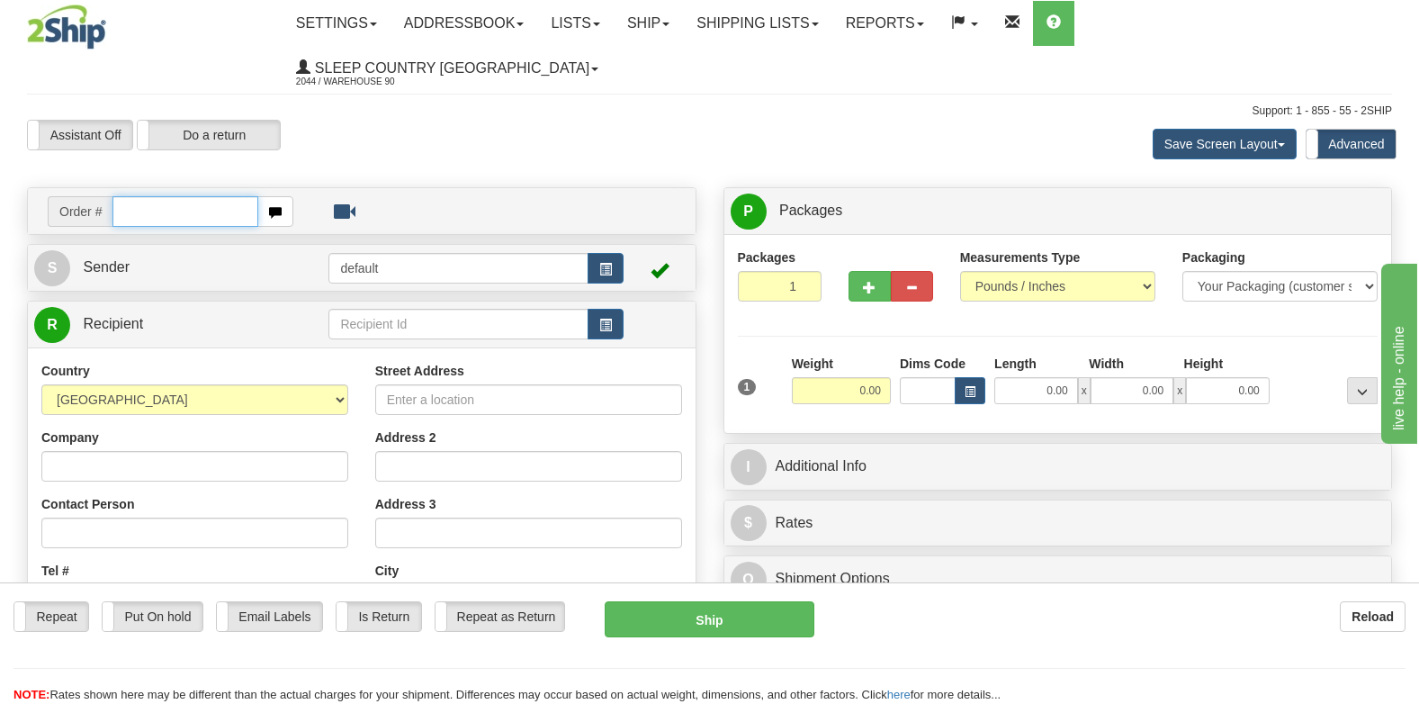
click at [192, 196] on input "text" at bounding box center [185, 211] width 146 height 31
type input "9000I150609"
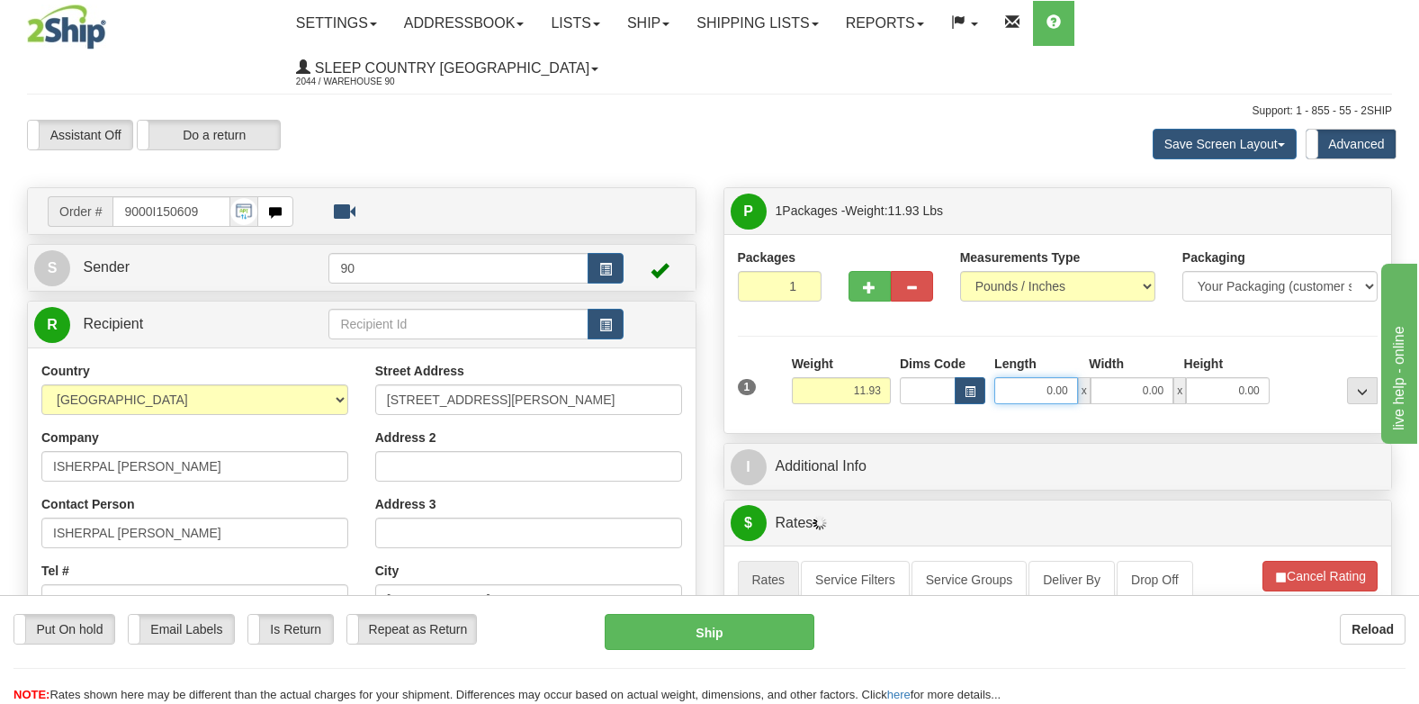
drag, startPoint x: 1029, startPoint y: 344, endPoint x: 1142, endPoint y: 341, distance: 113.4
click at [1142, 377] on div "0.00 x 0.00 x 0.00" at bounding box center [1131, 390] width 275 height 27
type input "18.00"
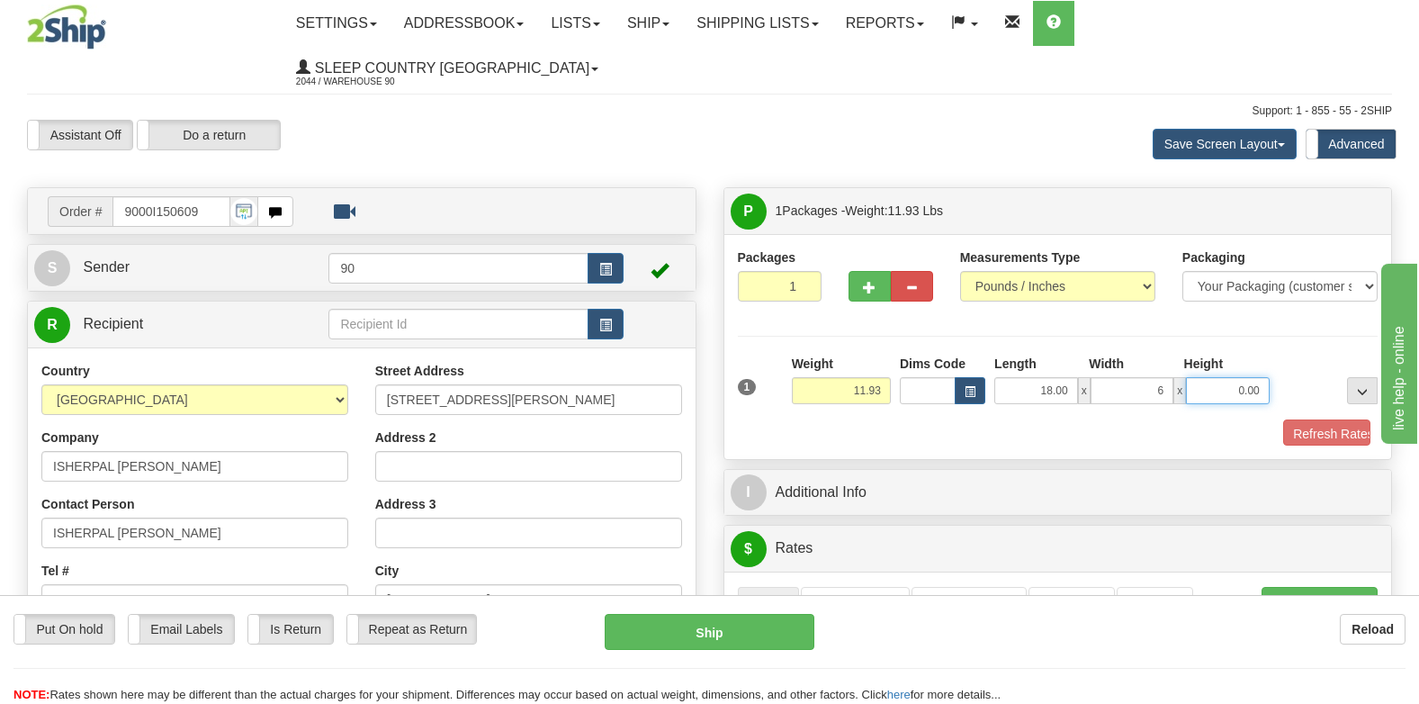
type input "6.00"
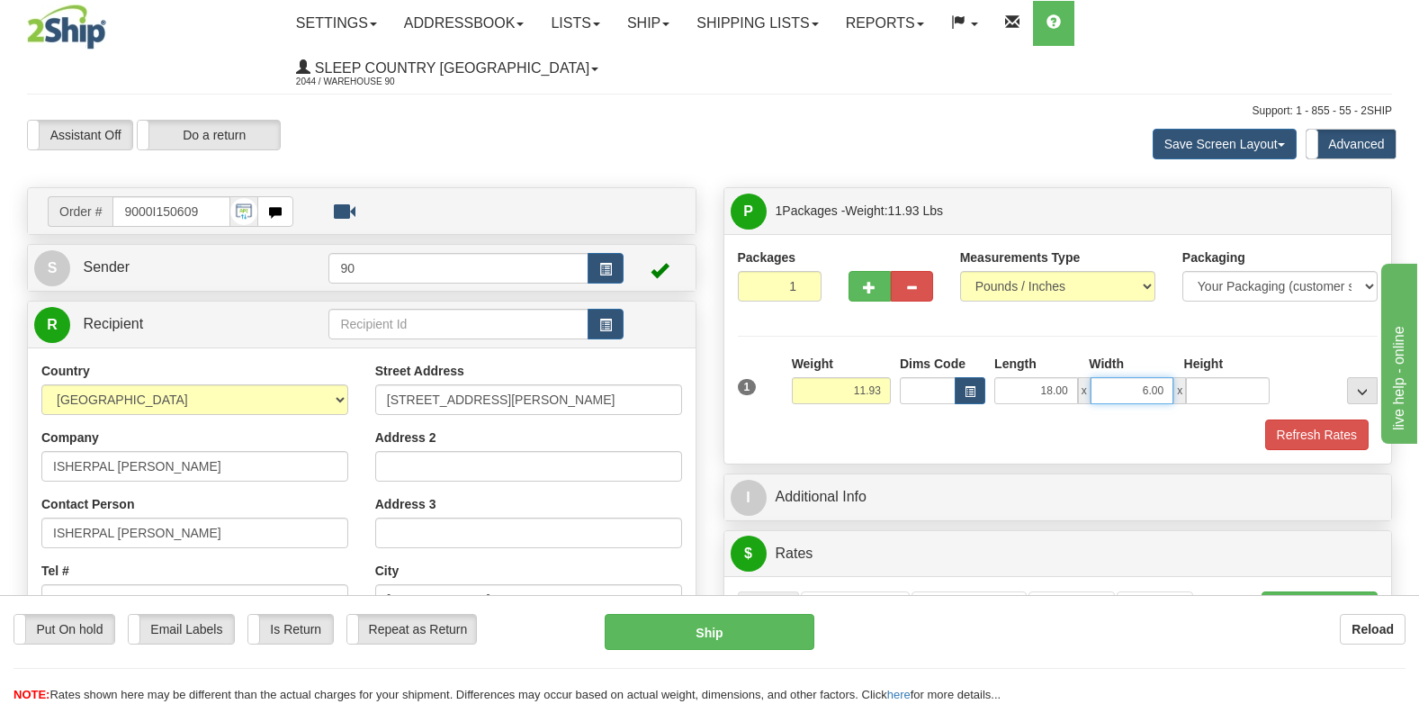
type input "0.00"
type input "16.00"
type input "8.00"
click at [1308, 419] on button "Refresh Rates" at bounding box center [1316, 434] width 103 height 31
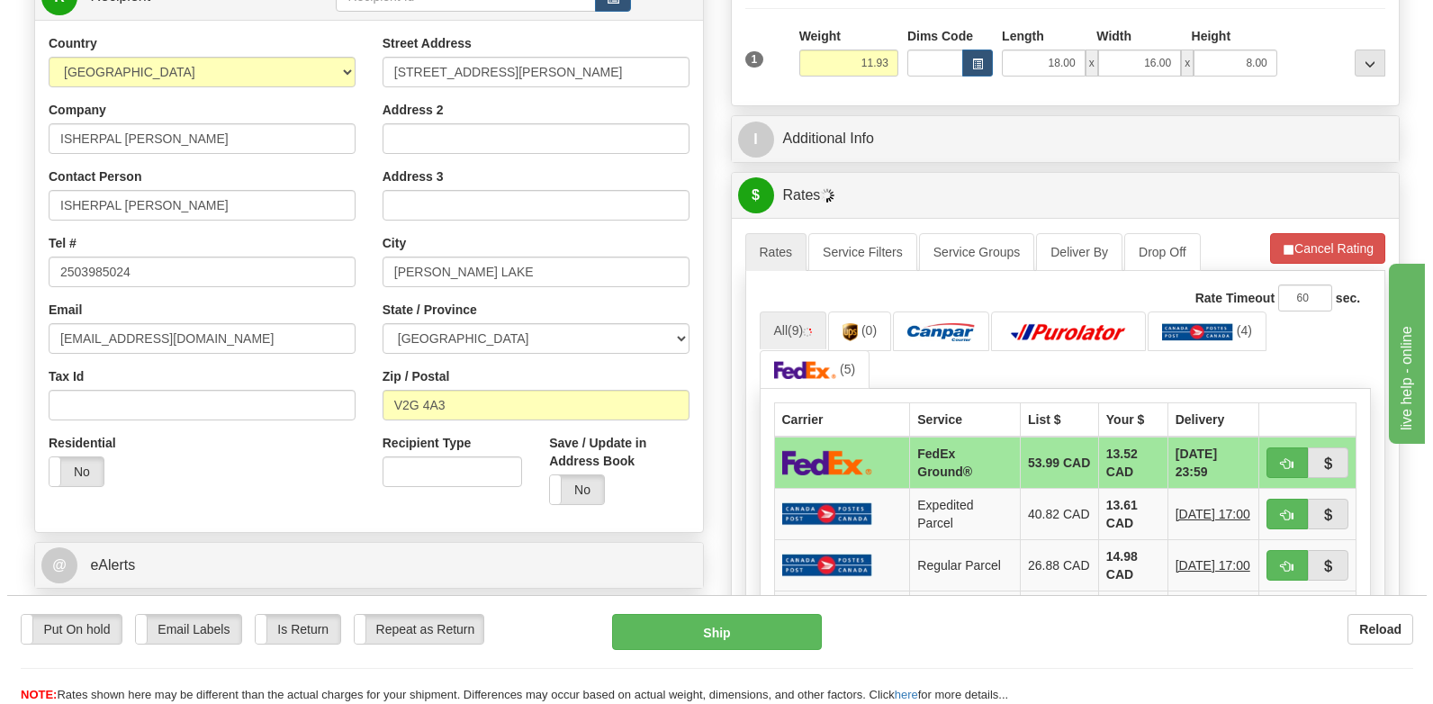
scroll to position [630, 0]
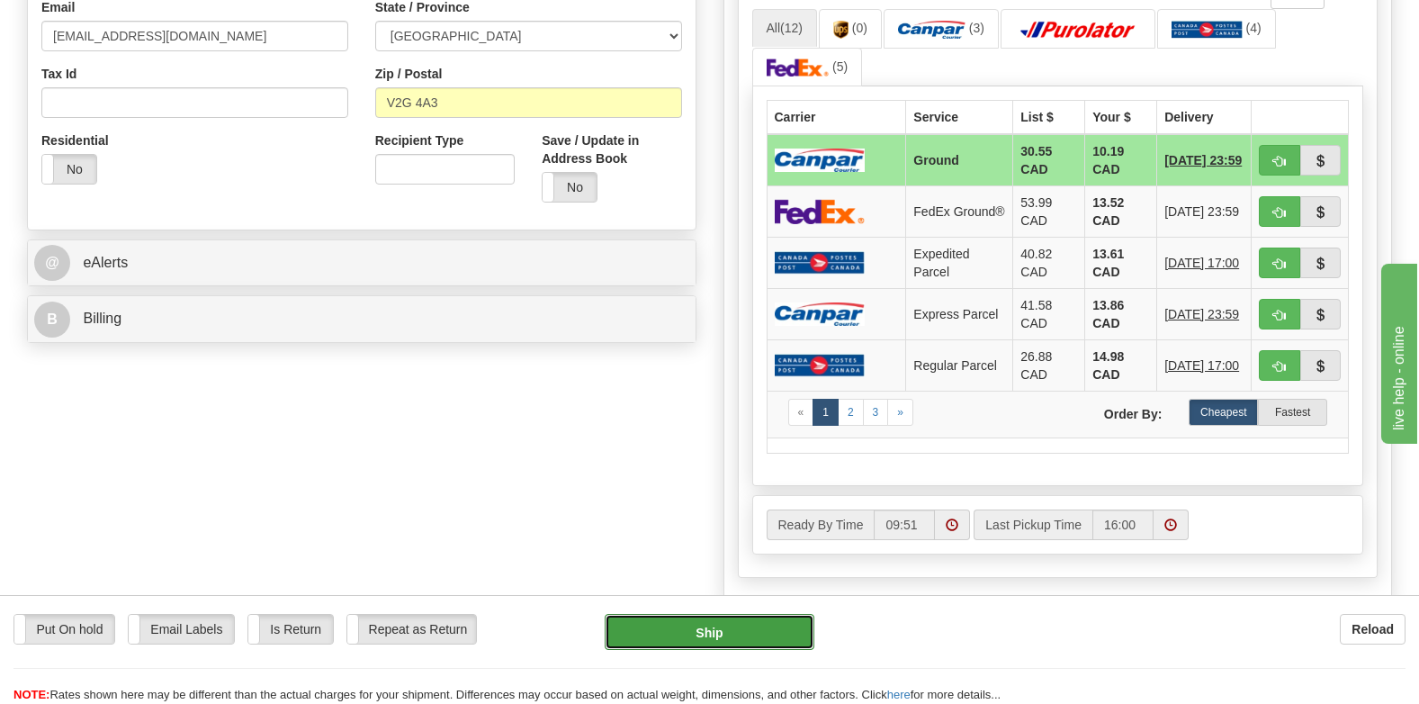
click at [734, 630] on button "Ship" at bounding box center [710, 632] width 210 height 36
type input "1"
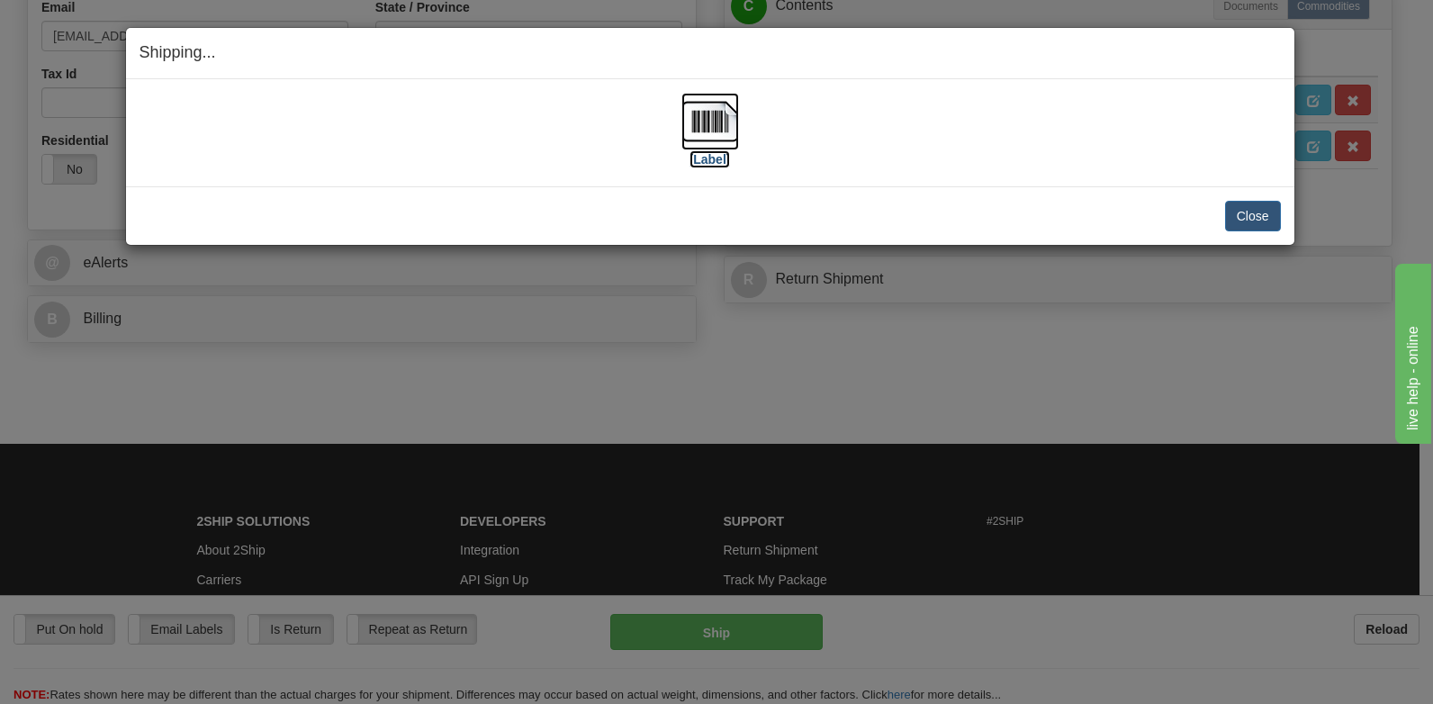
click at [709, 152] on label "[Label]" at bounding box center [709, 159] width 41 height 18
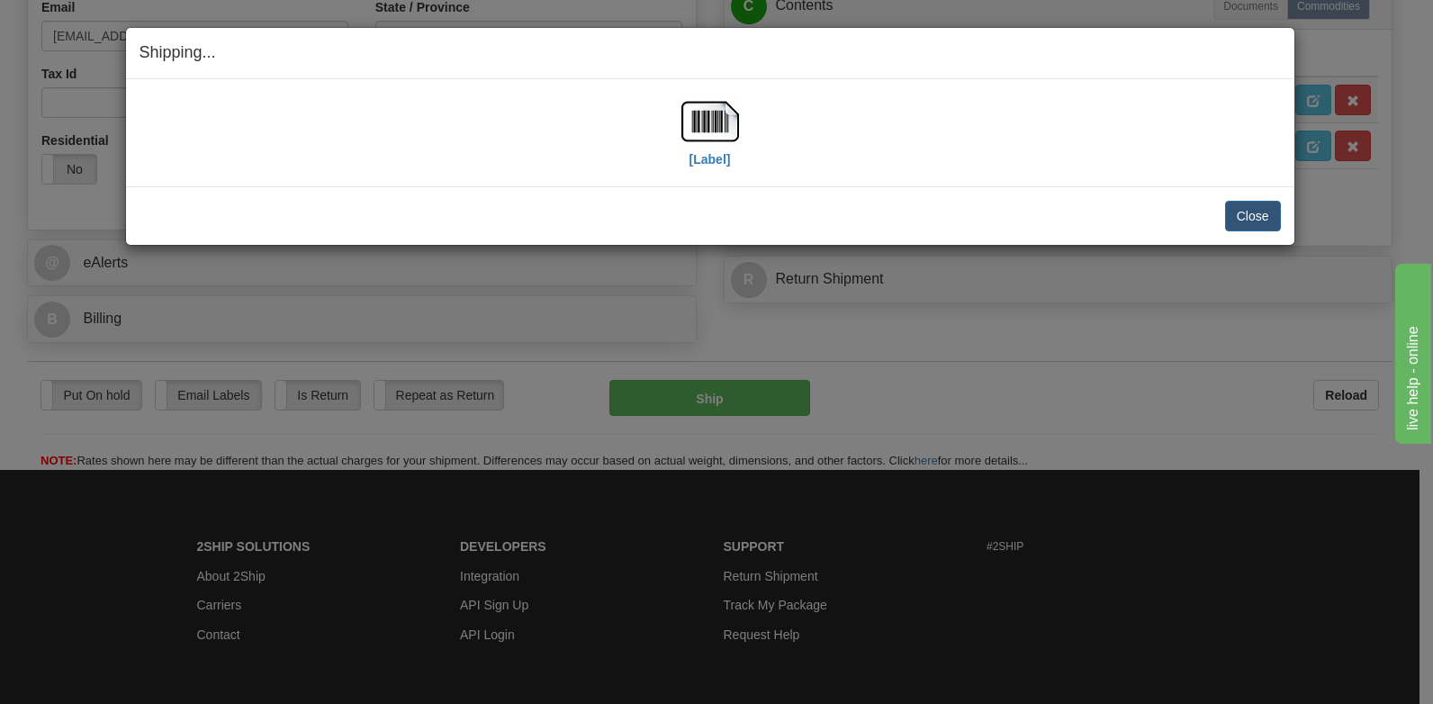
drag, startPoint x: 949, startPoint y: 136, endPoint x: 978, endPoint y: 130, distance: 30.2
click at [949, 133] on div "[Label]" at bounding box center [709, 133] width 1141 height 80
click at [1232, 207] on button "Close" at bounding box center [1253, 216] width 56 height 31
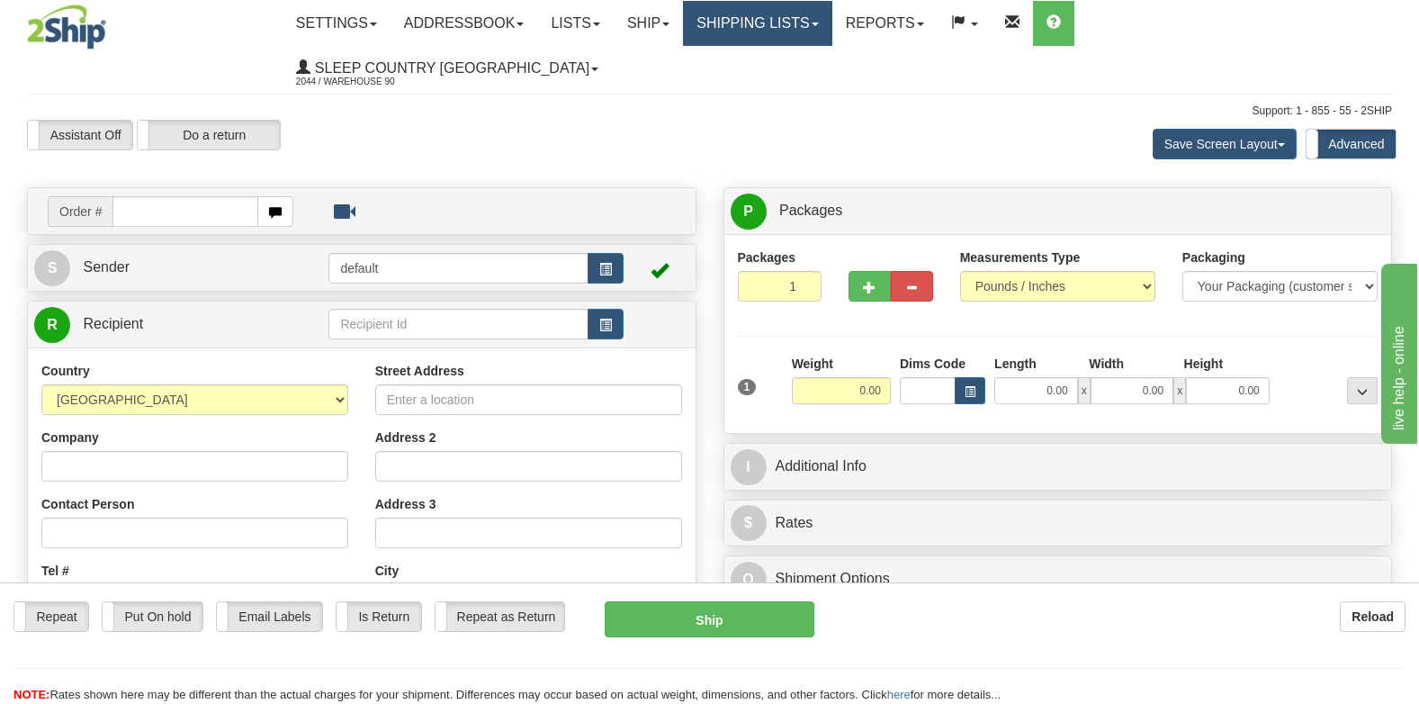
click at [823, 17] on link "Shipping lists" at bounding box center [757, 23] width 148 height 45
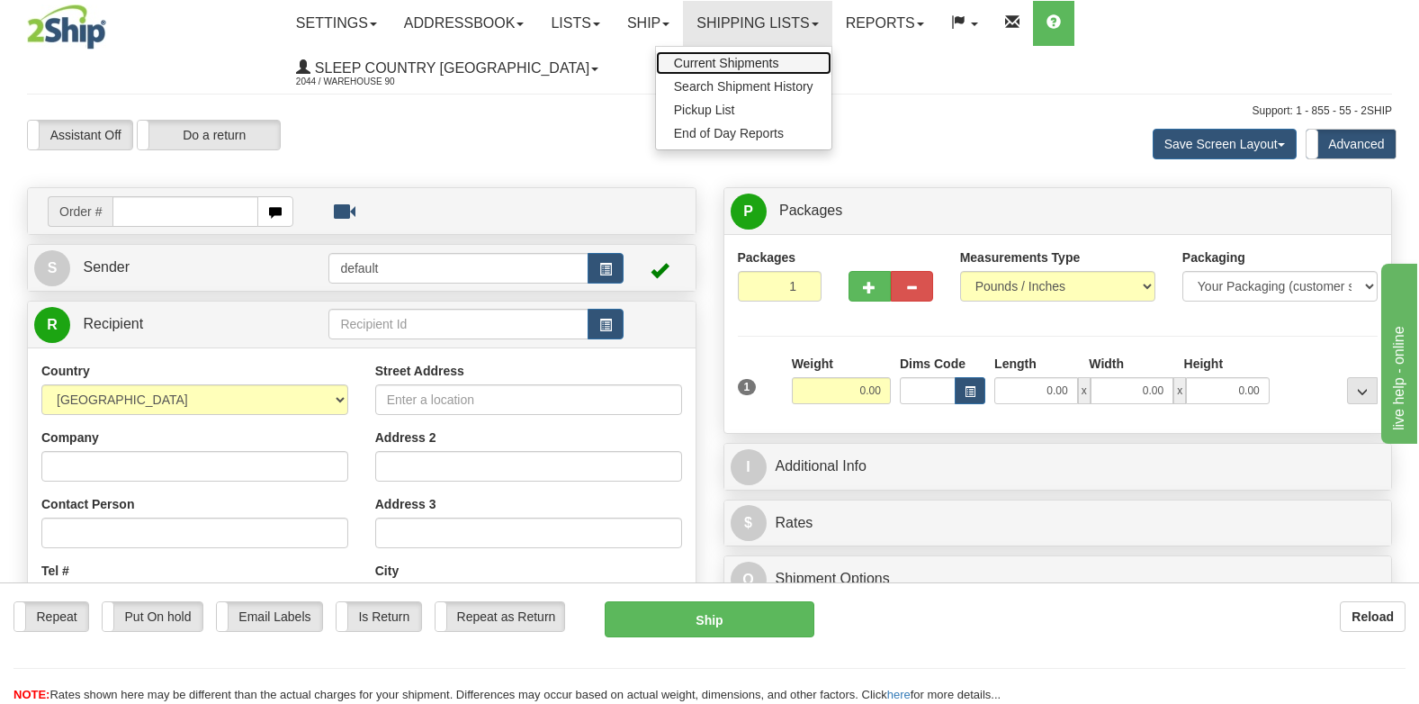
click at [779, 57] on span "Current Shipments" at bounding box center [726, 63] width 105 height 14
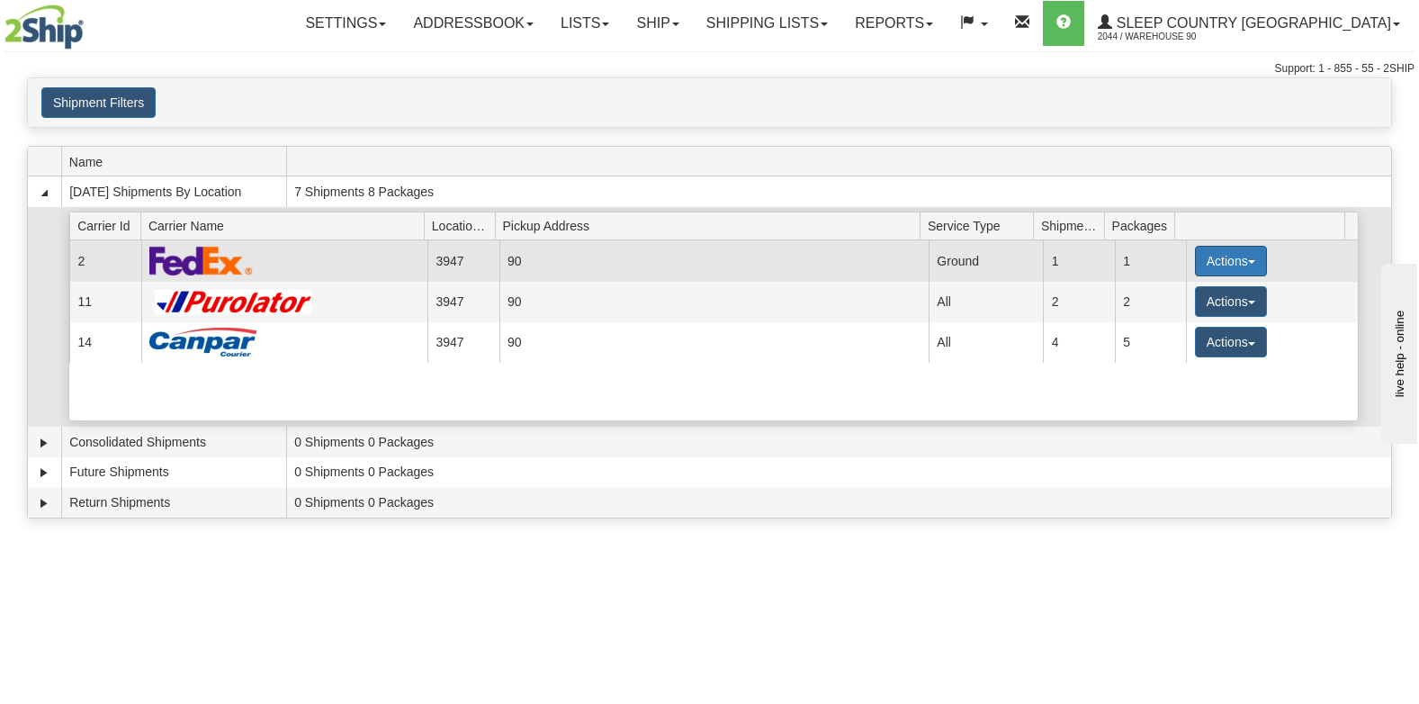
click at [1222, 257] on button "Actions" at bounding box center [1231, 261] width 72 height 31
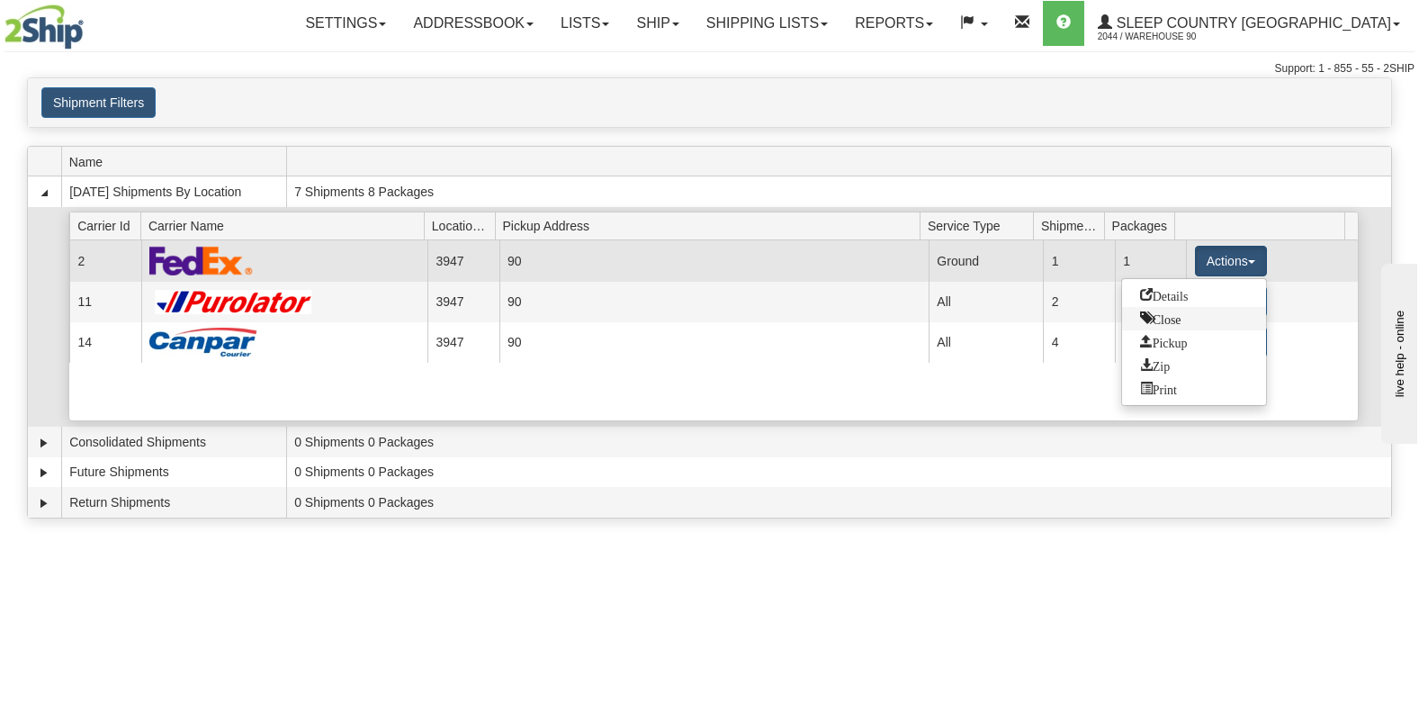
click at [1177, 314] on span "Close" at bounding box center [1160, 317] width 41 height 13
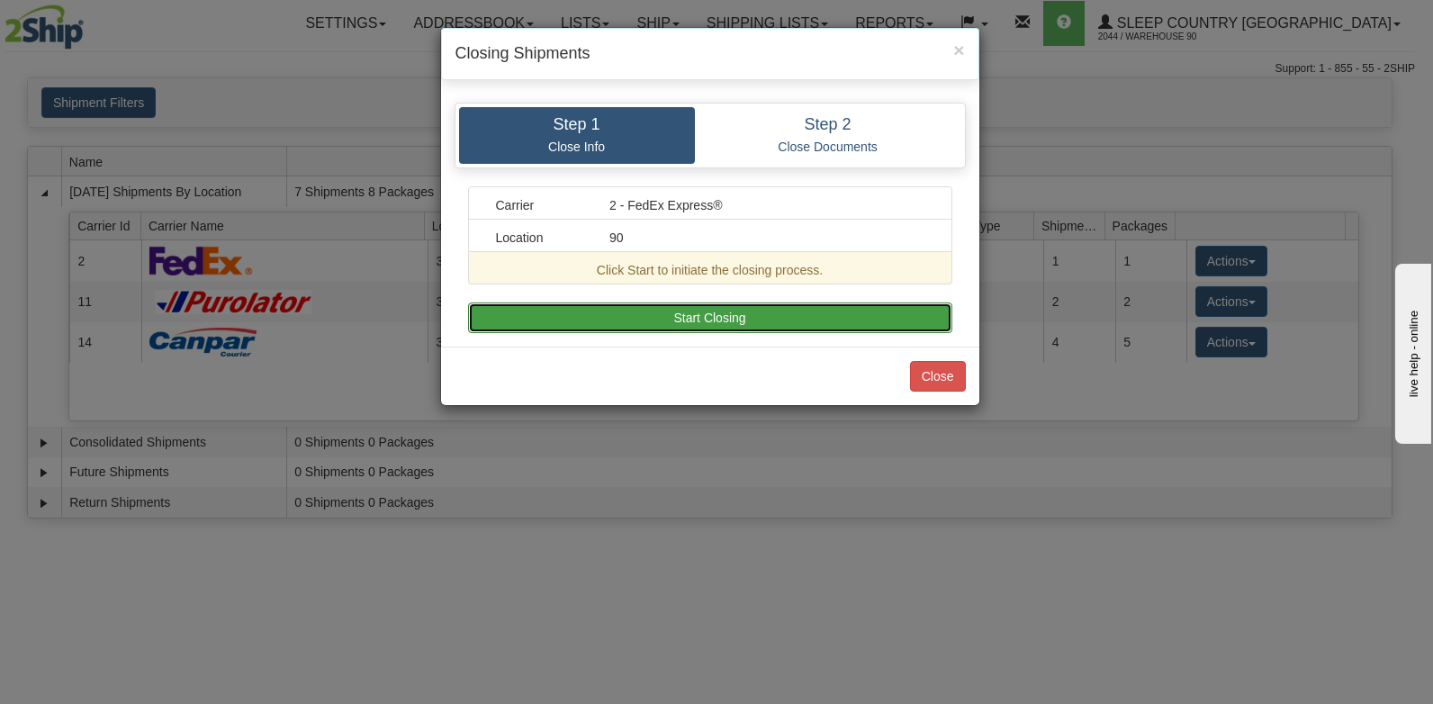
click at [866, 317] on button "Start Closing" at bounding box center [710, 317] width 484 height 31
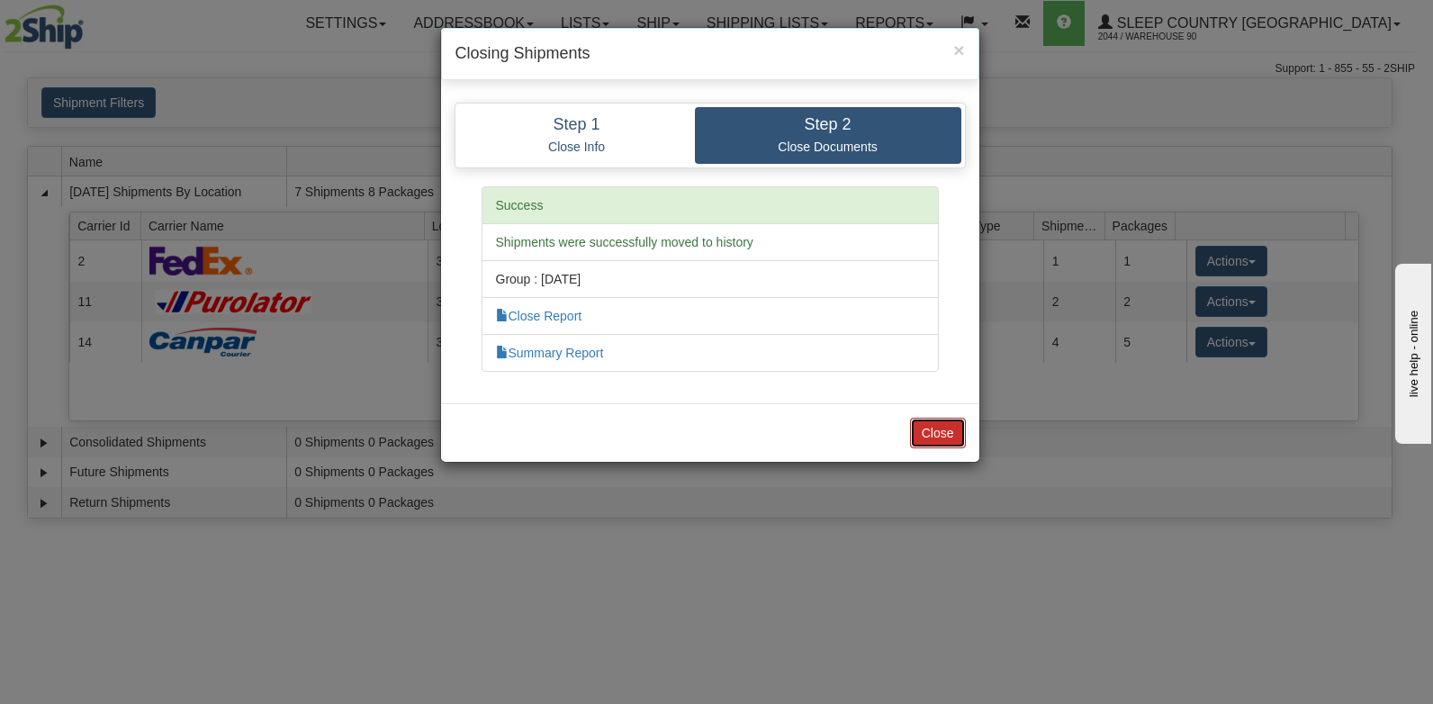
click at [944, 428] on button "Close" at bounding box center [938, 433] width 56 height 31
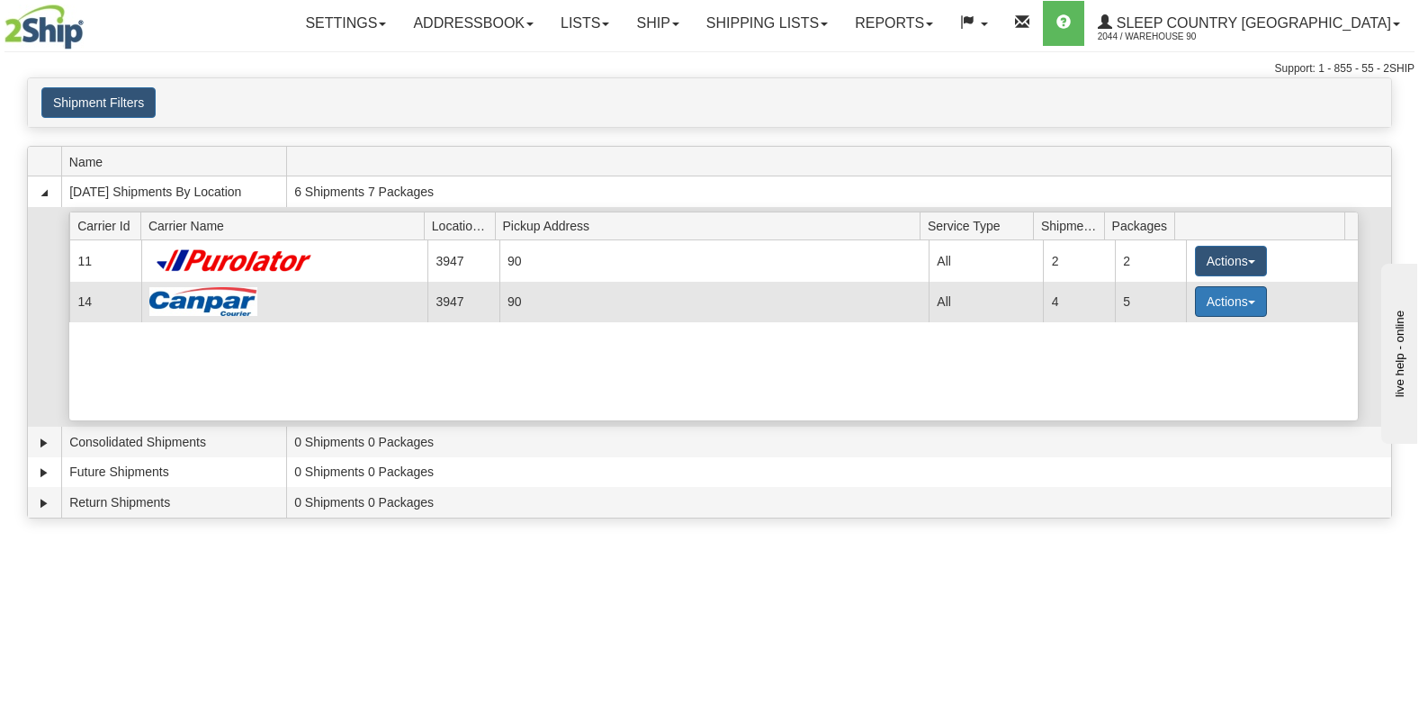
click at [1218, 298] on button "Actions" at bounding box center [1231, 301] width 72 height 31
click at [1159, 357] on span "Close" at bounding box center [1160, 358] width 41 height 13
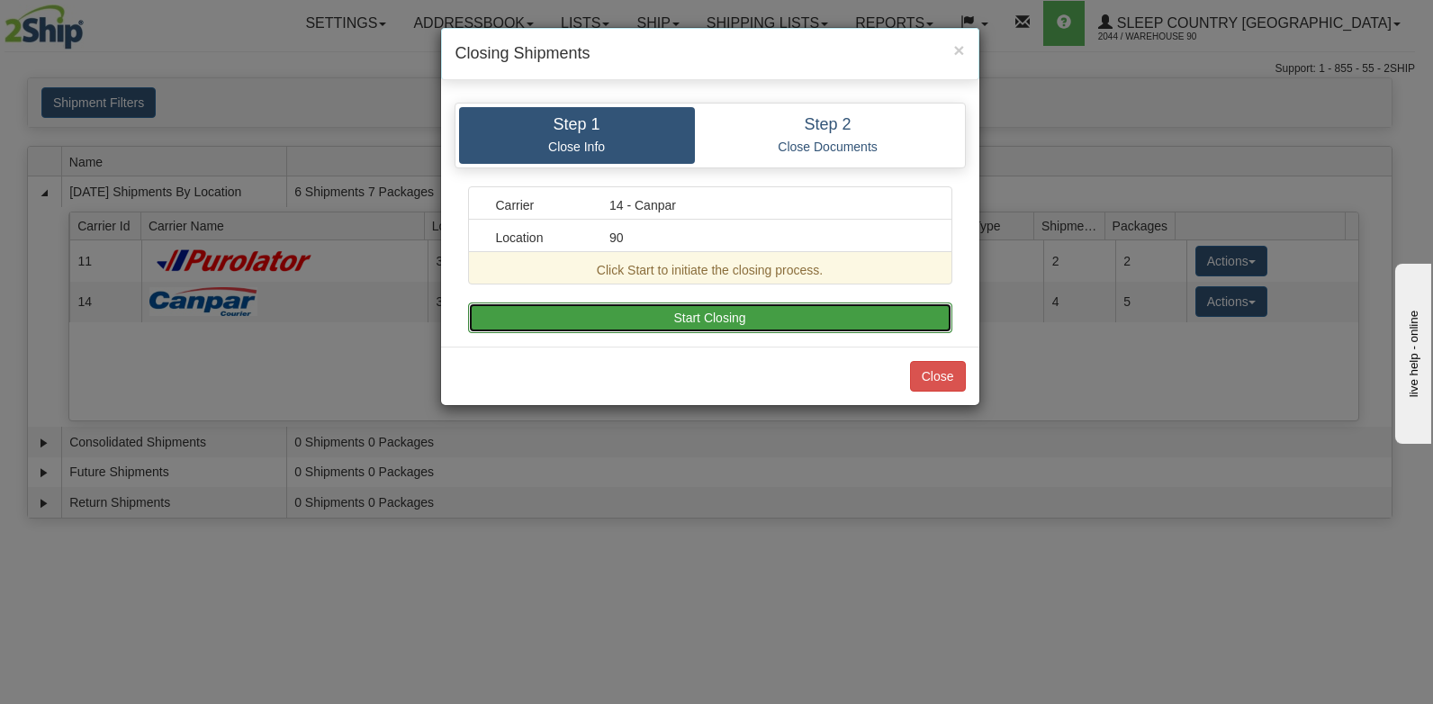
click at [754, 322] on button "Start Closing" at bounding box center [710, 317] width 484 height 31
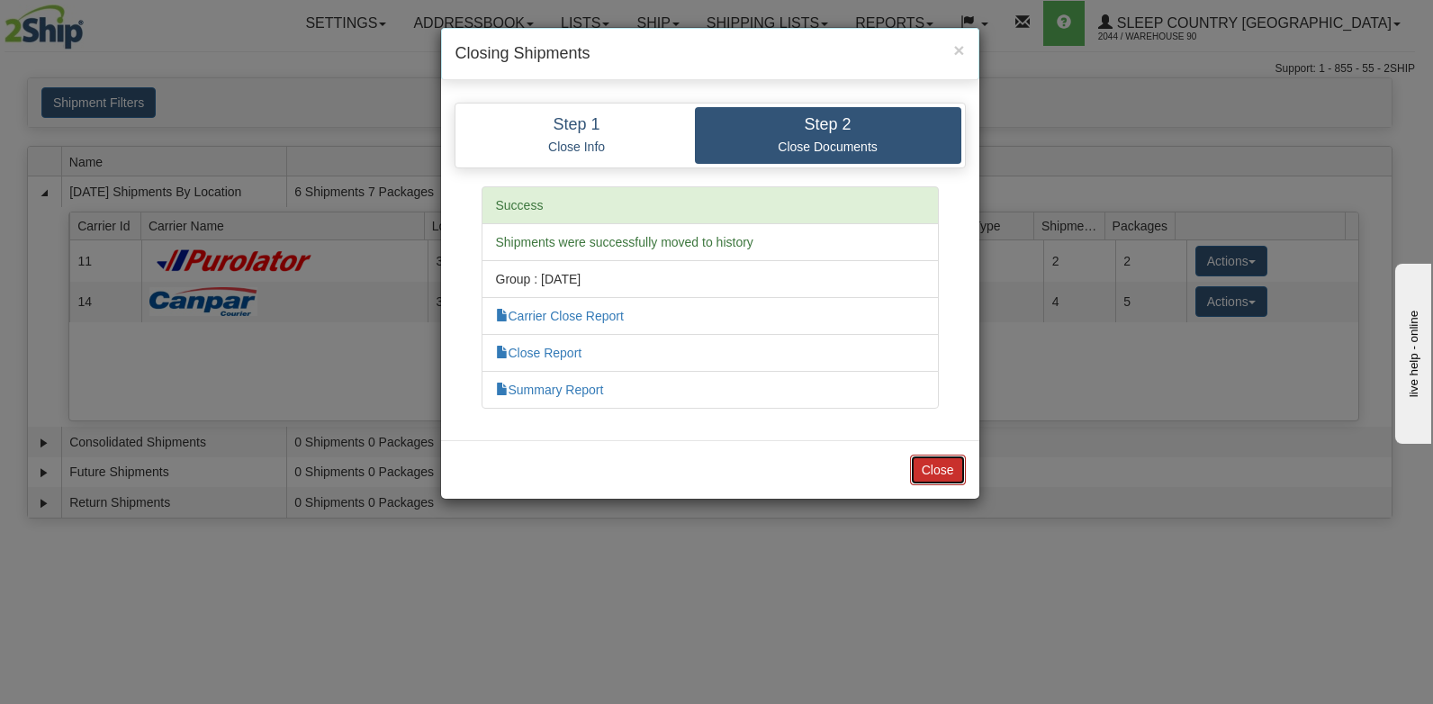
click at [931, 463] on button "Close" at bounding box center [938, 469] width 56 height 31
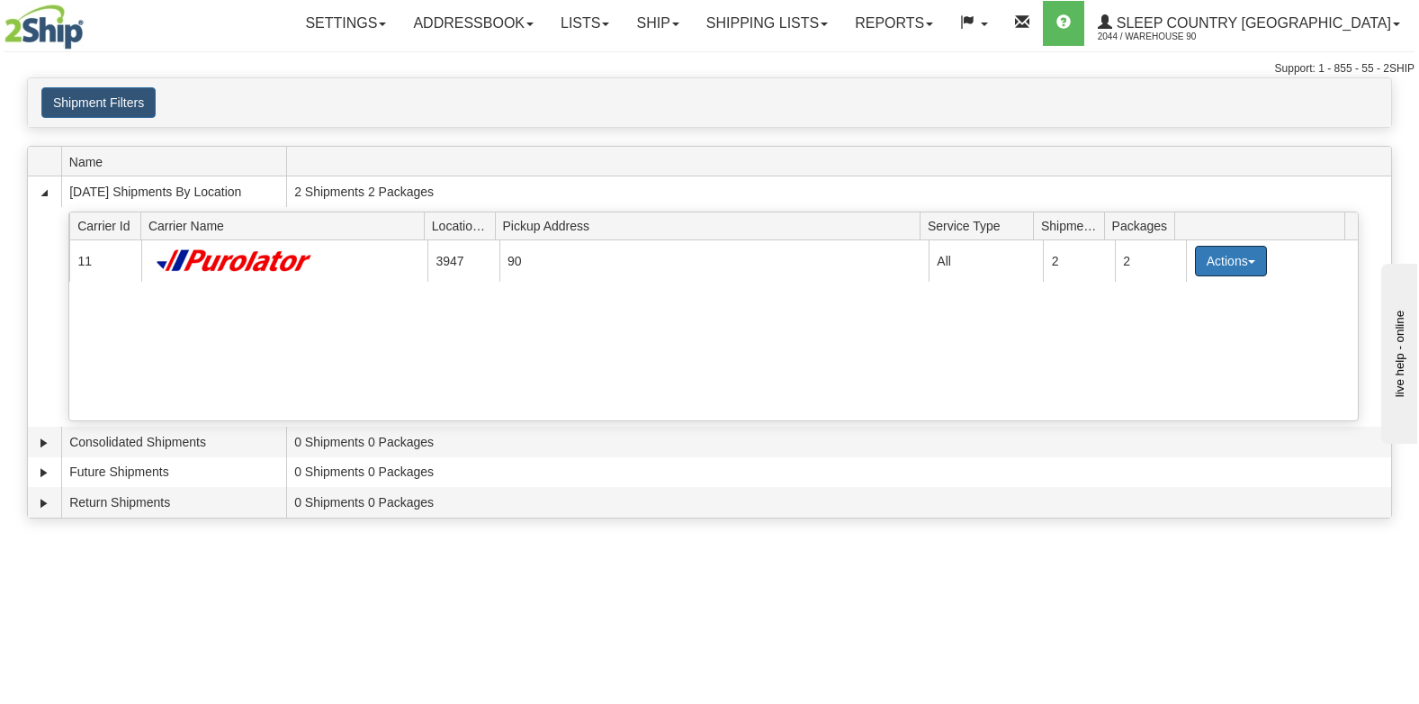
click at [1211, 263] on button "Actions" at bounding box center [1231, 261] width 72 height 31
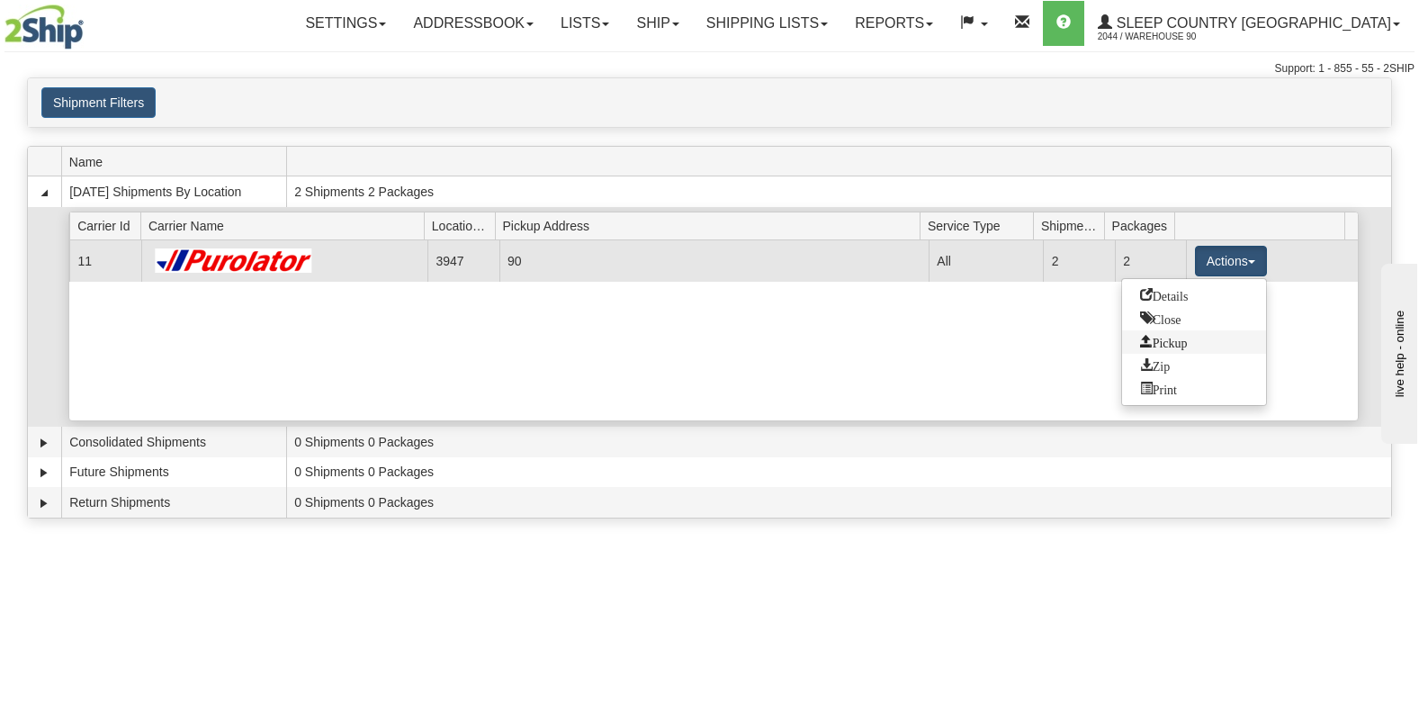
click at [1169, 337] on span "Pickup" at bounding box center [1164, 341] width 48 height 13
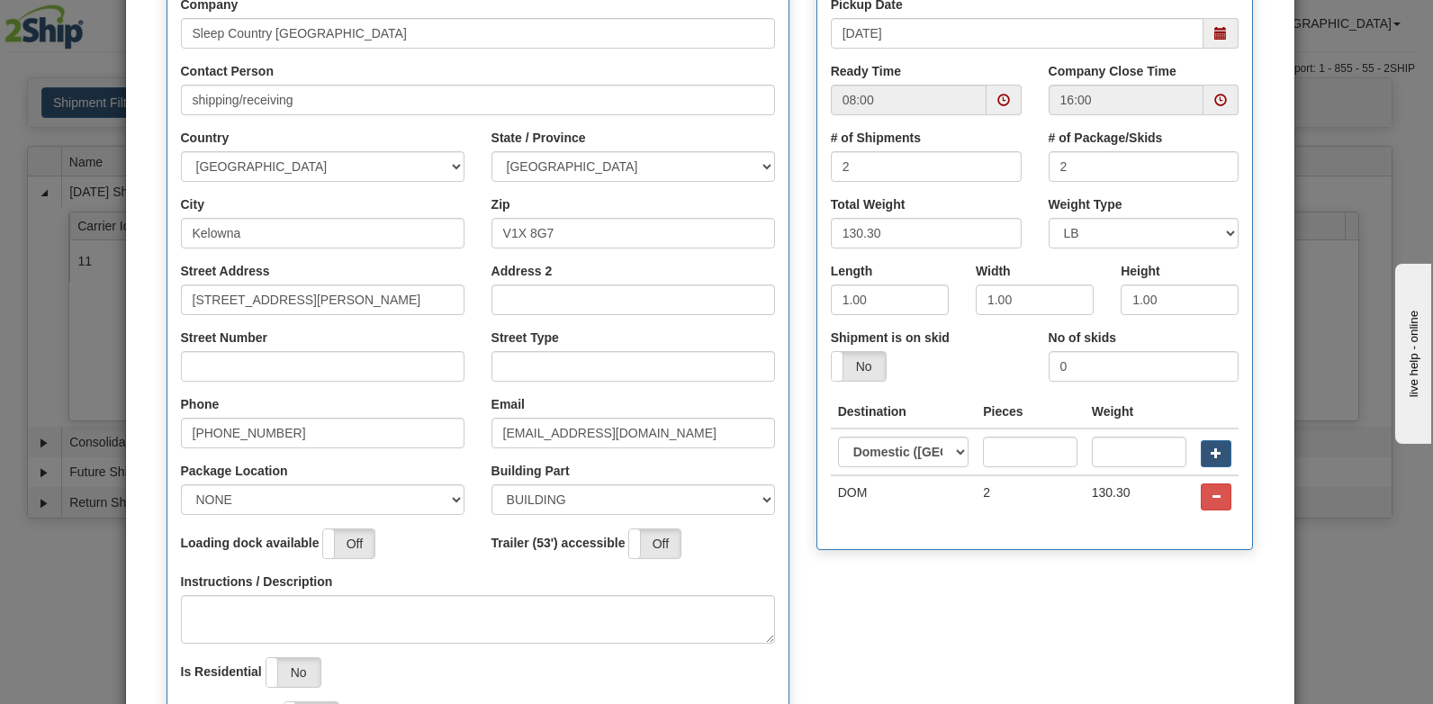
scroll to position [270, 0]
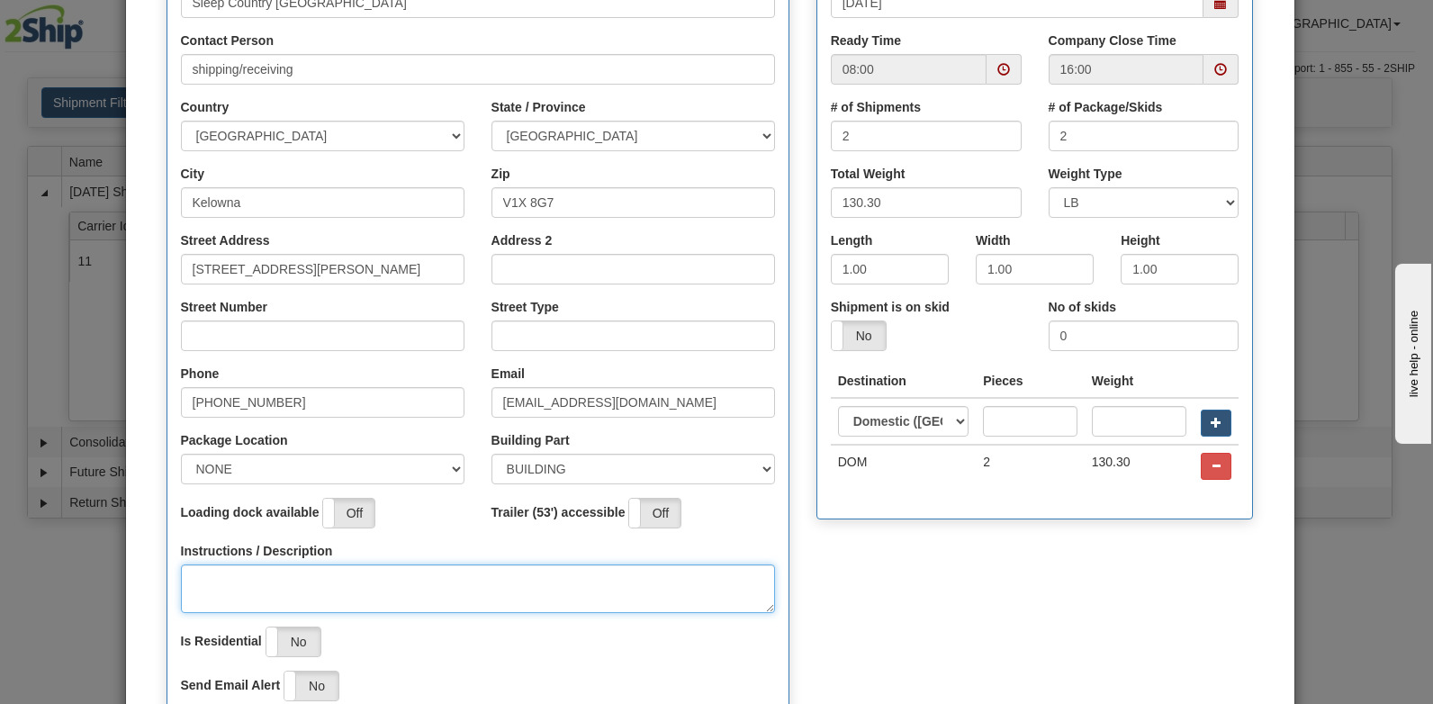
click at [257, 574] on textarea "Instructions / Description" at bounding box center [478, 588] width 594 height 49
type textarea "FRONT OFFICE"
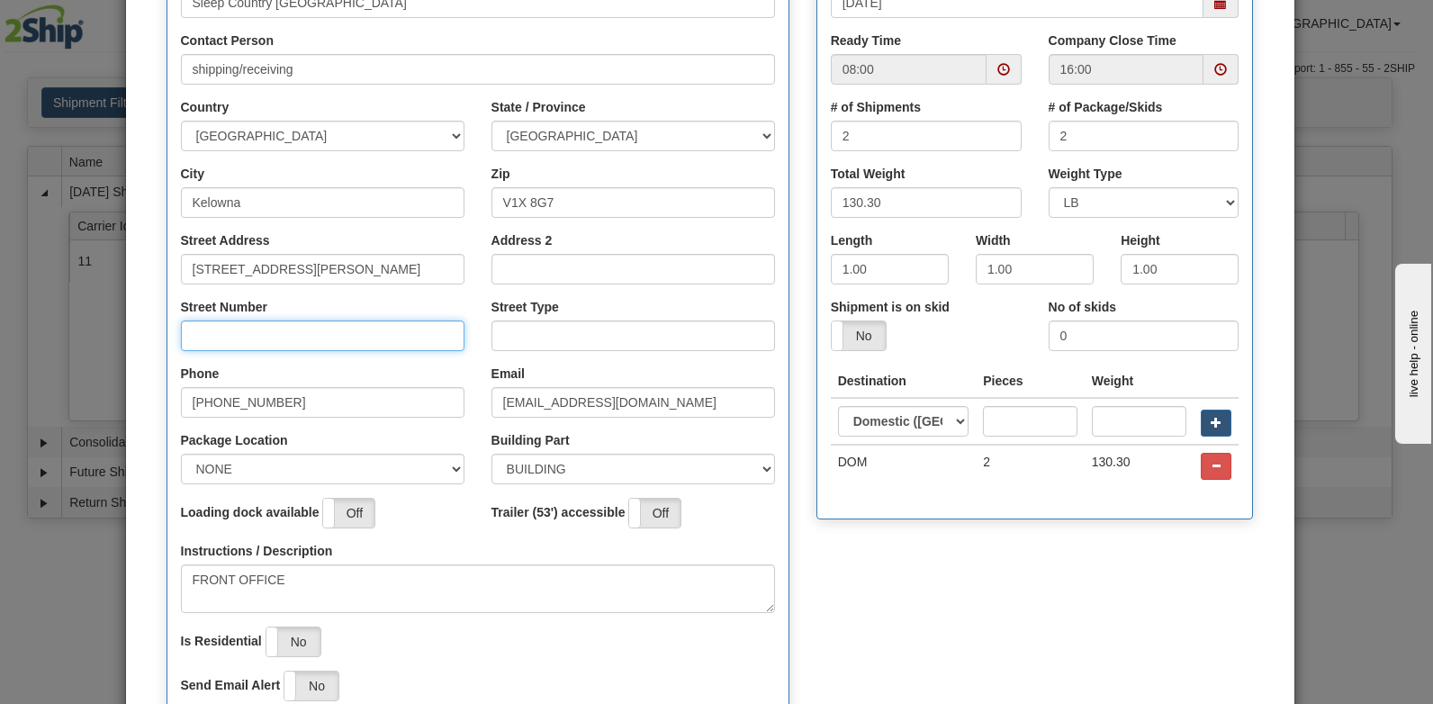
click at [374, 336] on input "Street Number" at bounding box center [322, 335] width 283 height 31
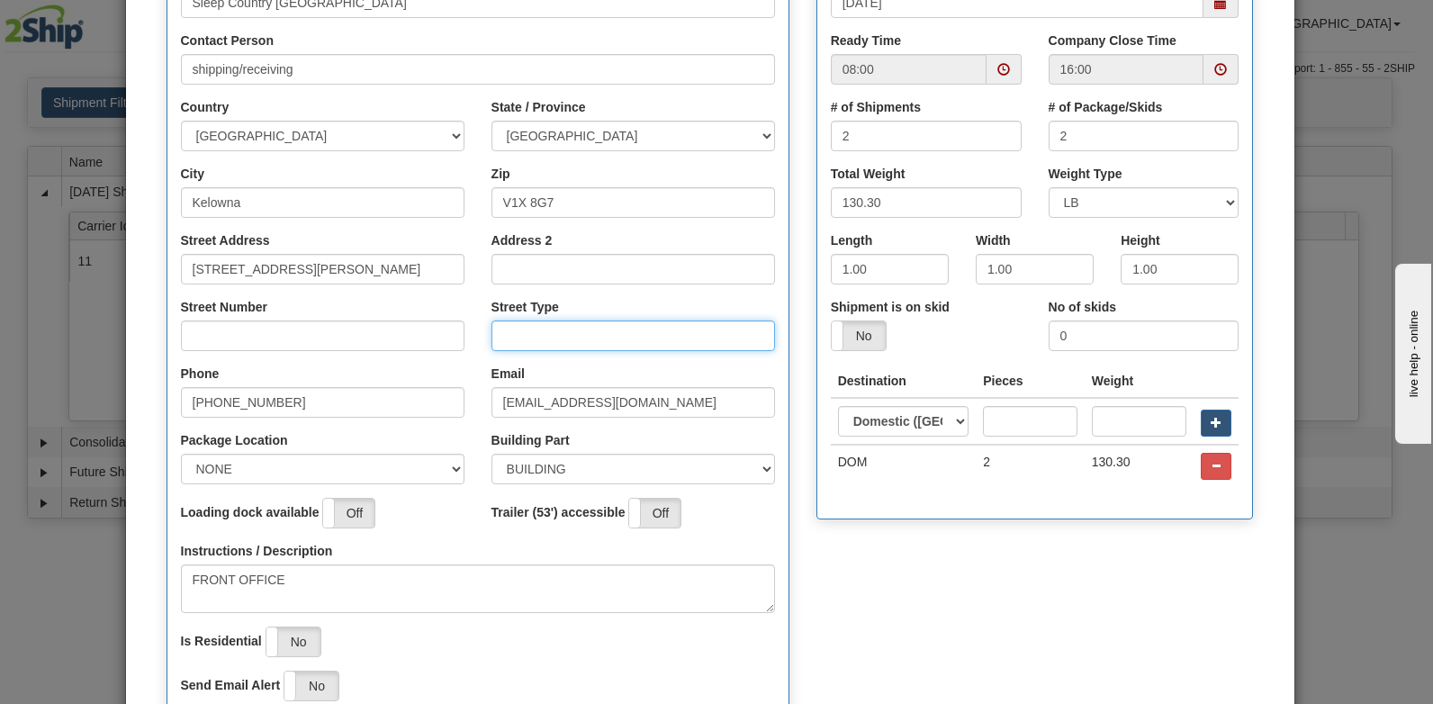
click at [507, 346] on input "Street Type" at bounding box center [632, 335] width 283 height 31
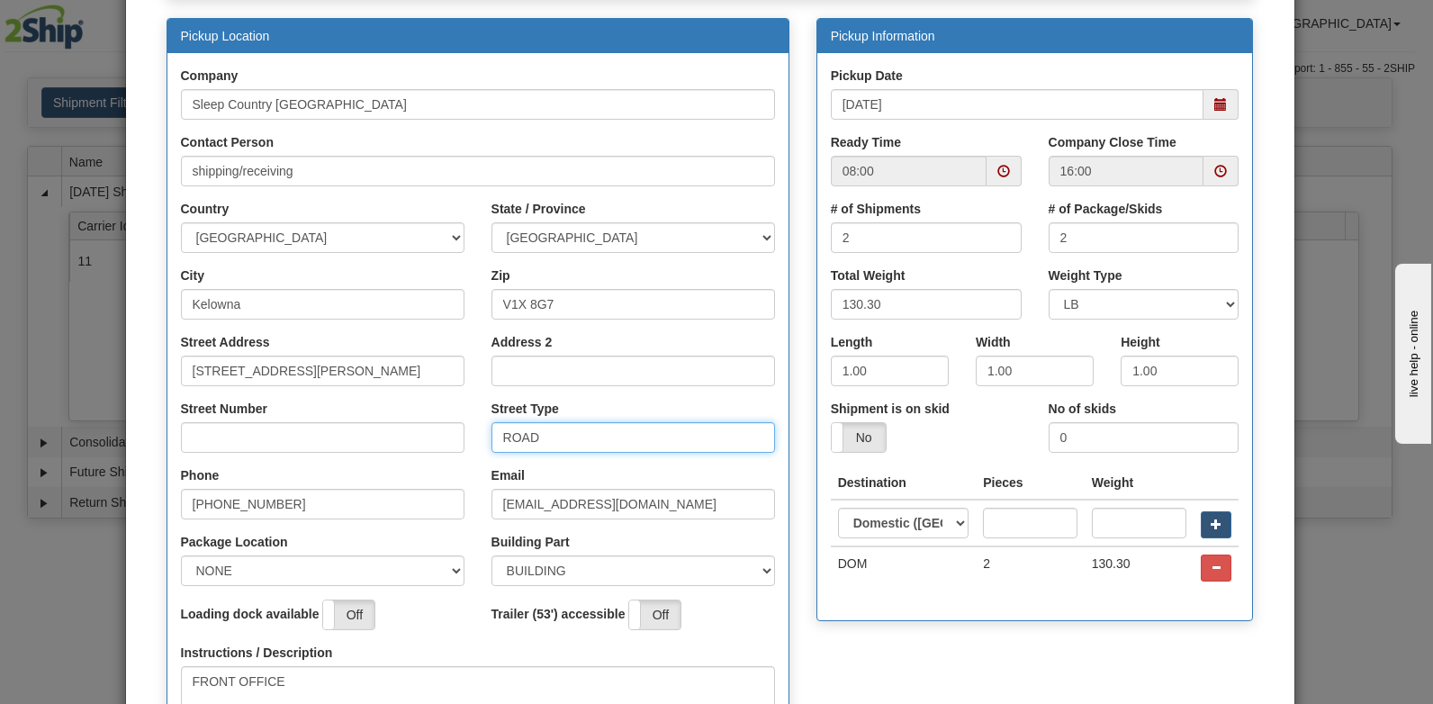
scroll to position [0, 0]
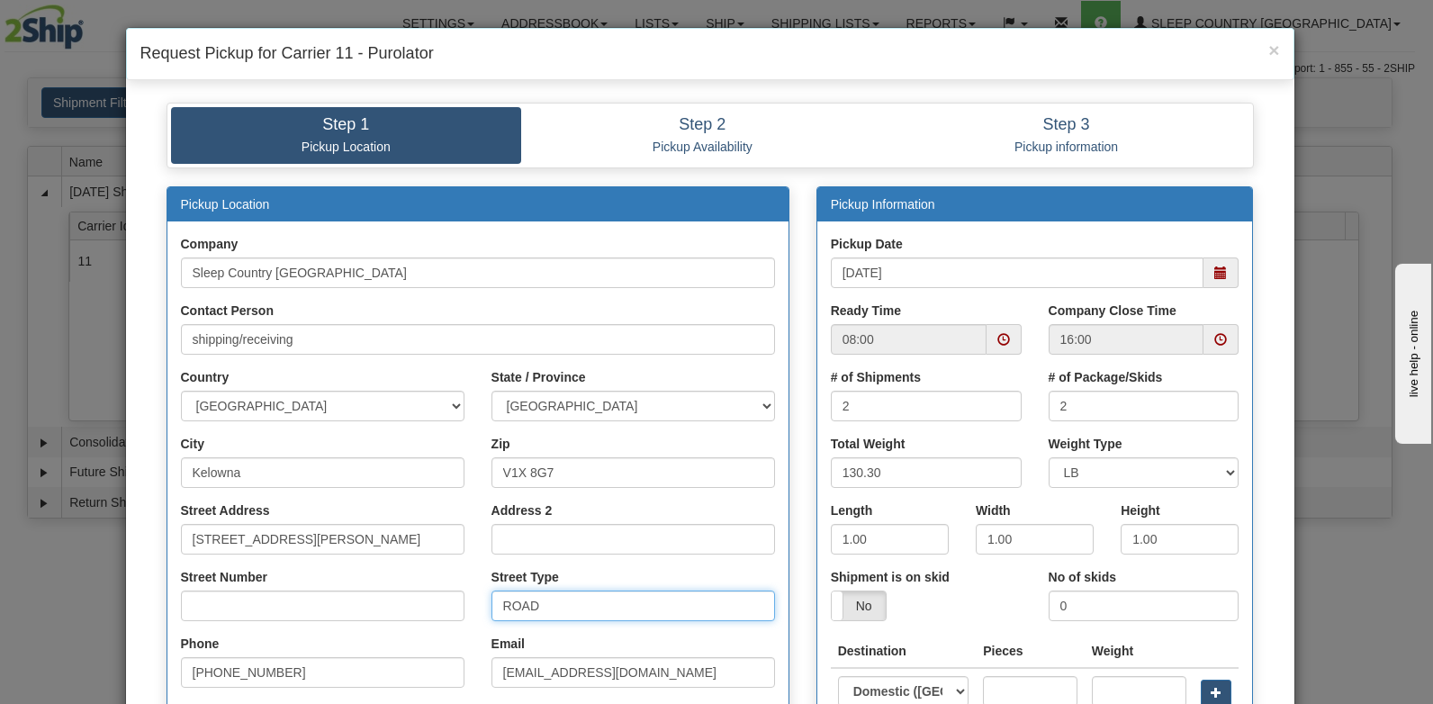
click at [997, 337] on span at bounding box center [1003, 339] width 13 height 13
type input "ROAD"
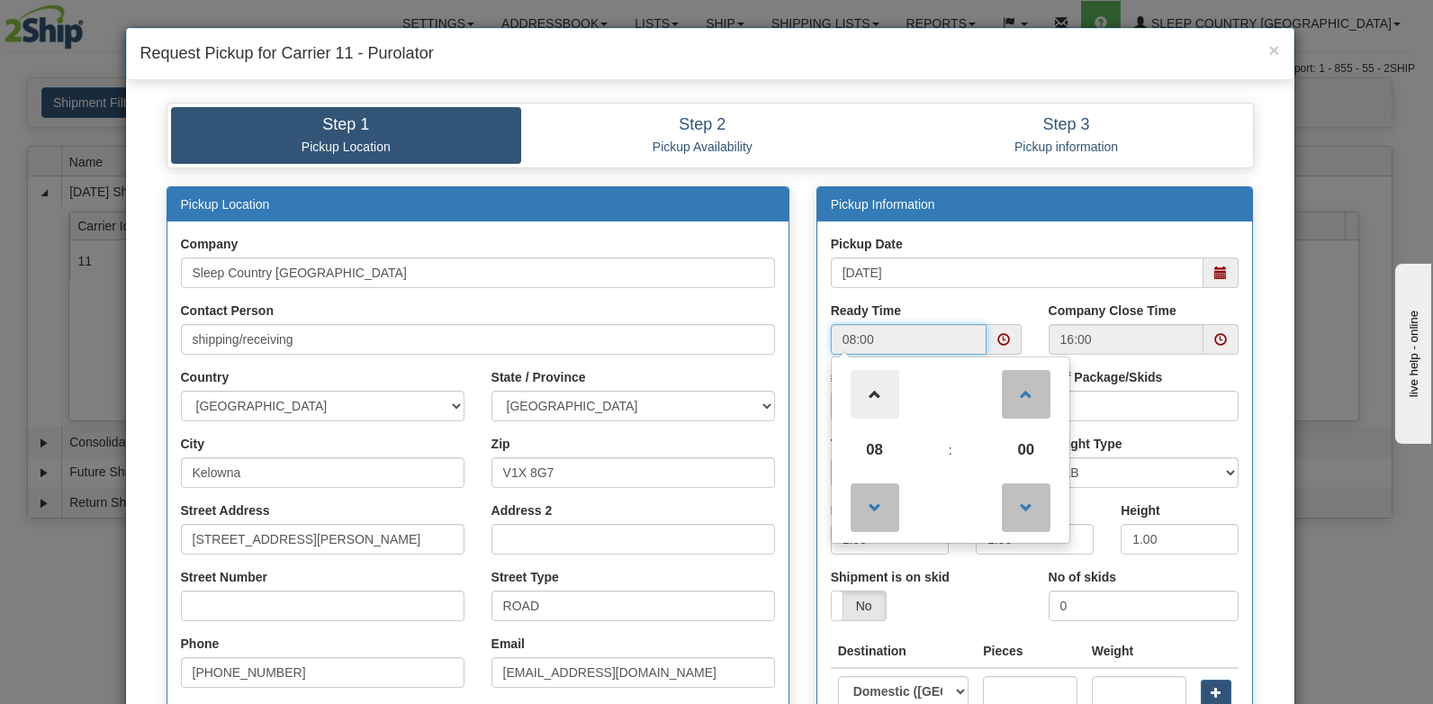
click at [866, 398] on span at bounding box center [874, 394] width 49 height 49
type input "12:00"
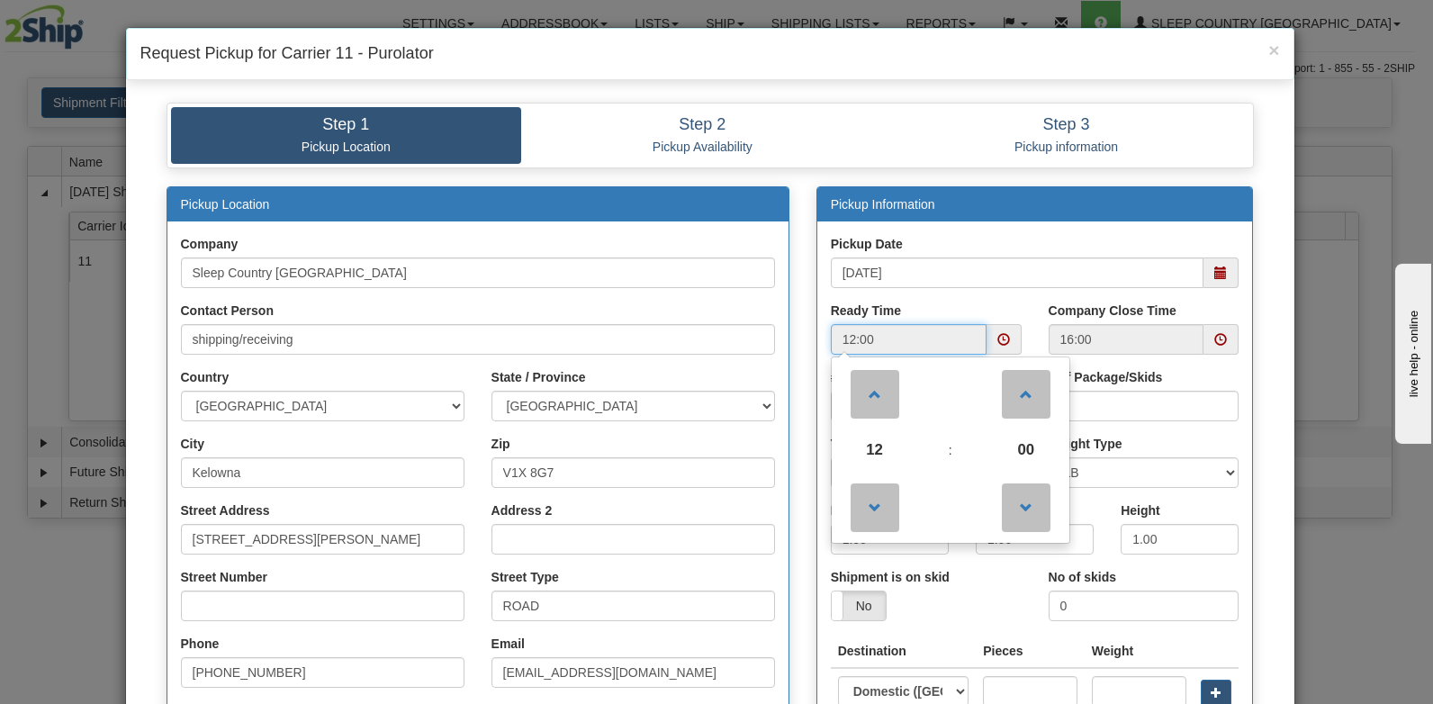
click at [1210, 326] on span at bounding box center [1220, 339] width 35 height 31
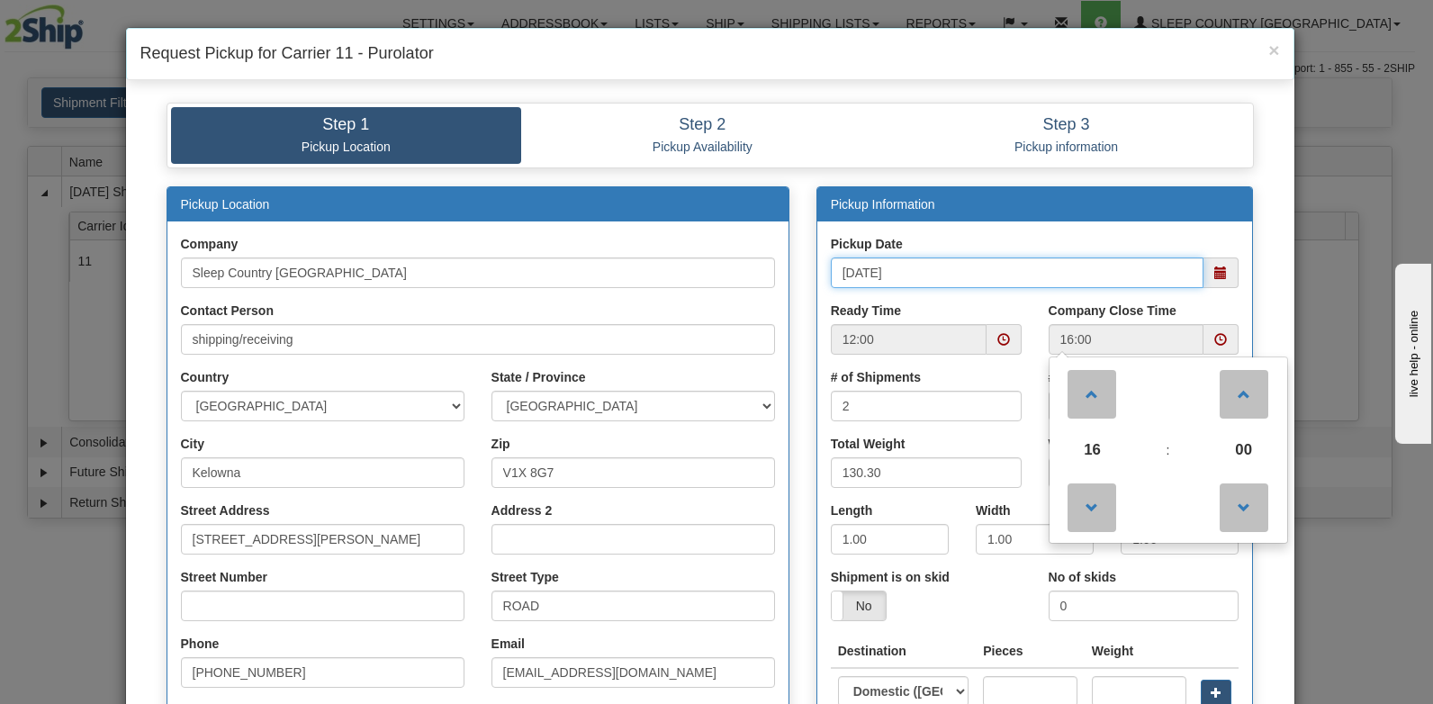
drag, startPoint x: 994, startPoint y: 274, endPoint x: 987, endPoint y: 292, distance: 19.1
click at [994, 274] on input "[DATE]" at bounding box center [1017, 272] width 373 height 31
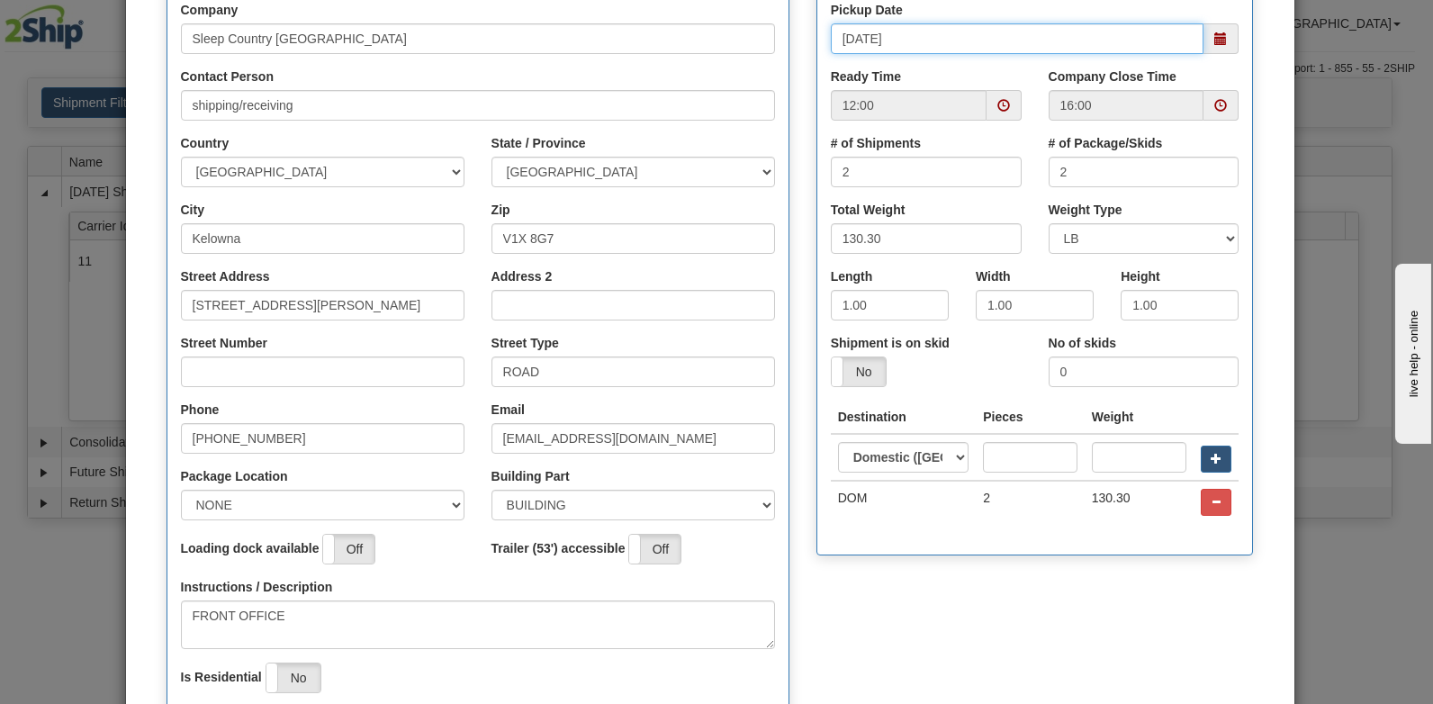
scroll to position [360, 0]
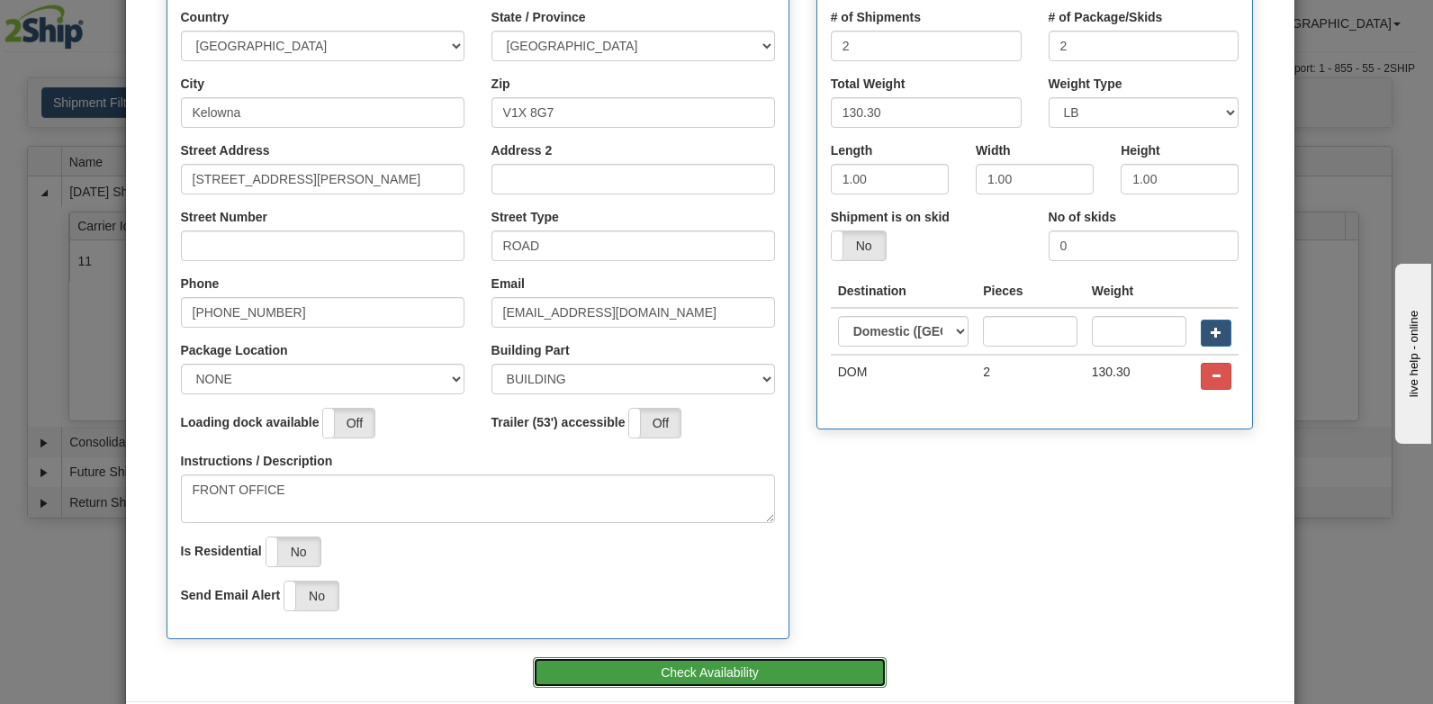
click at [731, 676] on button "Check Availability" at bounding box center [710, 672] width 354 height 31
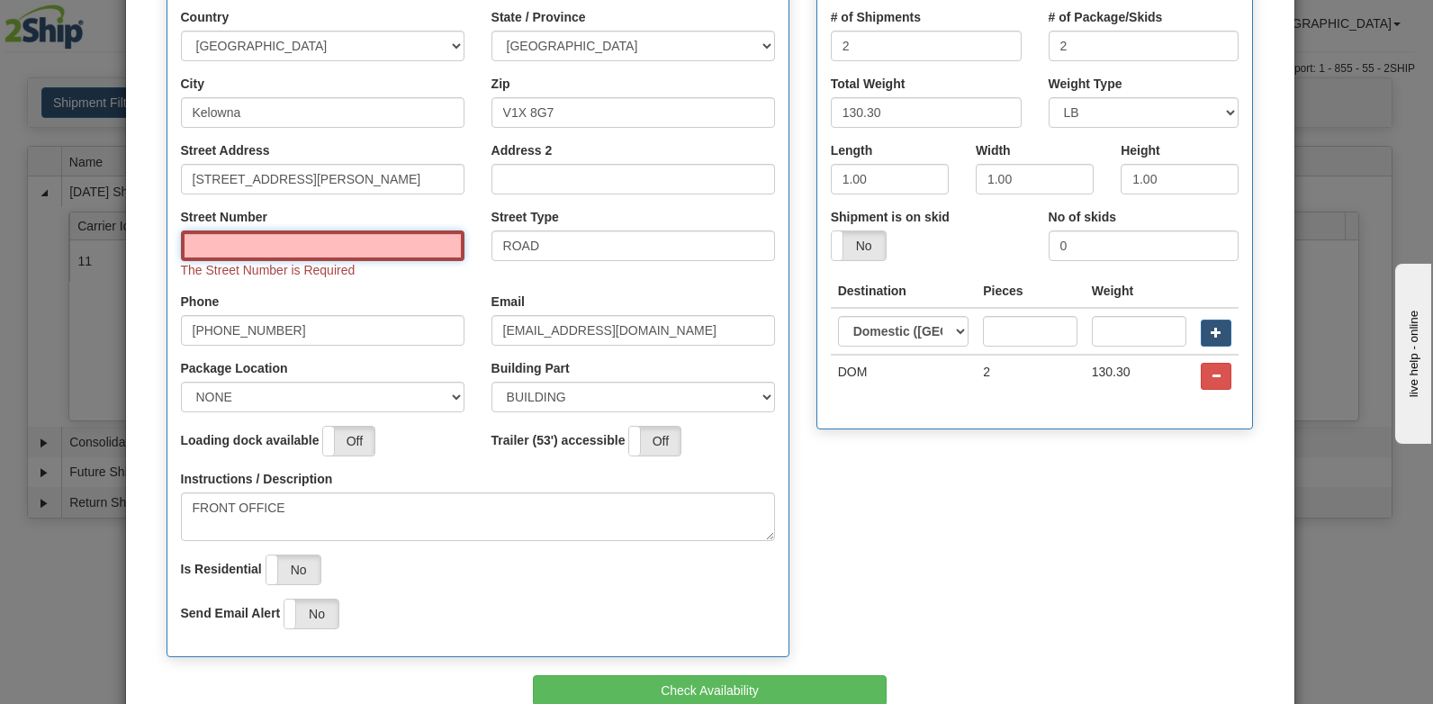
click at [307, 249] on input "Street Number" at bounding box center [322, 245] width 283 height 31
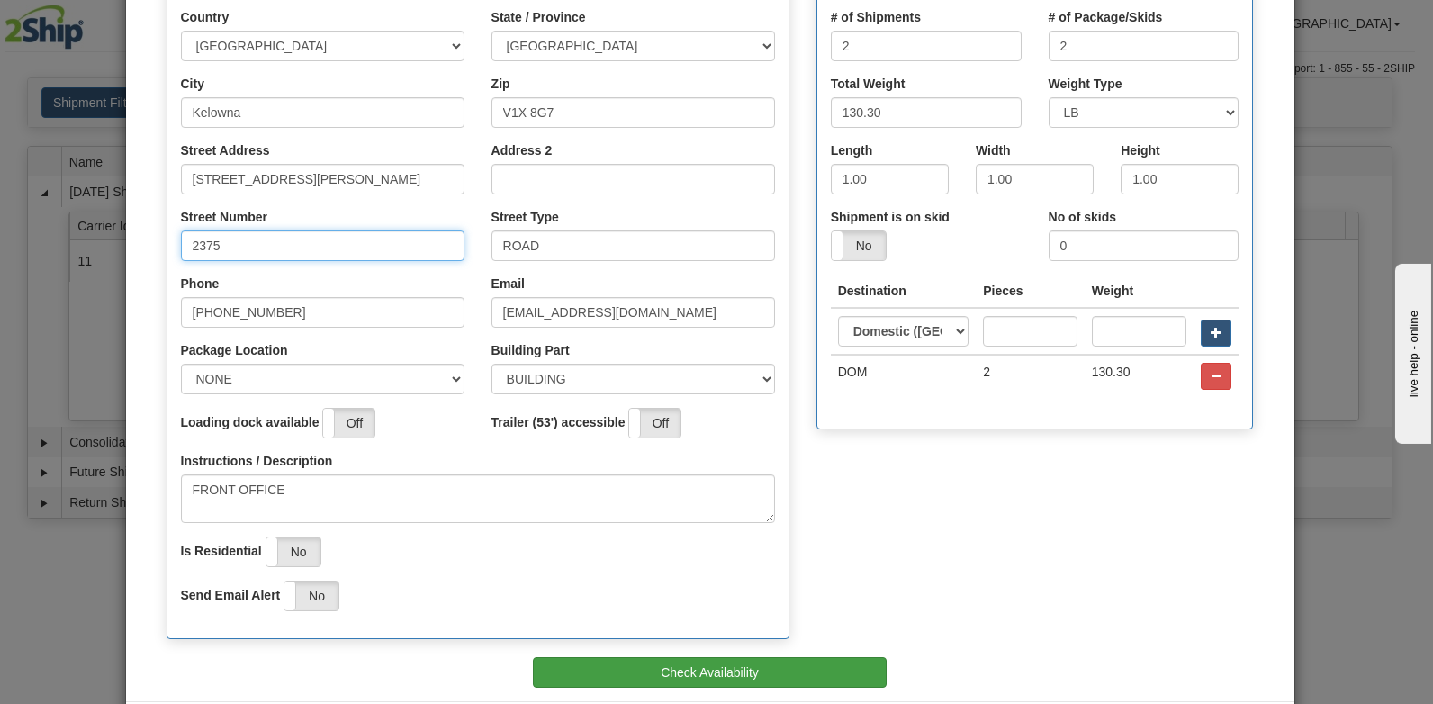
type input "2375"
click at [676, 670] on button "Check Availability" at bounding box center [710, 672] width 354 height 31
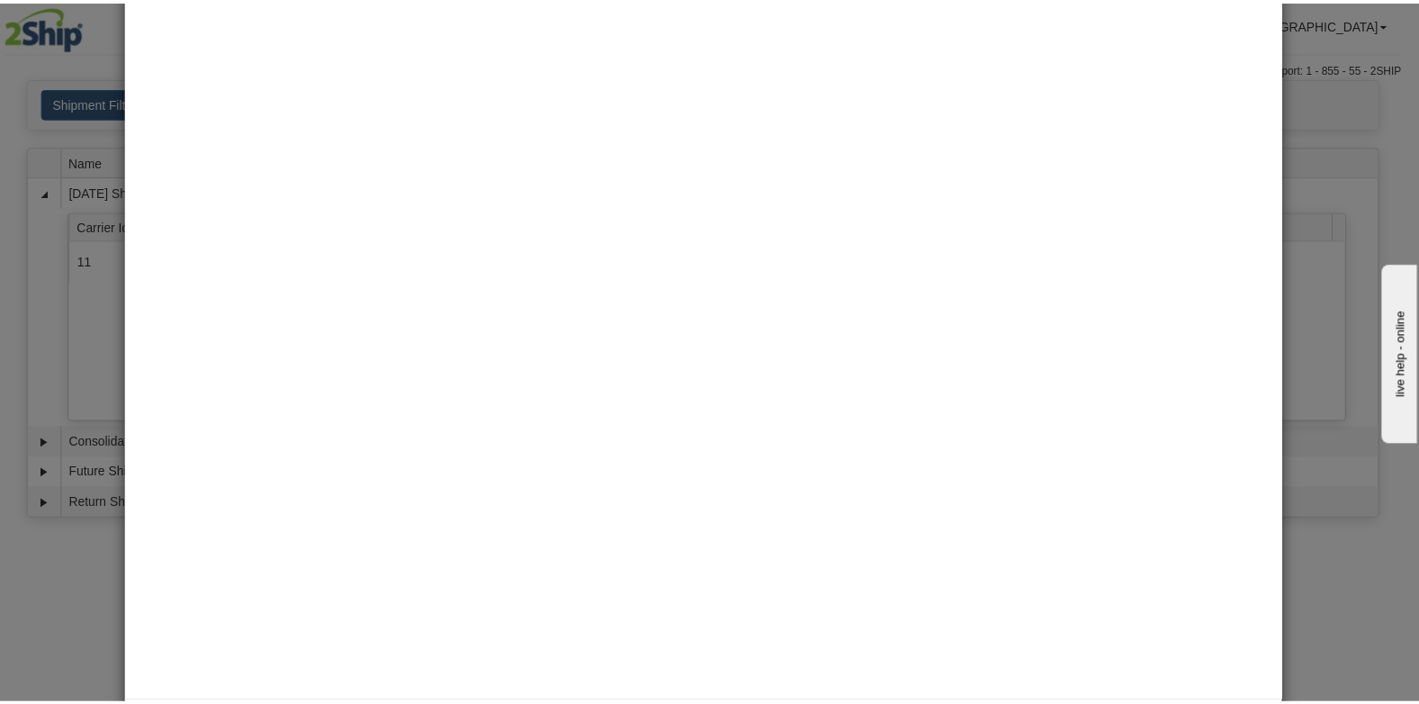
scroll to position [0, 0]
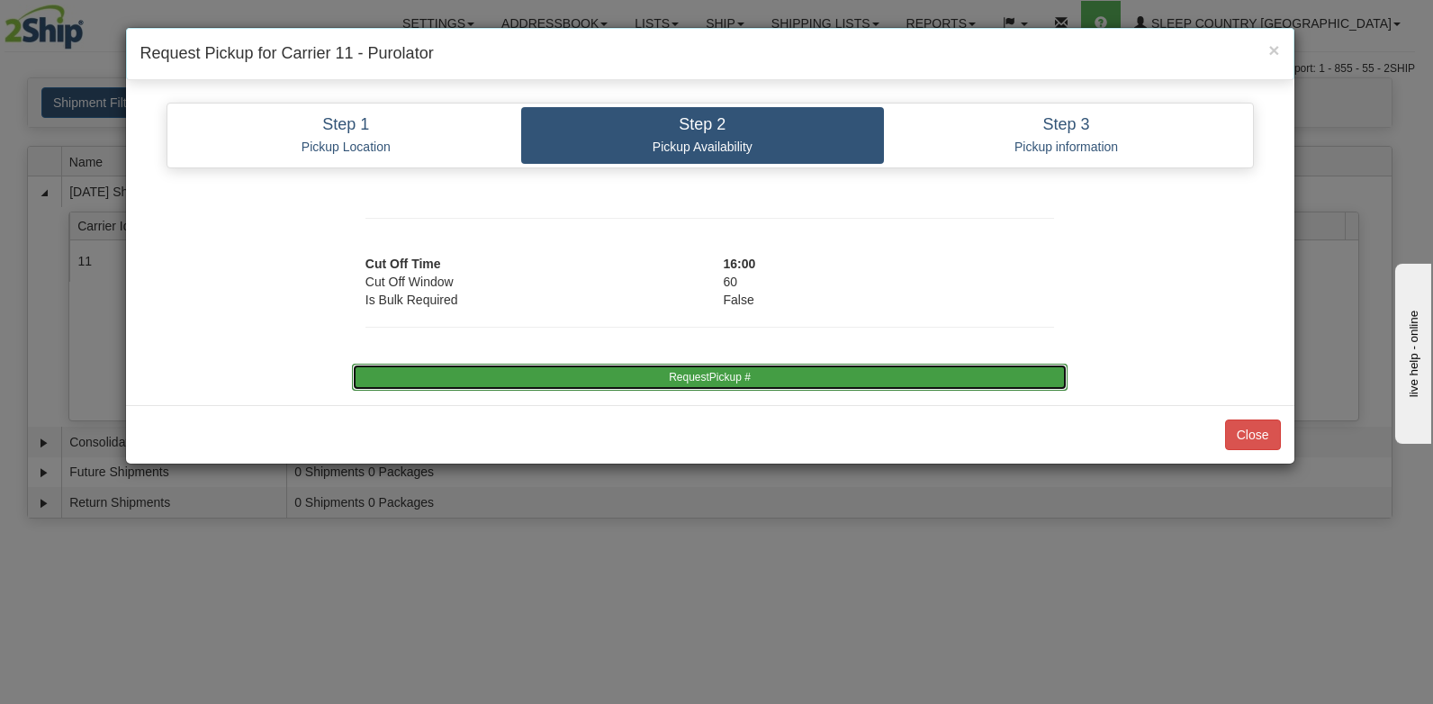
click at [728, 364] on button "RequestPickup #" at bounding box center [709, 377] width 715 height 27
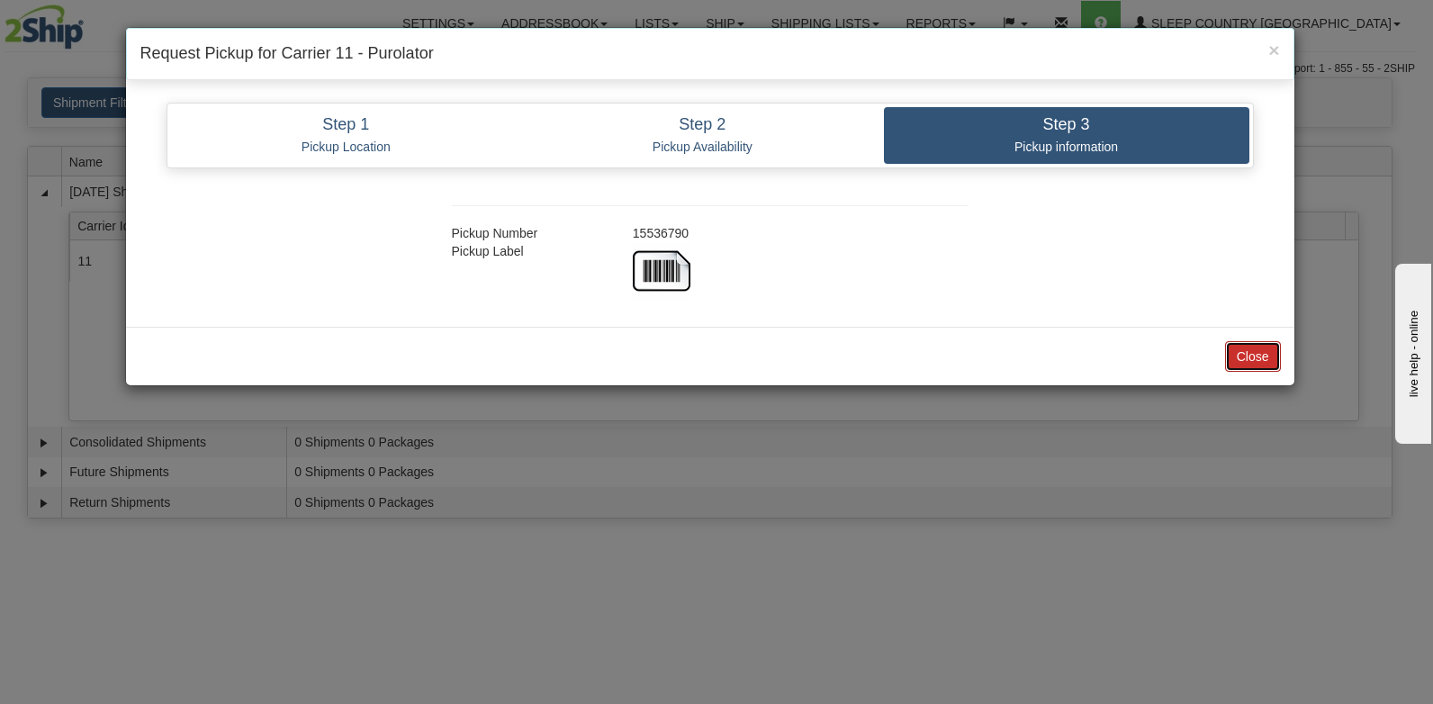
click at [1239, 355] on button "Close" at bounding box center [1253, 356] width 56 height 31
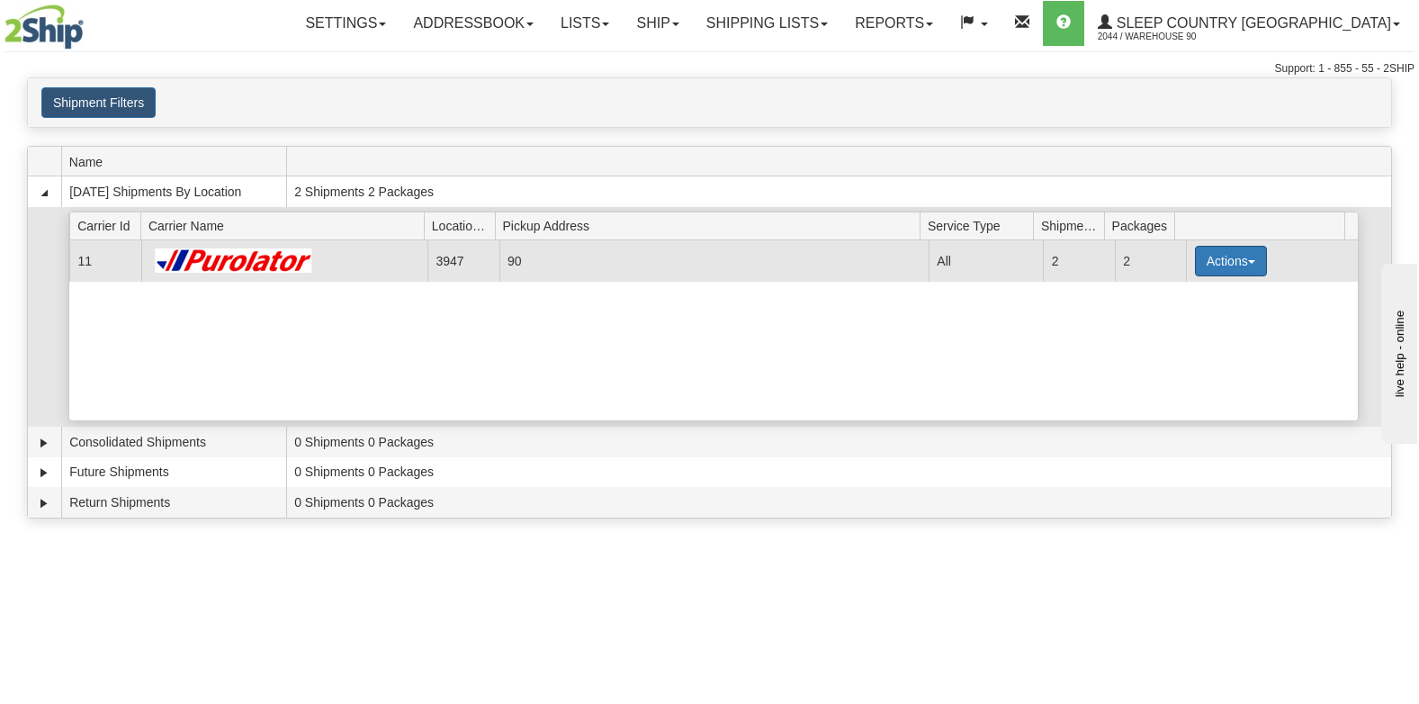
click at [1222, 258] on button "Actions" at bounding box center [1231, 261] width 72 height 31
click at [1170, 316] on span "Close" at bounding box center [1160, 317] width 41 height 13
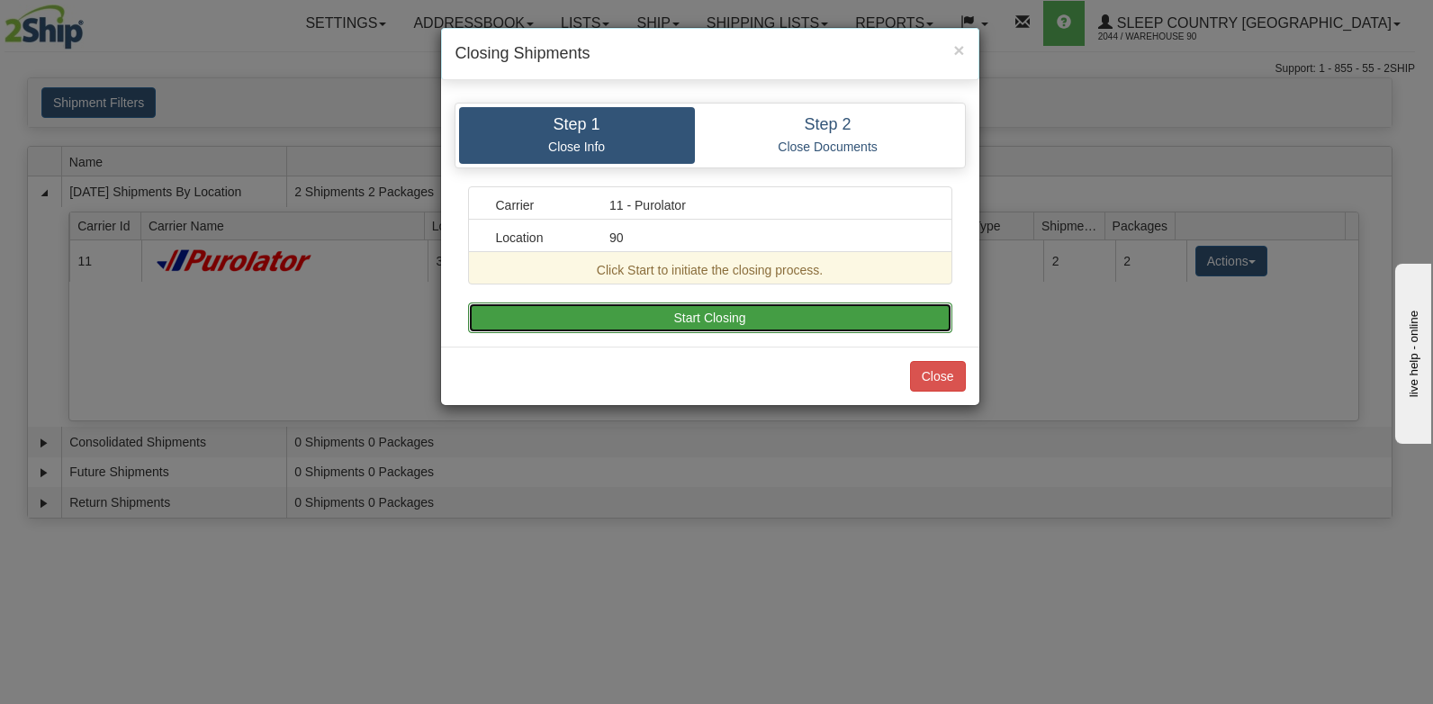
click at [810, 306] on button "Start Closing" at bounding box center [710, 317] width 484 height 31
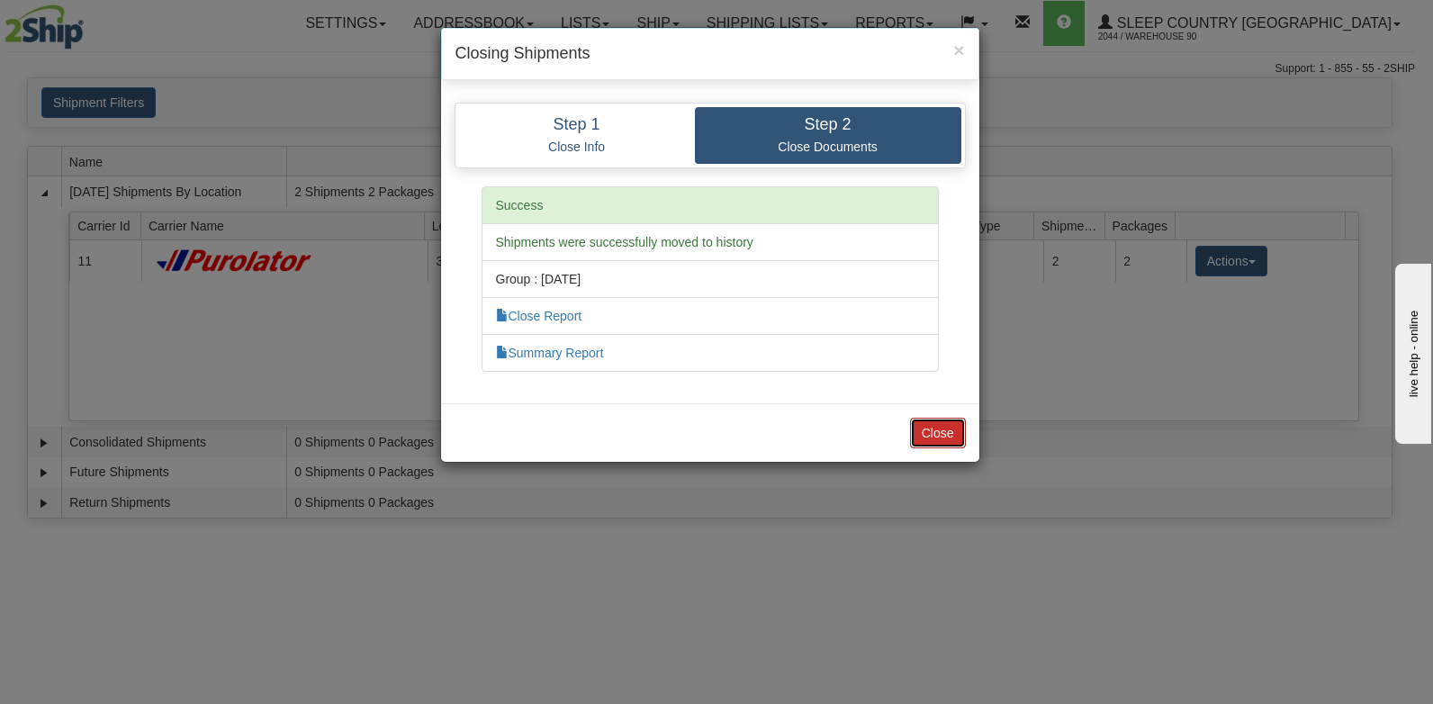
click at [925, 433] on button "Close" at bounding box center [938, 433] width 56 height 31
